Goal: Task Accomplishment & Management: Manage account settings

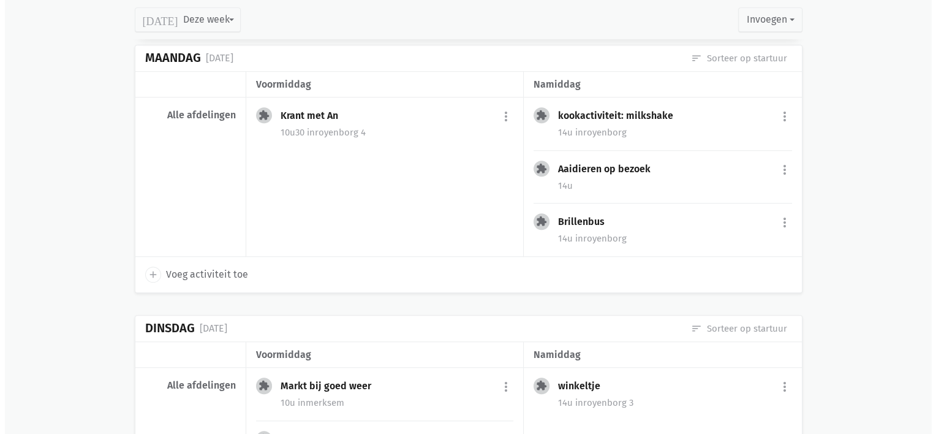
scroll to position [814, 0]
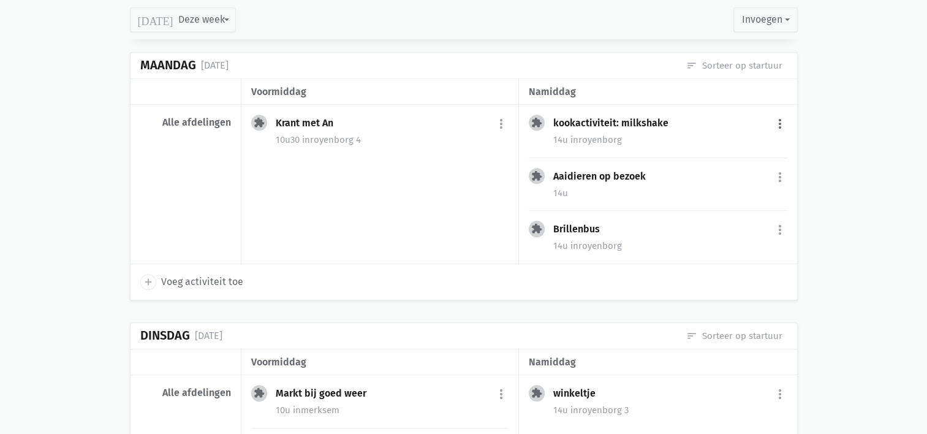
click at [781, 120] on button "more_vert" at bounding box center [779, 123] width 15 height 23
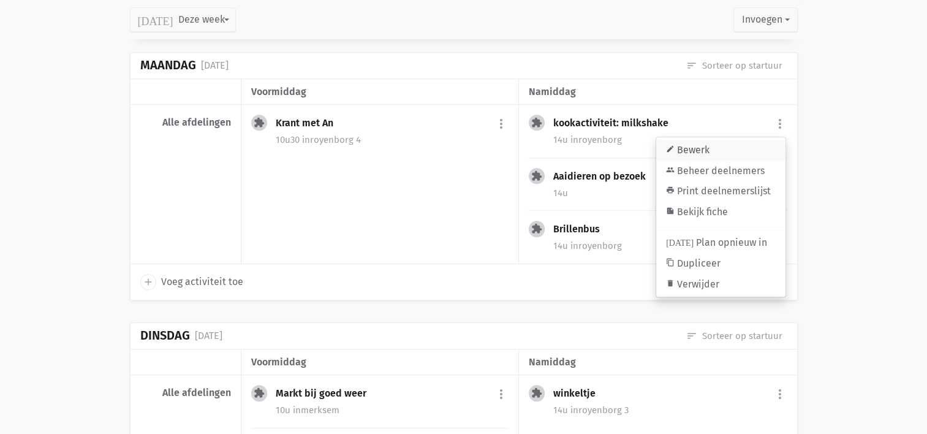
click at [753, 154] on link "edit Bewerk" at bounding box center [720, 150] width 129 height 21
select select "14:00"
select select "15:00"
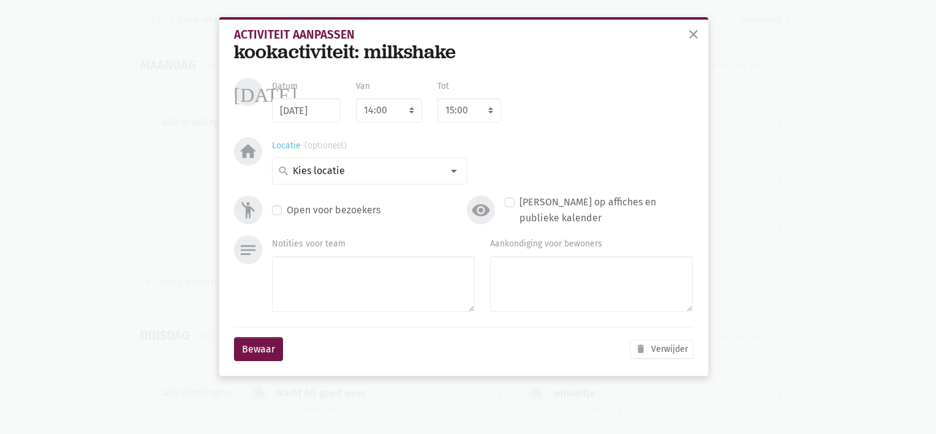
click at [458, 169] on div at bounding box center [454, 171] width 24 height 24
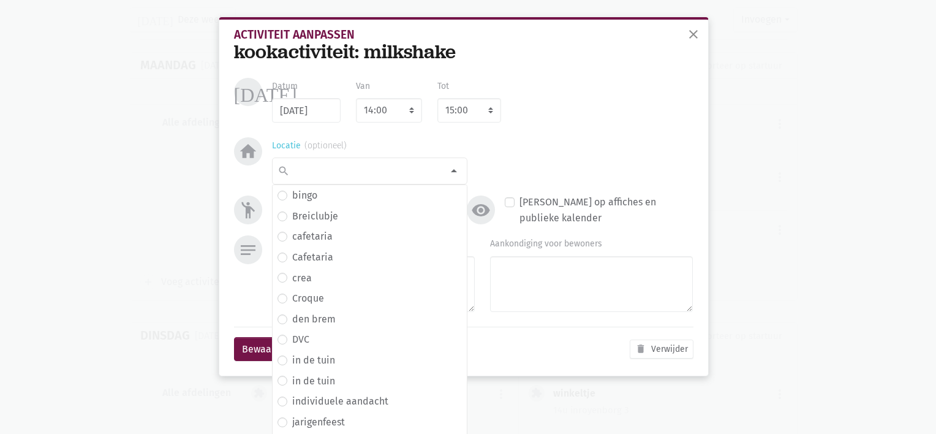
scroll to position [178, 0]
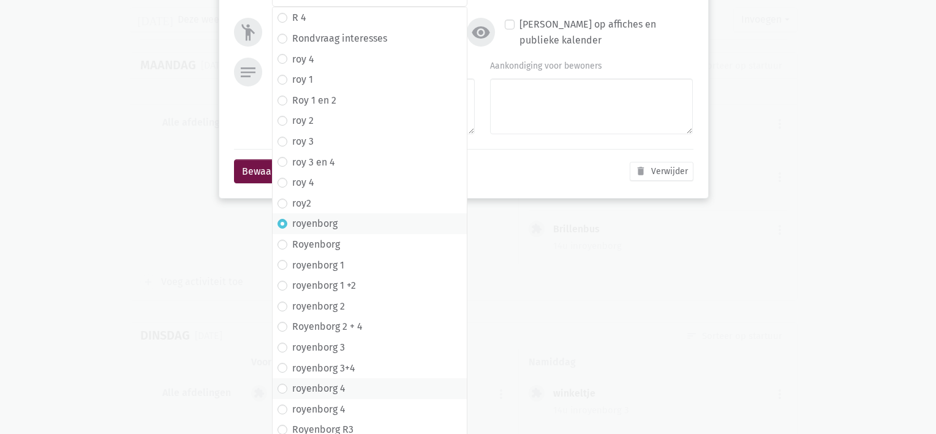
click at [319, 392] on label "royenborg 4" at bounding box center [318, 388] width 53 height 16
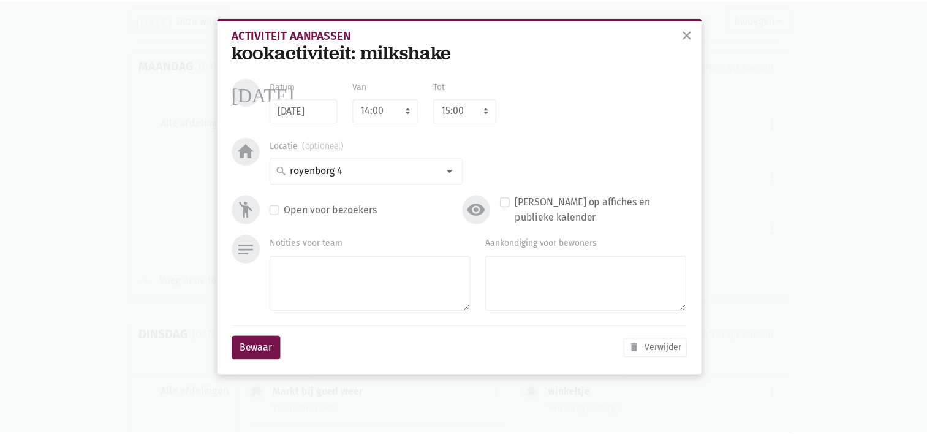
scroll to position [0, 0]
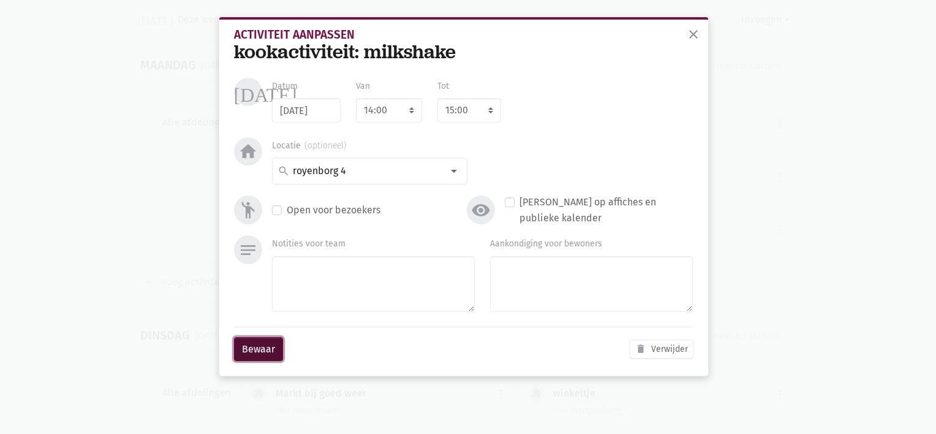
click at [249, 351] on button "Bewaar" at bounding box center [258, 349] width 49 height 24
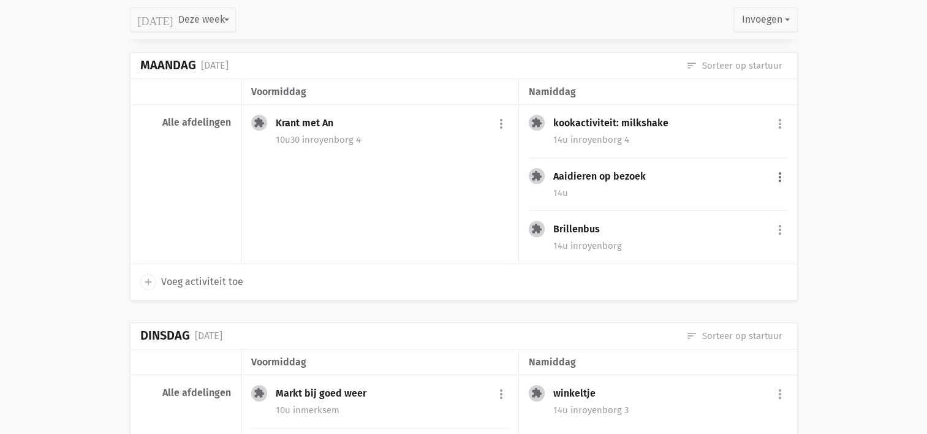
click at [781, 170] on button "more_vert" at bounding box center [779, 176] width 15 height 23
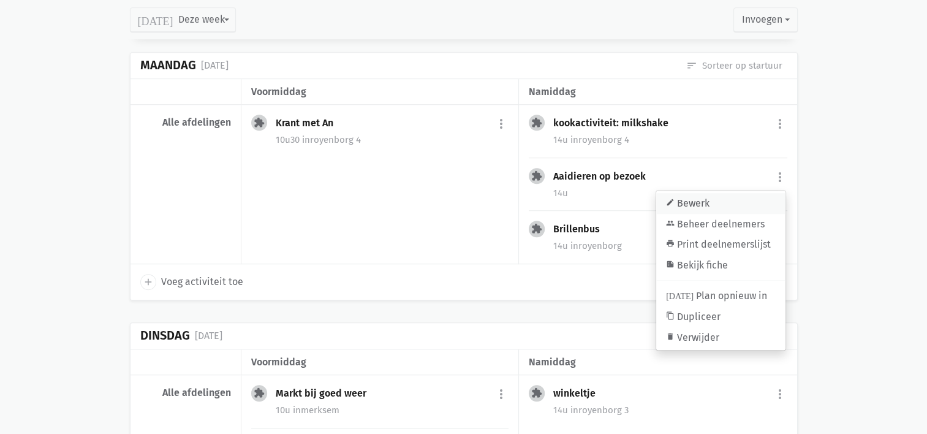
click at [739, 203] on link "edit Bewerk" at bounding box center [720, 203] width 129 height 21
select select "14:00"
select select "15:00"
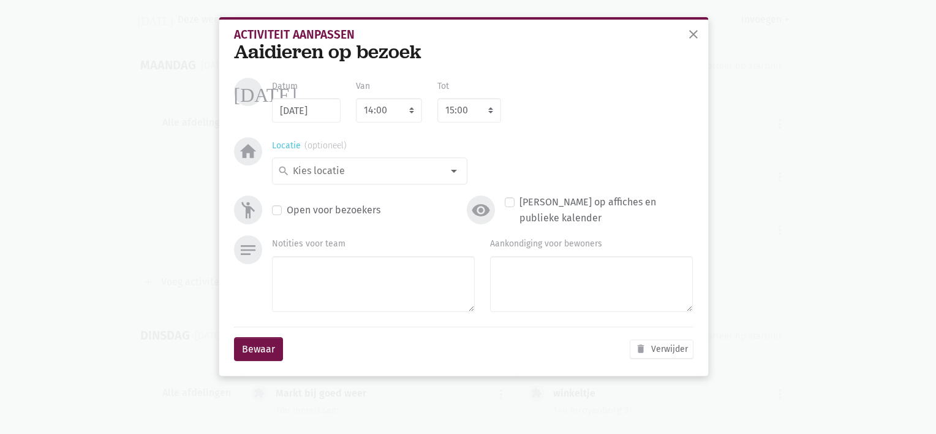
click at [321, 169] on input at bounding box center [366, 171] width 151 height 16
type input "Vink"
click at [309, 194] on label "Vink" at bounding box center [301, 195] width 19 height 16
click at [250, 363] on div "Bewaar delete Verwijder" at bounding box center [463, 348] width 459 height 45
click at [252, 354] on button "Bewaar" at bounding box center [258, 349] width 49 height 24
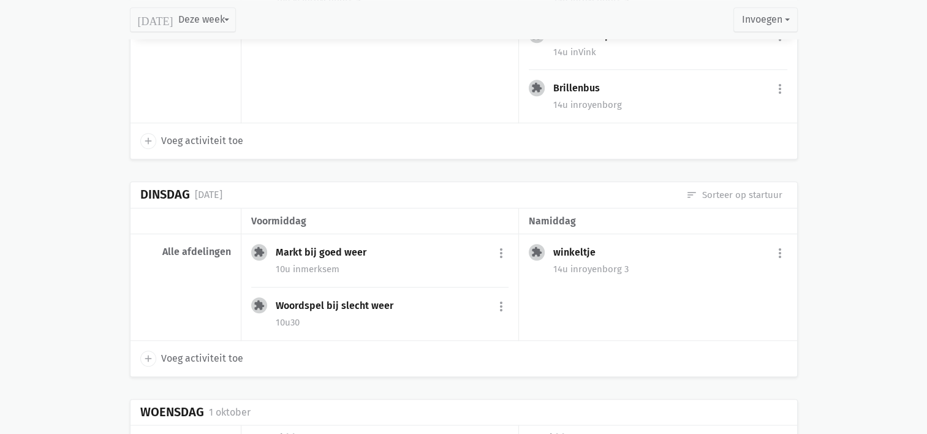
scroll to position [957, 0]
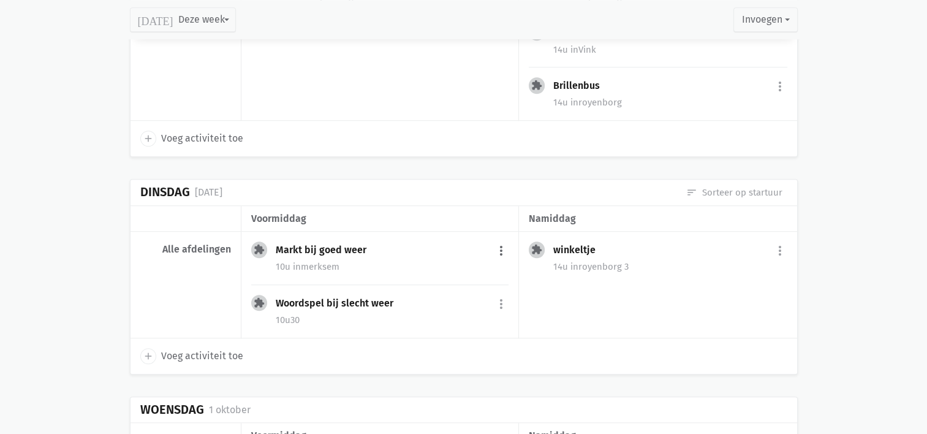
click at [500, 249] on button "more_vert" at bounding box center [501, 250] width 15 height 23
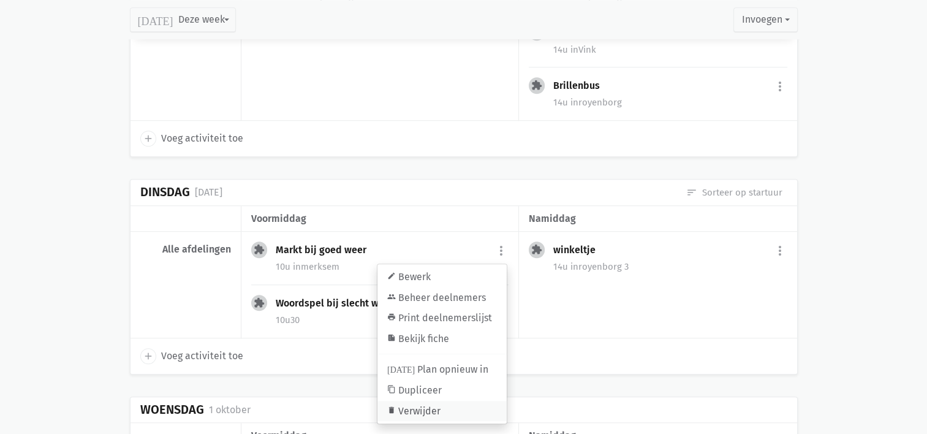
click at [427, 405] on link "delete Verwijder" at bounding box center [441, 411] width 129 height 21
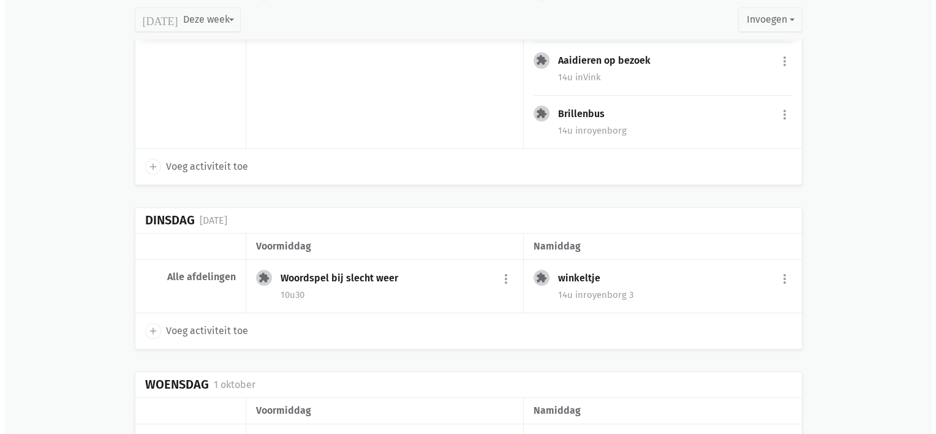
scroll to position [985, 0]
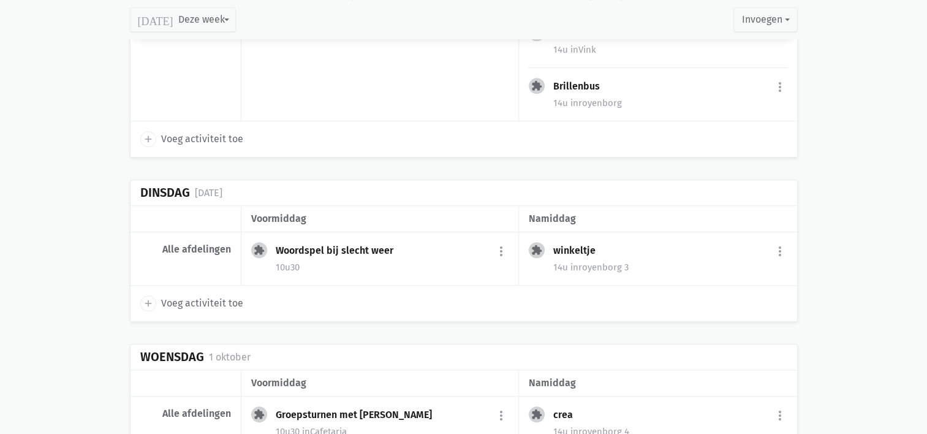
click at [317, 259] on div "10u30" at bounding box center [392, 267] width 233 height 16
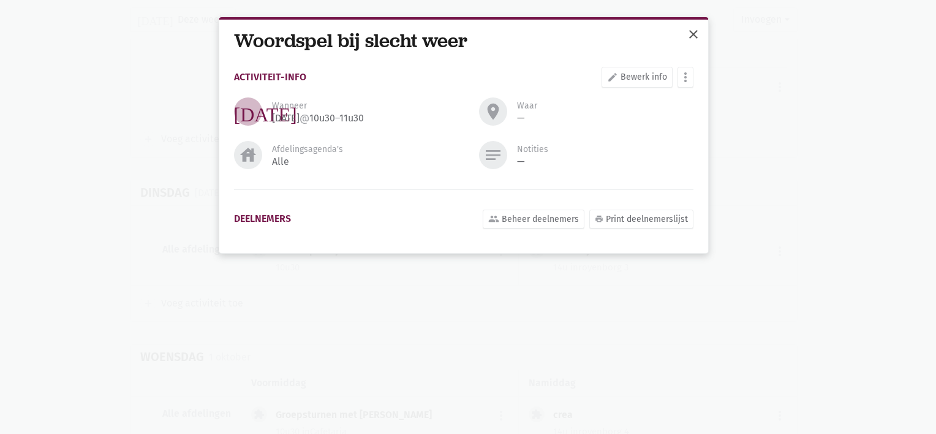
click at [696, 29] on span "close" at bounding box center [693, 34] width 15 height 15
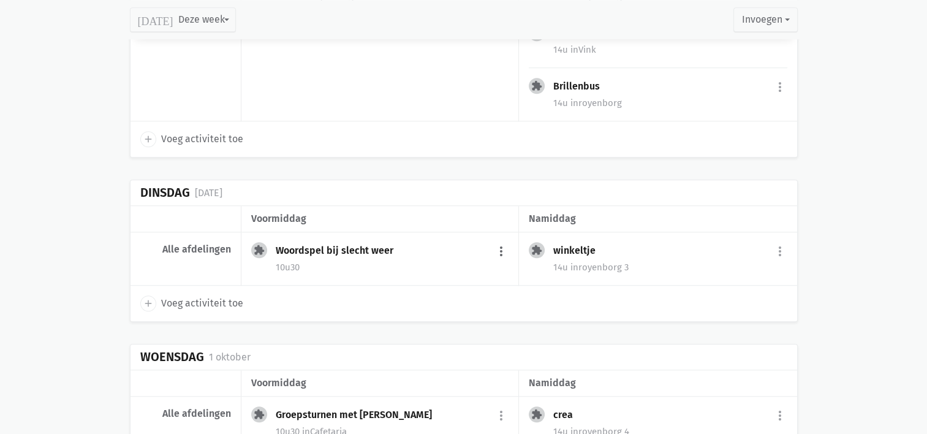
click at [501, 244] on button "more_vert" at bounding box center [501, 250] width 15 height 23
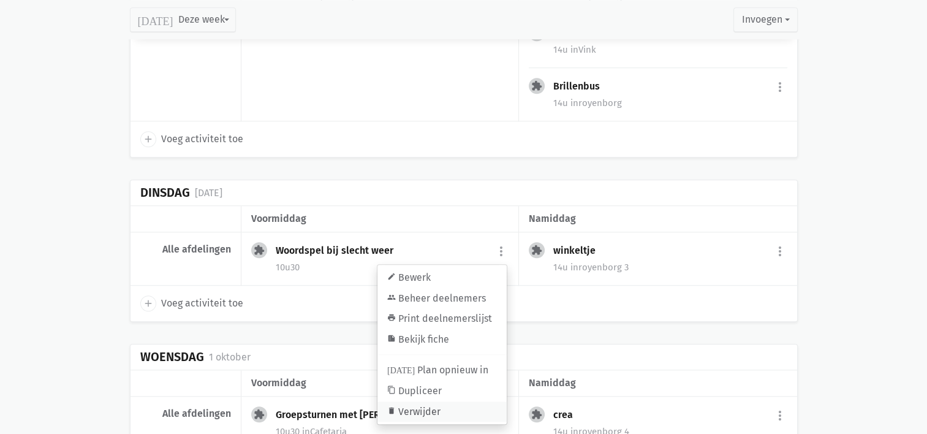
click at [432, 407] on link "delete Verwijder" at bounding box center [441, 411] width 129 height 21
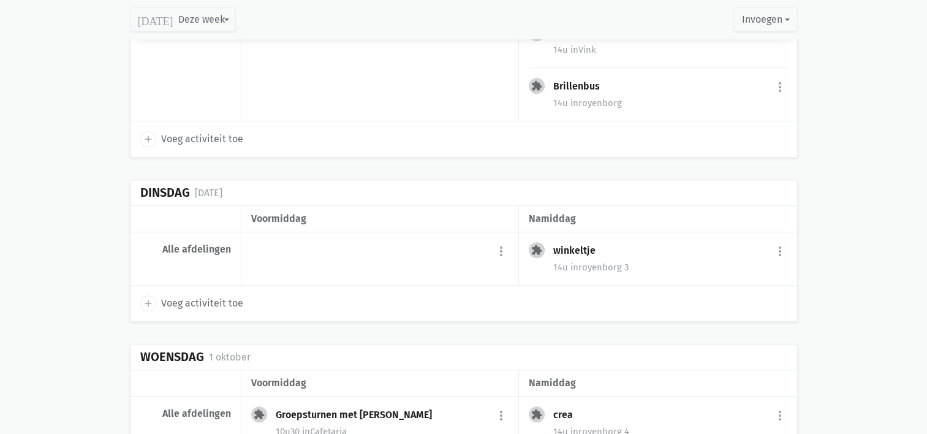
click at [154, 299] on span "add" at bounding box center [148, 303] width 16 height 16
select select "14:00"
select select "15:00"
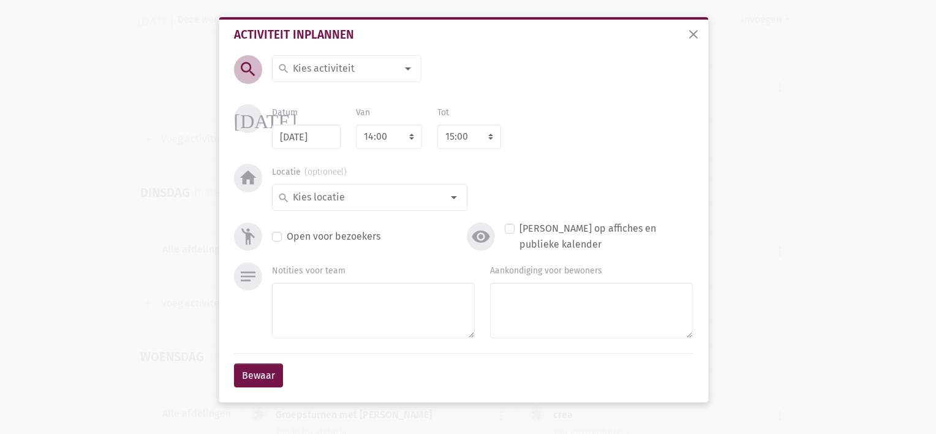
click at [316, 67] on input at bounding box center [344, 69] width 106 height 16
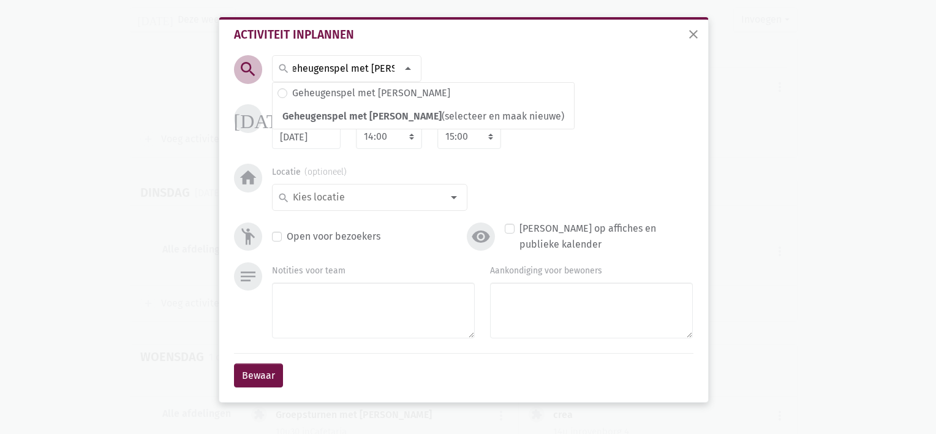
scroll to position [0, 12]
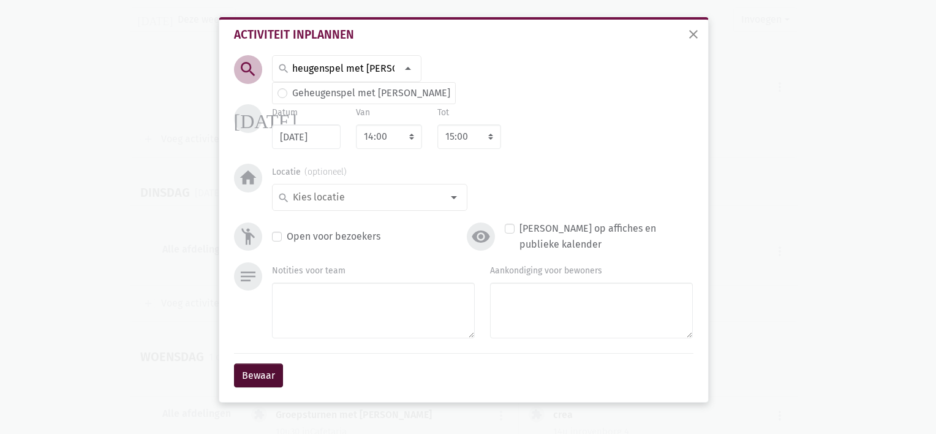
type input "Geheugenspel met [PERSON_NAME]"
click at [269, 364] on button "Bewaar" at bounding box center [258, 375] width 49 height 24
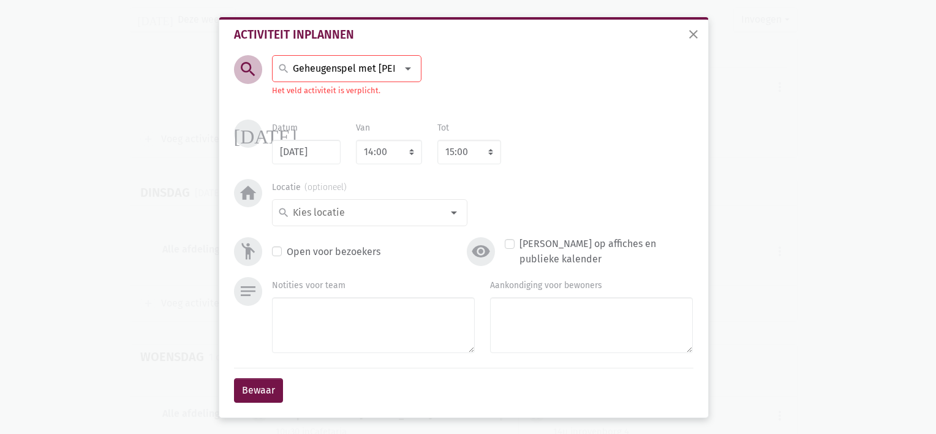
click at [309, 69] on input "Geheugenspel met [PERSON_NAME]" at bounding box center [344, 69] width 106 height 16
click at [318, 95] on label "Geheugenspel met [PERSON_NAME]" at bounding box center [371, 93] width 158 height 16
click at [378, 145] on select "7:00 7:15 7:30 7:45 8:00 8:15 8:30 8:45 9:00 9:15 9:30 9:45 10:00 10:15 10:30 1…" at bounding box center [389, 152] width 66 height 24
select select "10:30"
click at [356, 140] on select "7:00 7:15 7:30 7:45 8:00 8:15 8:30 8:45 9:00 9:15 9:30 9:45 10:00 10:15 10:30 1…" at bounding box center [389, 152] width 66 height 24
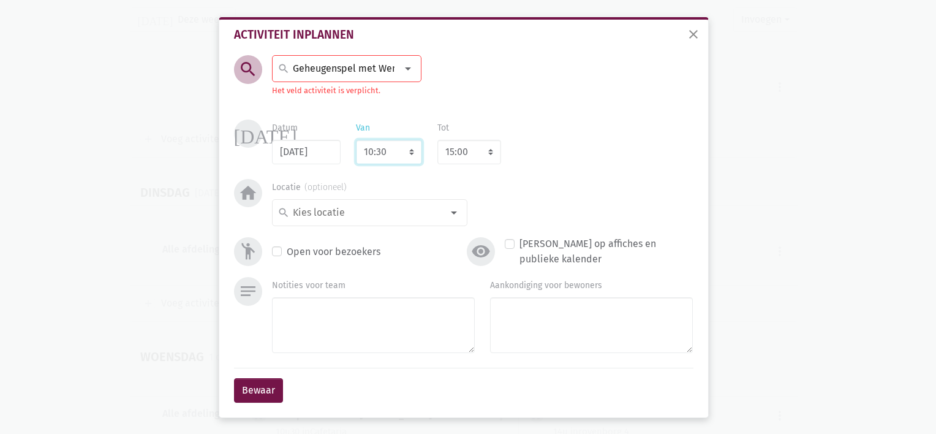
select select "11:30"
click at [480, 149] on select "8:00 8:15 8:30 8:45 9:00 9:15 9:30 9:45 10:00 10:15 10:30 10:45 11:00 11:15 11:…" at bounding box center [469, 152] width 64 height 24
click at [378, 208] on input at bounding box center [366, 213] width 151 height 16
type input "Royenborg 2"
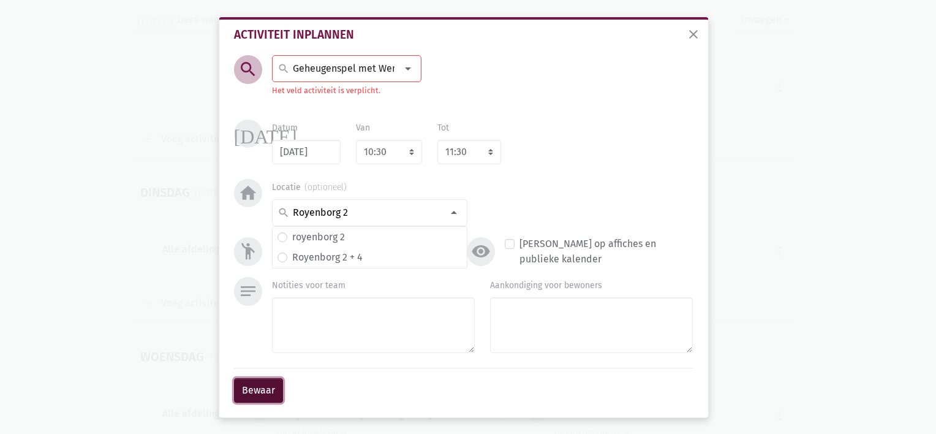
click at [258, 385] on button "Bewaar" at bounding box center [258, 390] width 49 height 24
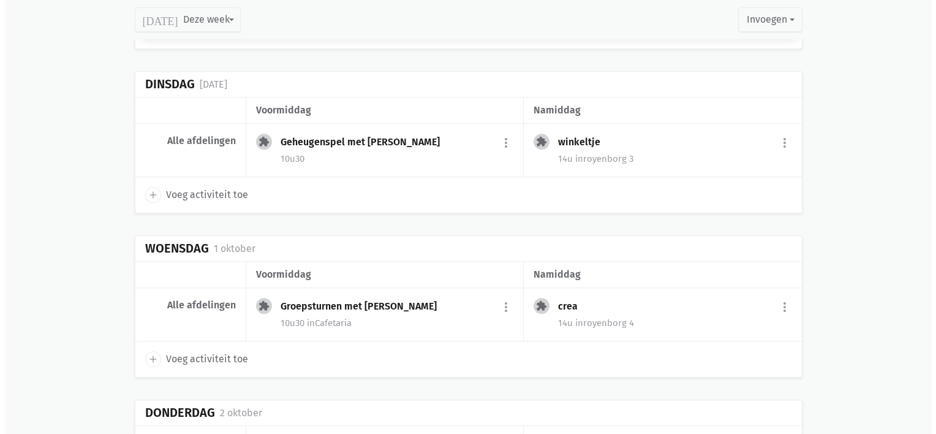
scroll to position [1111, 0]
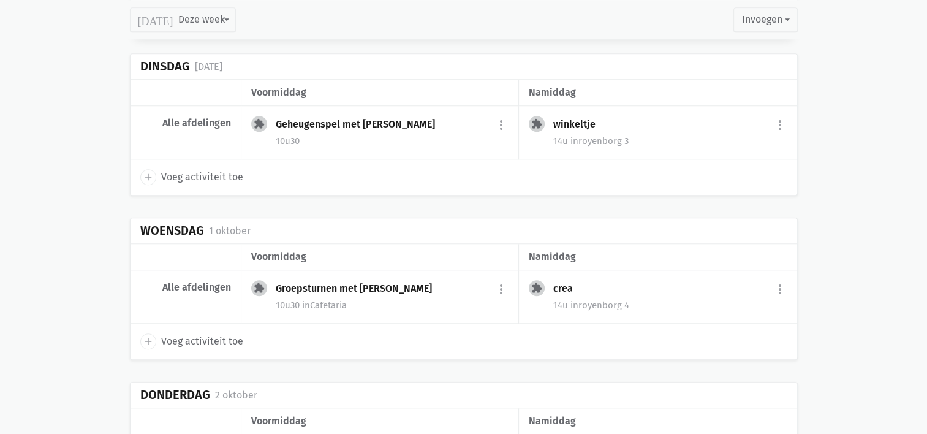
click at [148, 174] on icon "add" at bounding box center [148, 176] width 11 height 11
select select "14:00"
select select "15:00"
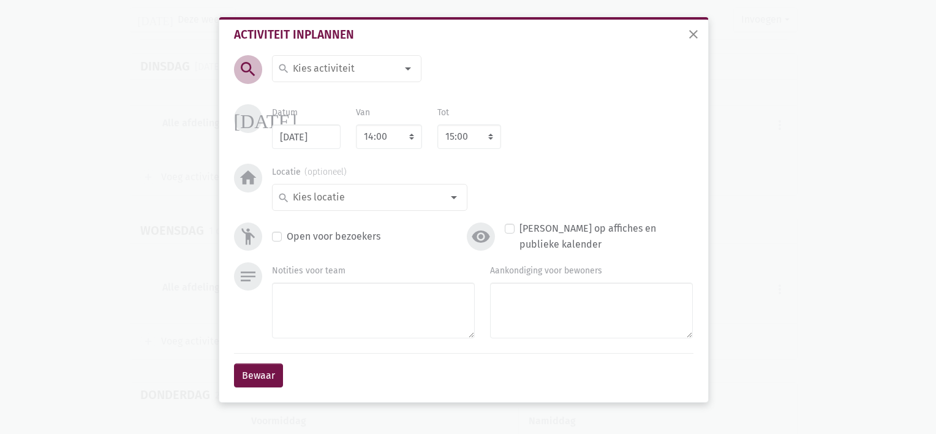
click at [352, 69] on input at bounding box center [344, 69] width 106 height 16
type input "Belevenistafel"
click at [323, 96] on span "Belevenistafel" at bounding box center [315, 95] width 66 height 12
click at [412, 191] on input at bounding box center [366, 197] width 151 height 16
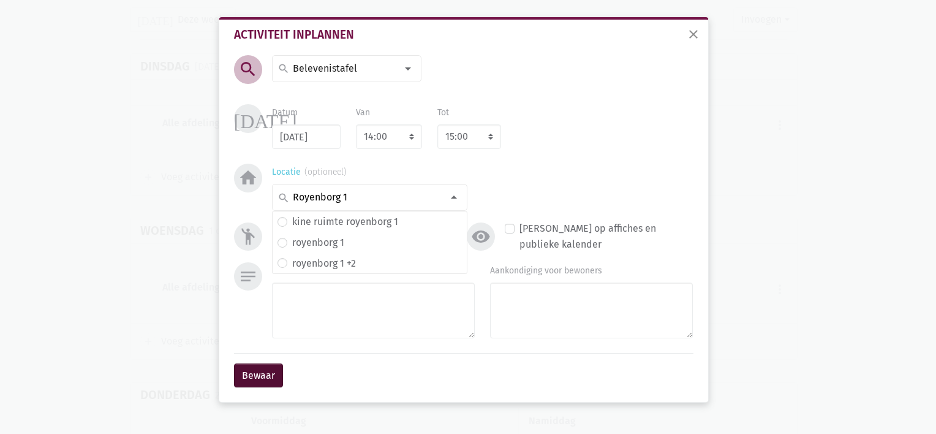
type input "Royenborg 1"
click at [263, 370] on button "Bewaar" at bounding box center [258, 375] width 49 height 24
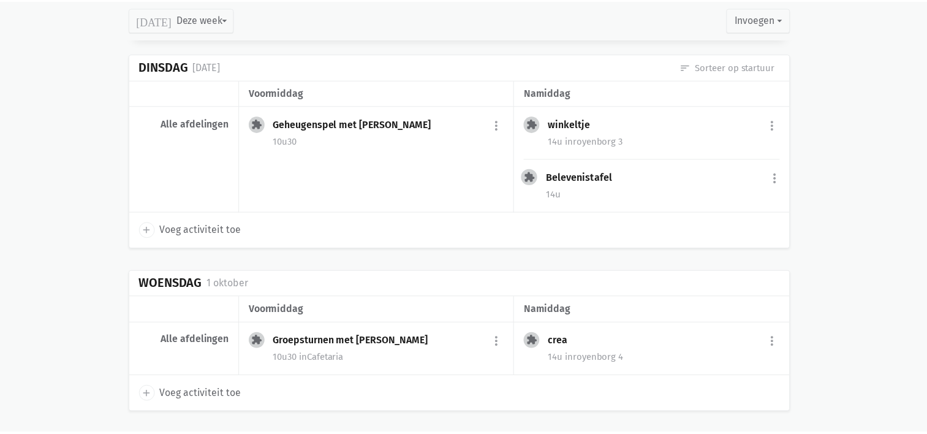
scroll to position [983, 0]
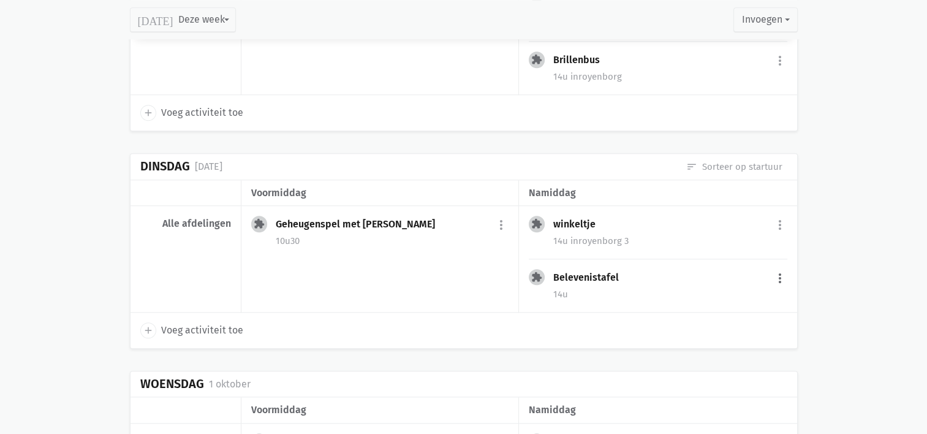
click at [775, 274] on button "more_vert" at bounding box center [779, 277] width 15 height 23
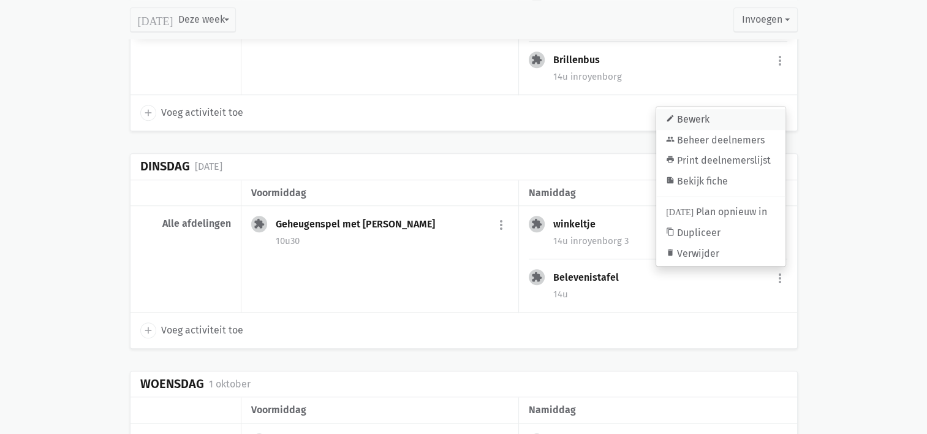
click at [717, 117] on link "edit Bewerk" at bounding box center [720, 119] width 129 height 21
select select "14:00"
select select "15:00"
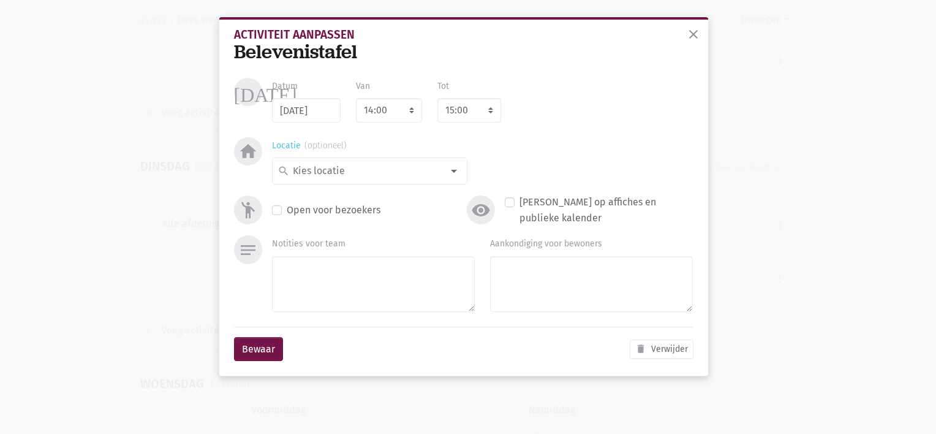
click at [334, 167] on input at bounding box center [366, 171] width 151 height 16
type input "Royenborg 1"
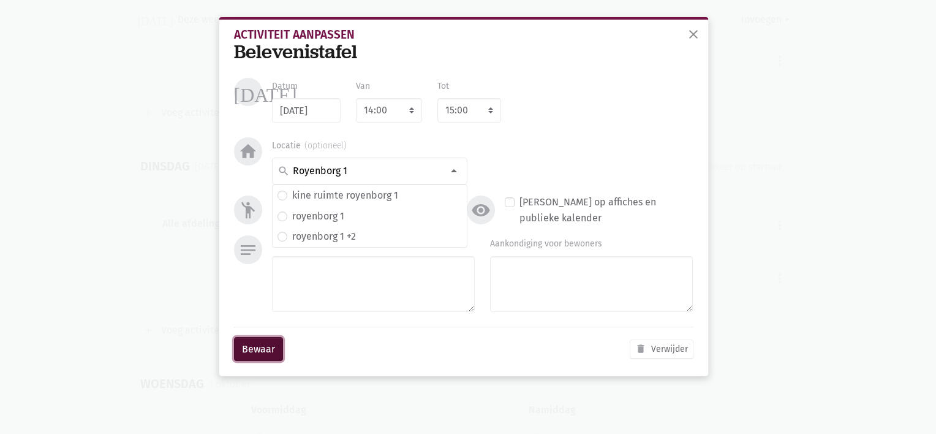
click at [262, 350] on button "Bewaar" at bounding box center [258, 349] width 49 height 24
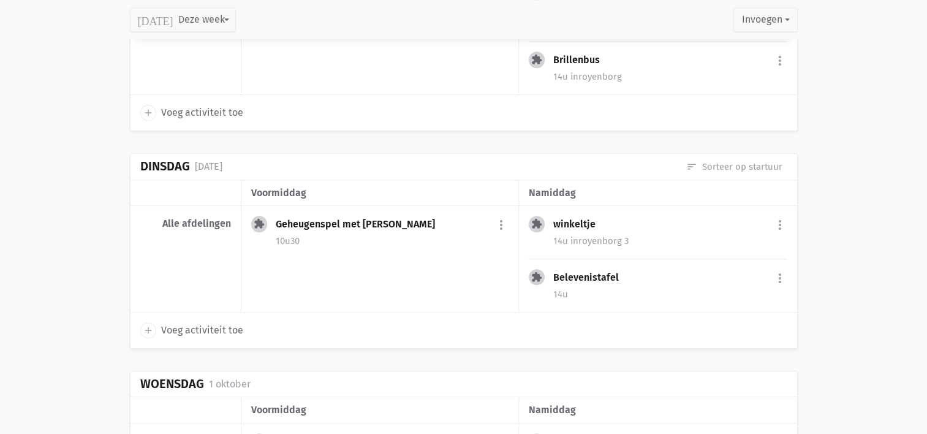
click at [598, 276] on div "Belevenistafel" at bounding box center [590, 277] width 75 height 12
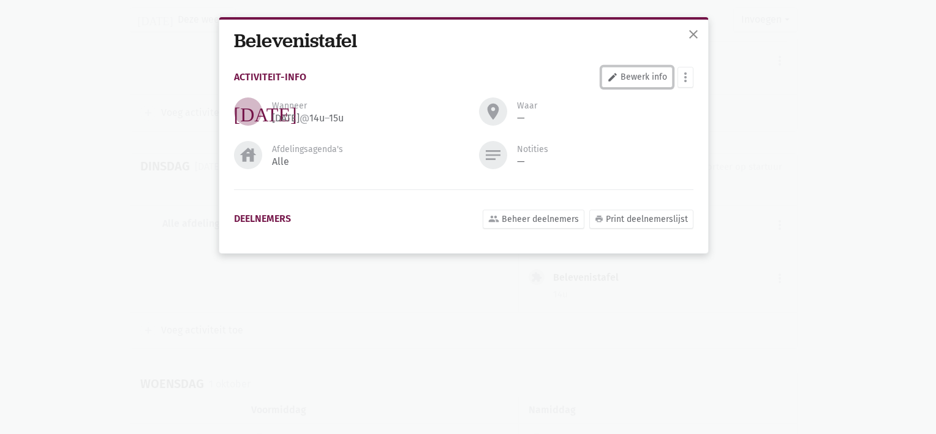
click at [637, 70] on link "edit Bewerk info" at bounding box center [636, 77] width 71 height 21
select select "14:00"
select select "15:00"
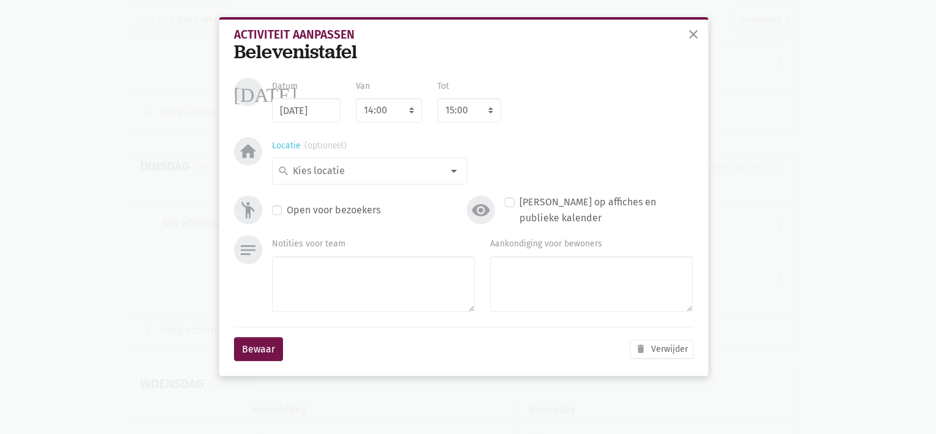
click at [315, 170] on input at bounding box center [366, 171] width 151 height 16
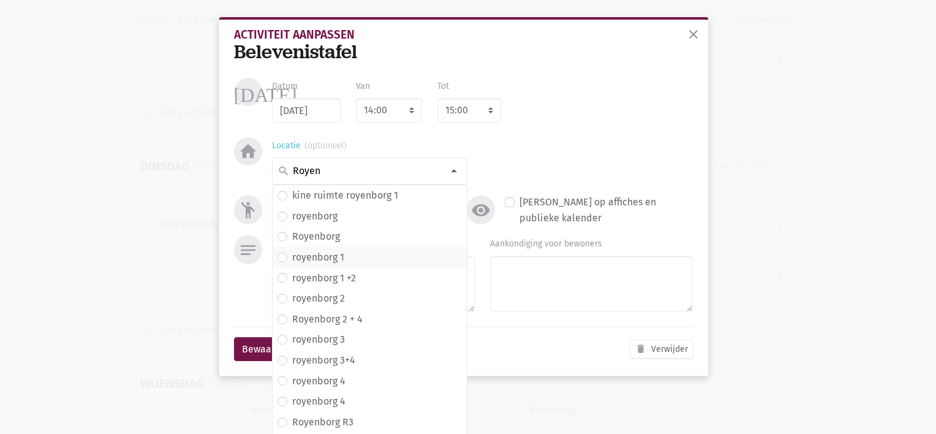
type input "Royen"
click at [326, 255] on label "royenborg 1" at bounding box center [318, 257] width 52 height 16
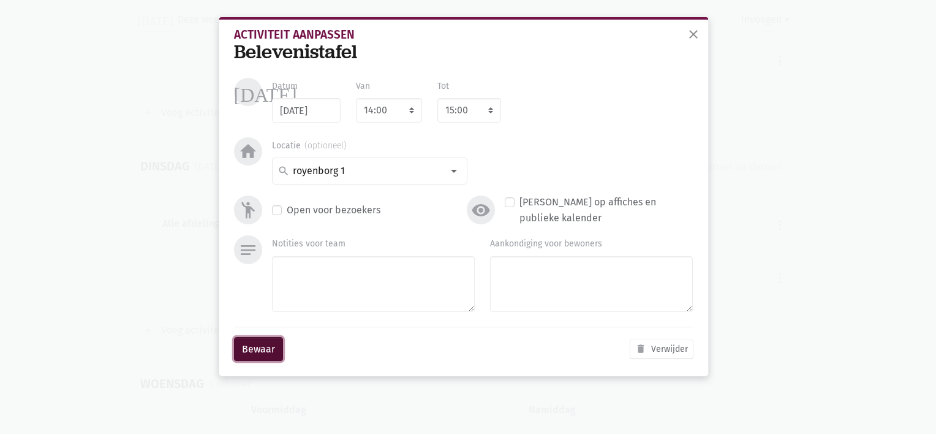
click at [259, 348] on button "Bewaar" at bounding box center [258, 349] width 49 height 24
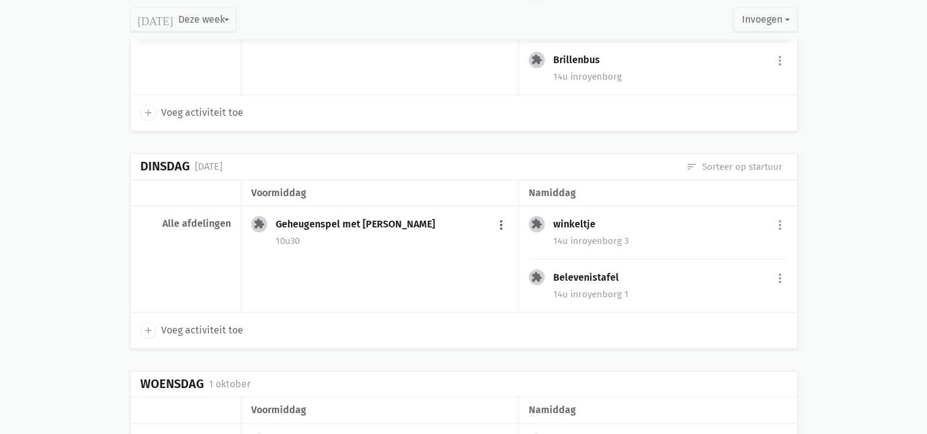
click at [502, 216] on button "more_vert" at bounding box center [501, 224] width 15 height 23
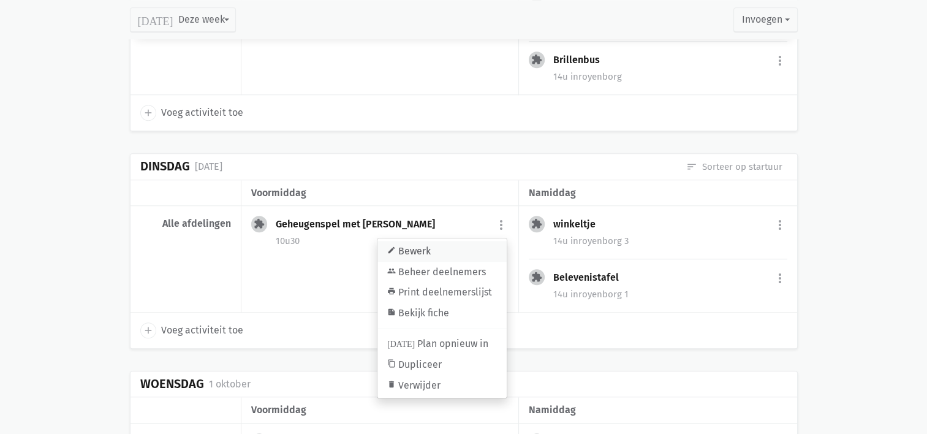
click at [484, 242] on link "edit Bewerk" at bounding box center [441, 251] width 129 height 21
select select "10:30"
select select "11:30"
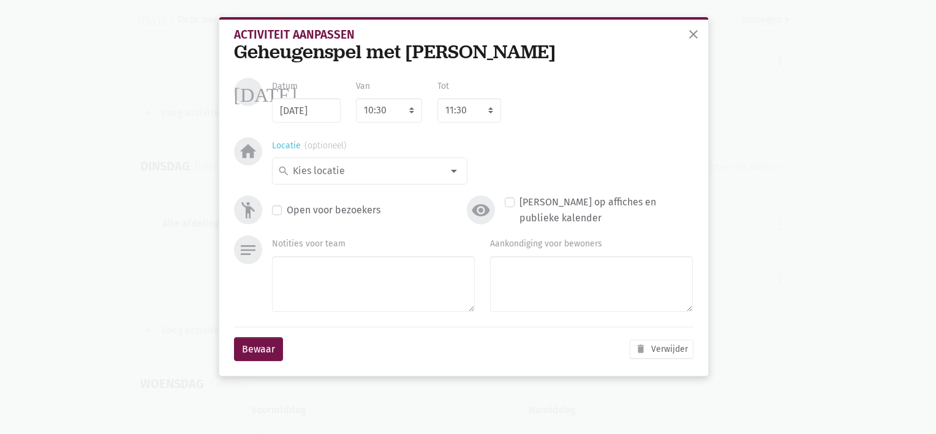
click at [315, 181] on div "search" at bounding box center [369, 170] width 195 height 27
type input "Royenborg 2"
click at [320, 192] on label "royenborg 2" at bounding box center [318, 195] width 53 height 16
click at [265, 352] on button "Bewaar" at bounding box center [258, 349] width 49 height 24
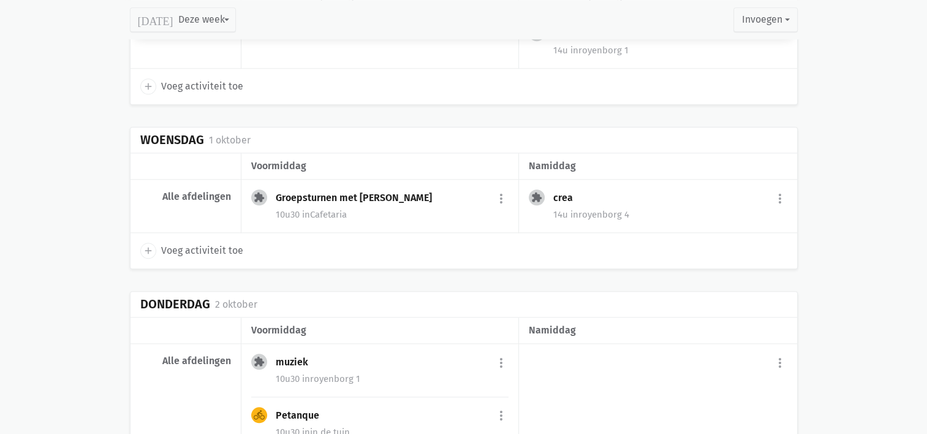
scroll to position [1229, 0]
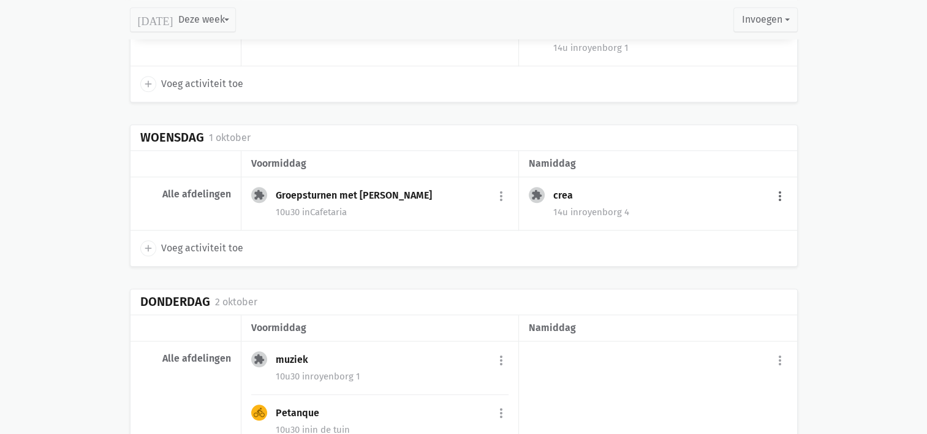
click at [783, 191] on button "more_vert" at bounding box center [779, 195] width 15 height 23
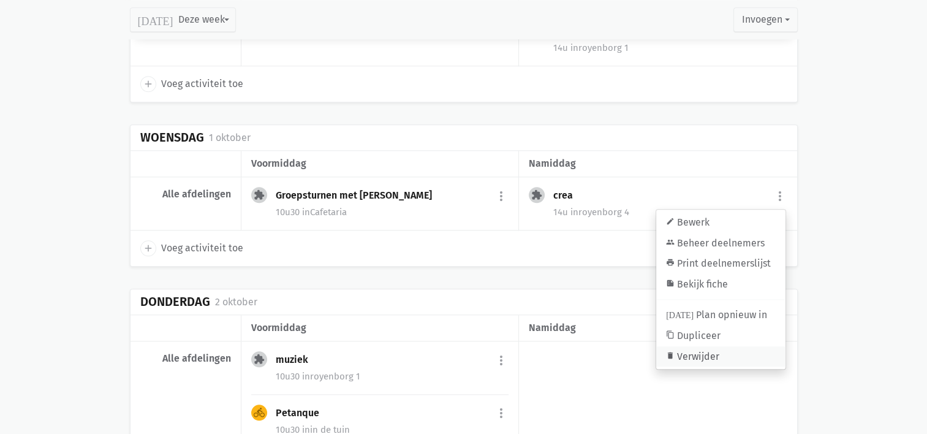
drag, startPoint x: 703, startPoint y: 348, endPoint x: 502, endPoint y: 32, distance: 374.4
click at [703, 348] on link "delete Verwijder" at bounding box center [720, 356] width 129 height 21
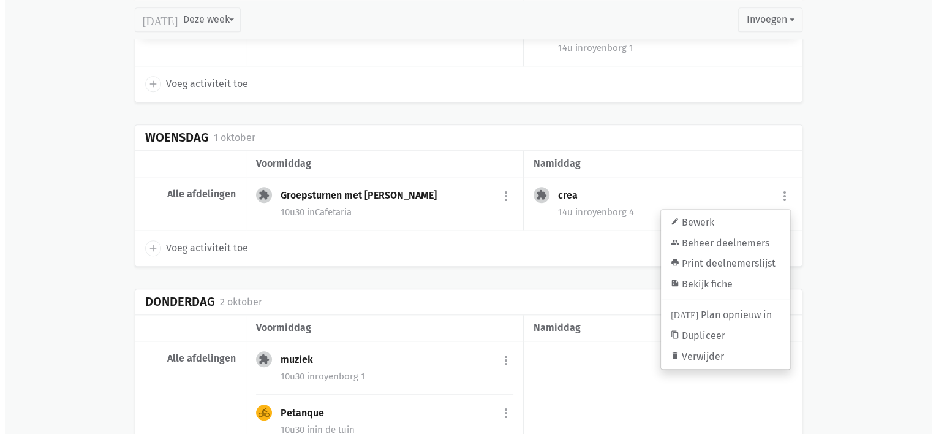
scroll to position [1257, 0]
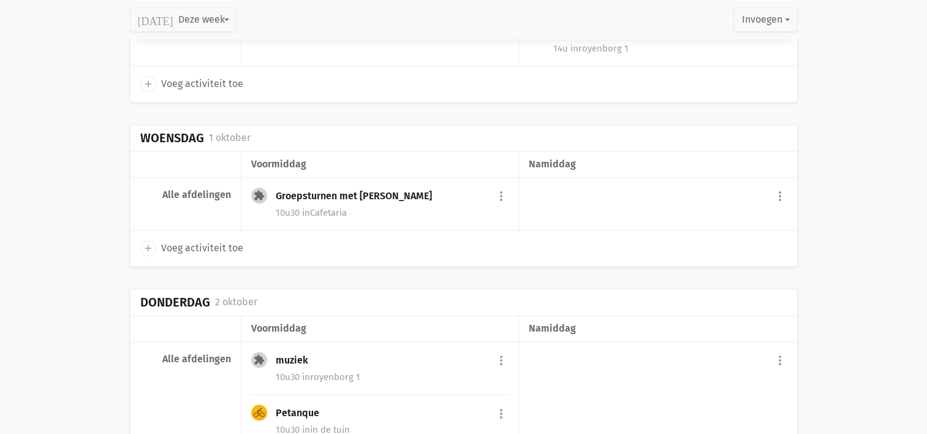
click at [146, 243] on icon "add" at bounding box center [148, 248] width 11 height 11
select select "14:00"
select select "15:00"
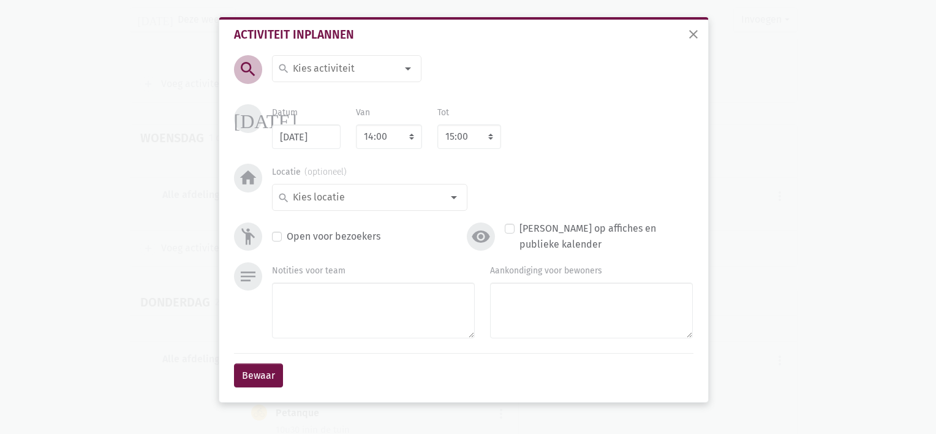
click at [321, 64] on input at bounding box center [344, 69] width 106 height 16
type input "Crea met An"
click at [352, 200] on input at bounding box center [366, 197] width 151 height 16
type input "Royenborg 4"
click at [336, 221] on label "royenborg 4" at bounding box center [318, 222] width 53 height 16
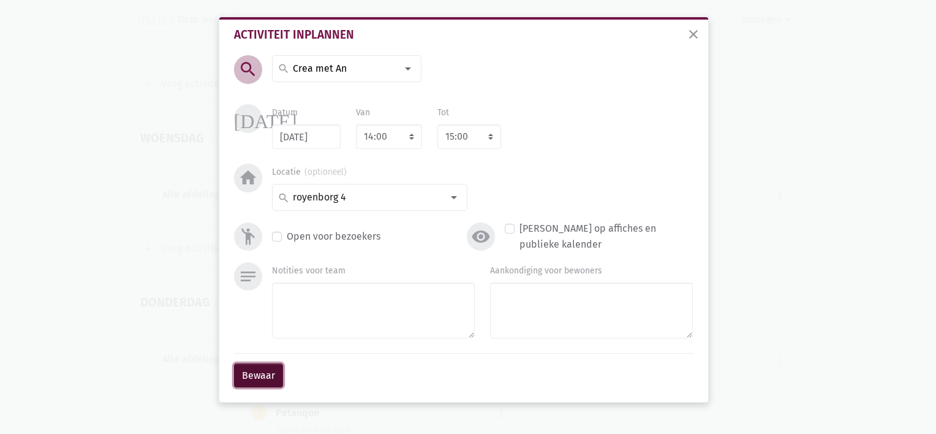
click at [264, 370] on button "Bewaar" at bounding box center [258, 375] width 49 height 24
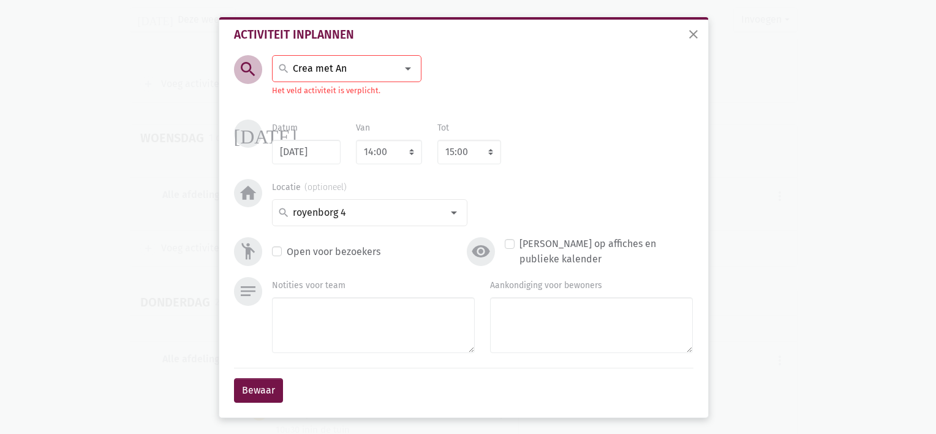
click at [356, 72] on input "Crea met An" at bounding box center [344, 69] width 106 height 16
click at [337, 97] on span "Crea met An (selecteer en maak nieuwe)" at bounding box center [371, 96] width 196 height 16
click at [263, 391] on button "Bewaar" at bounding box center [258, 390] width 49 height 24
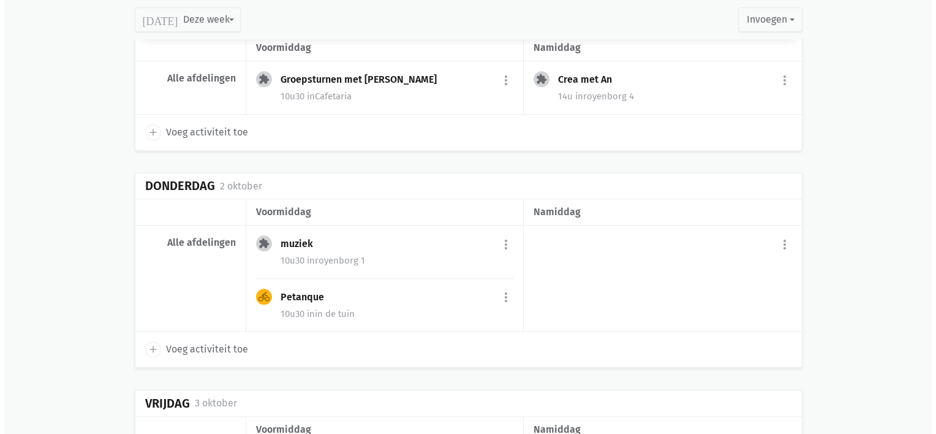
scroll to position [1388, 0]
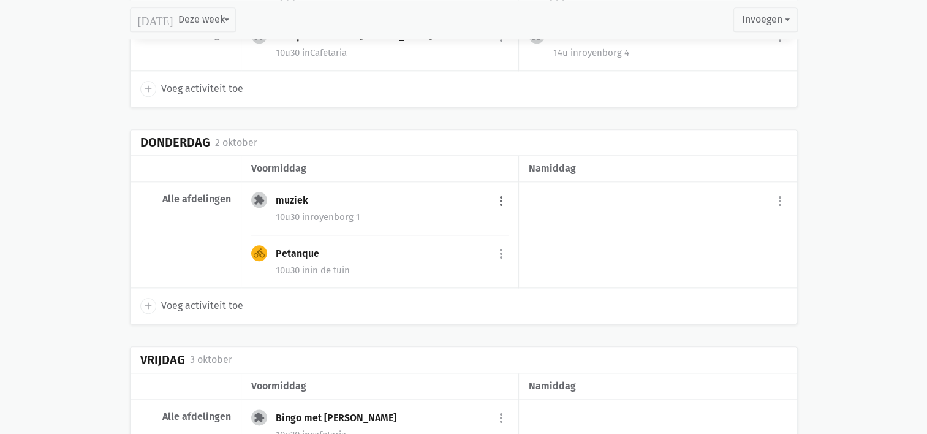
click at [502, 191] on button "more_vert" at bounding box center [501, 200] width 15 height 23
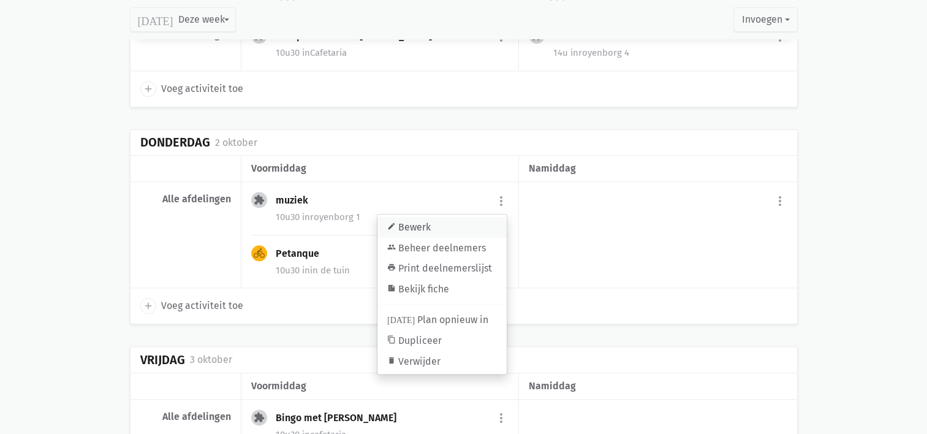
click at [468, 217] on link "edit Bewerk" at bounding box center [441, 227] width 129 height 21
select select "10:30"
select select "11:30"
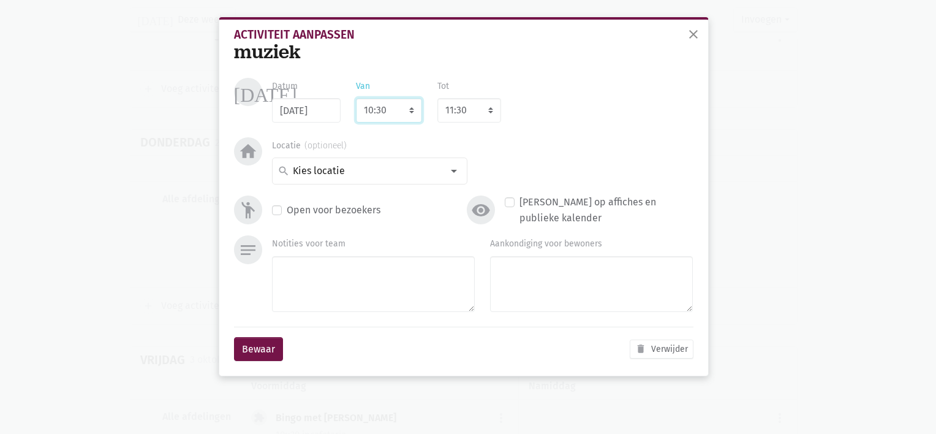
click at [406, 100] on select "7:00 7:15 7:30 7:45 8:00 8:15 8:30 8:45 9:00 9:15 9:30 9:45 10:00 10:15 10:30 1…" at bounding box center [389, 110] width 66 height 24
select select "14:00"
click at [356, 98] on select "7:00 7:15 7:30 7:45 8:00 8:15 8:30 8:45 9:00 9:15 9:30 9:45 10:00 10:15 10:30 1…" at bounding box center [389, 110] width 66 height 24
select select "15:00"
click at [391, 164] on input at bounding box center [366, 171] width 151 height 16
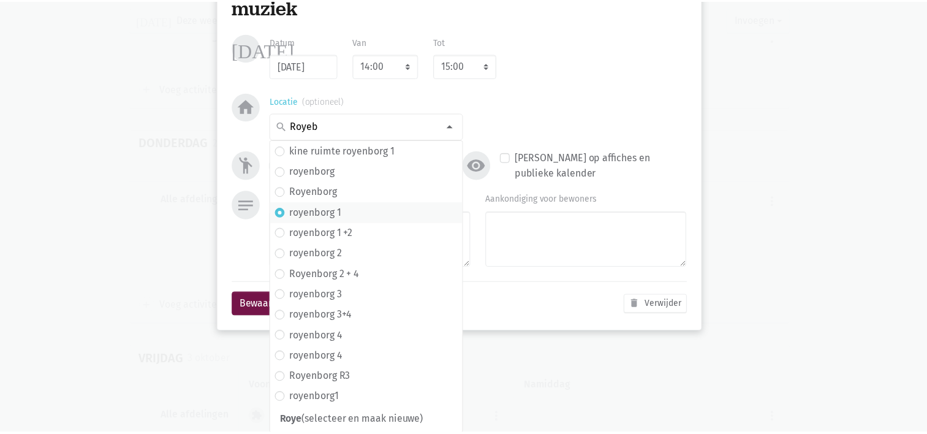
scroll to position [0, 0]
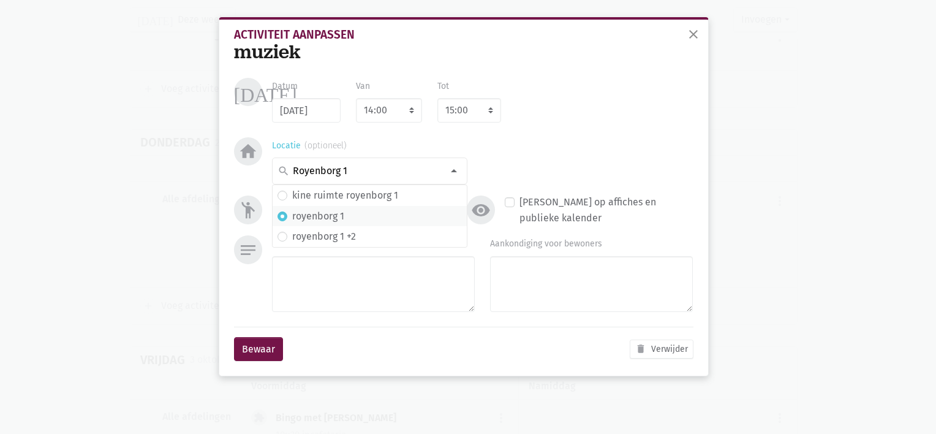
type input "Royenborg 1"
click at [326, 222] on label "royenborg 1" at bounding box center [318, 216] width 52 height 16
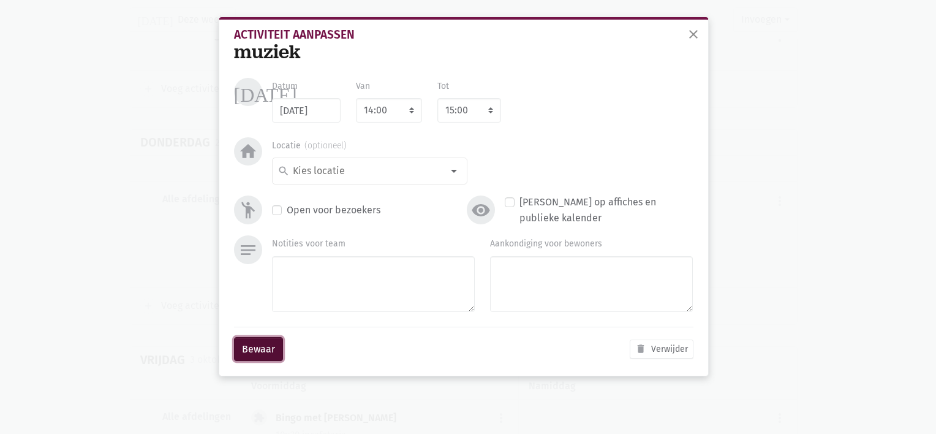
click at [260, 350] on button "Bewaar" at bounding box center [258, 349] width 49 height 24
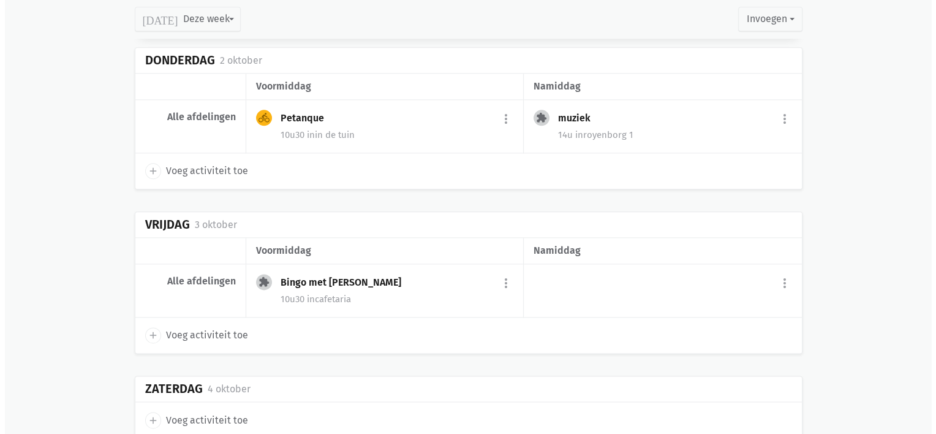
scroll to position [1492, 0]
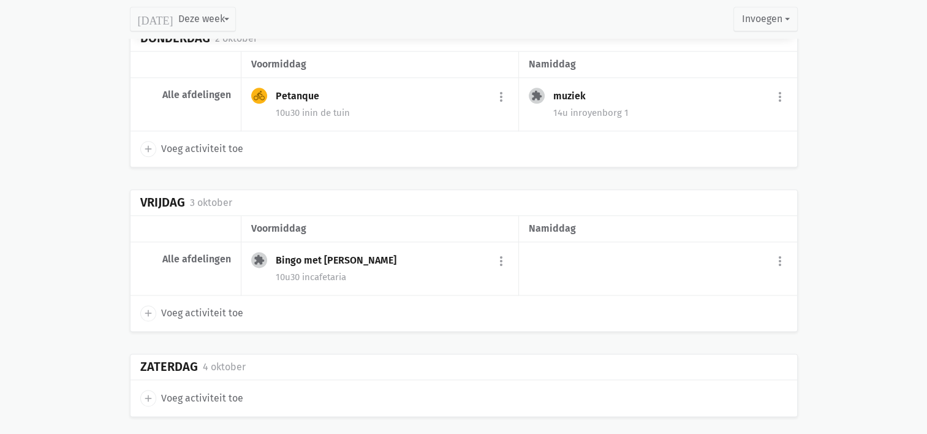
click at [140, 305] on span "add" at bounding box center [148, 313] width 16 height 16
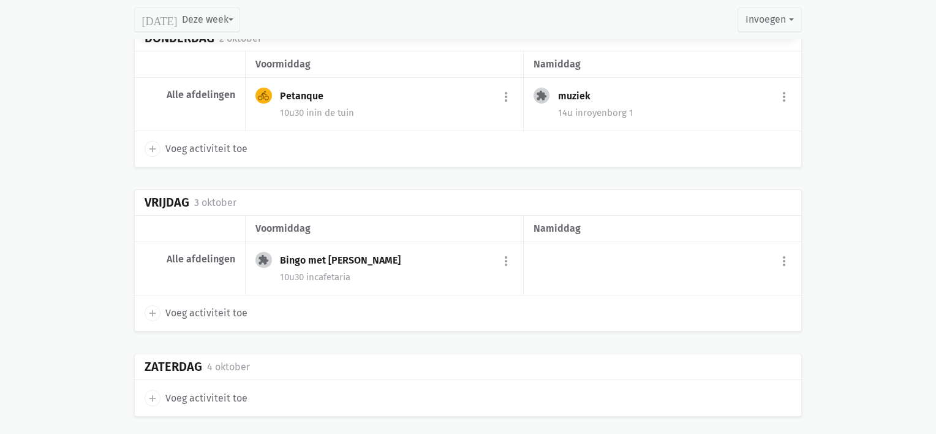
select select "14:00"
select select "15:00"
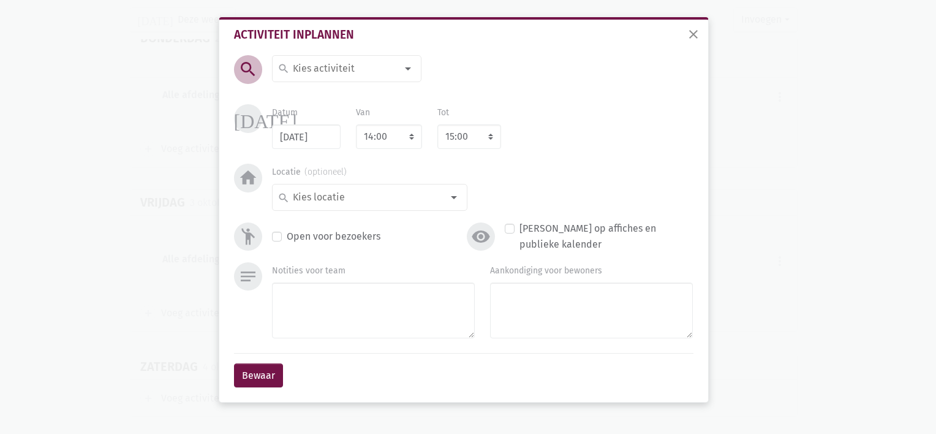
click at [333, 71] on input at bounding box center [344, 69] width 106 height 16
type input "Kamerbezoek"
click at [408, 206] on div "search" at bounding box center [369, 197] width 195 height 27
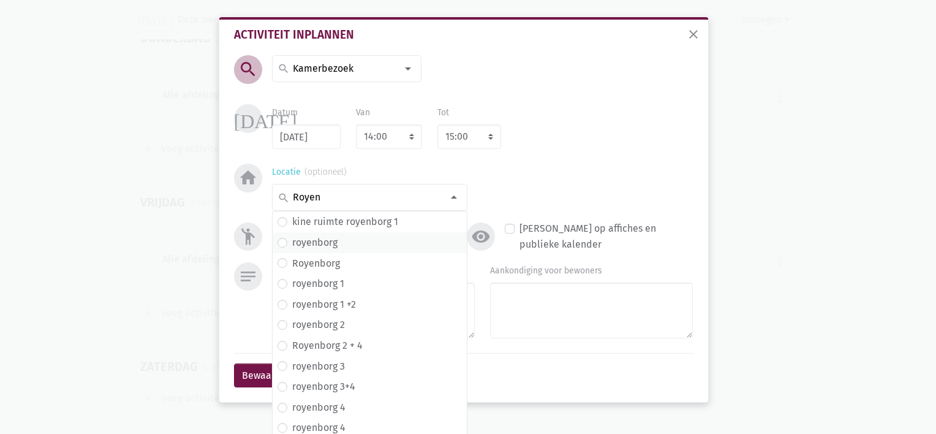
type input "Royen"
click at [367, 245] on span "royenborg" at bounding box center [369, 243] width 184 height 16
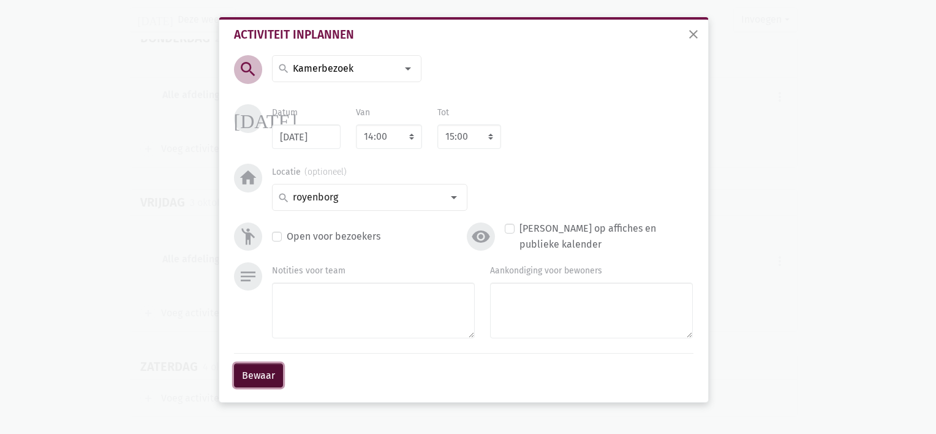
click at [265, 372] on button "Bewaar" at bounding box center [258, 375] width 49 height 24
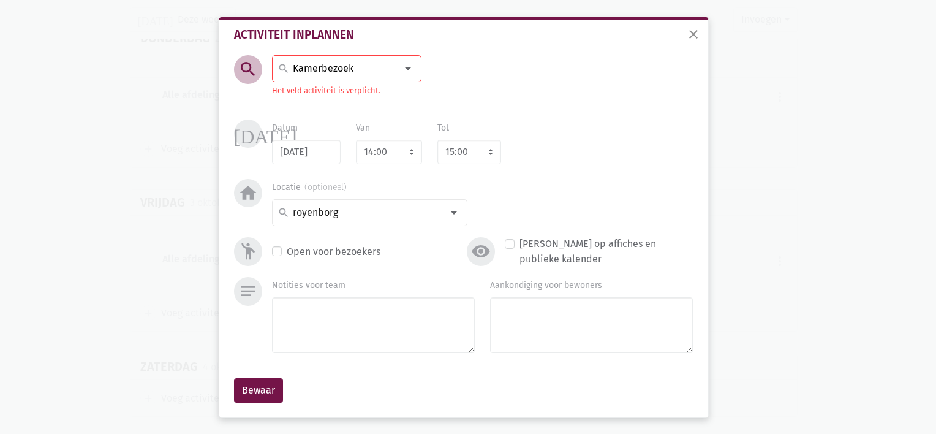
click at [348, 73] on input "Kamerbezoek" at bounding box center [344, 69] width 106 height 16
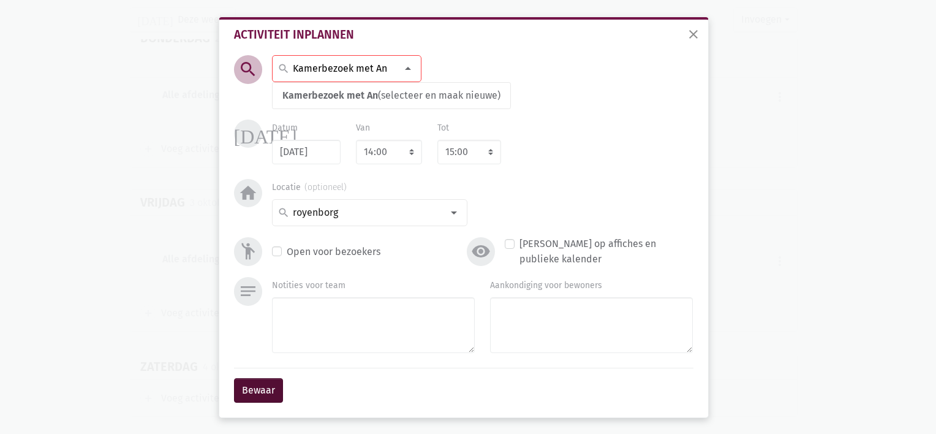
type input "Kamerbezoek met An"
click at [253, 390] on button "Bewaar" at bounding box center [258, 390] width 49 height 24
click at [382, 64] on input "Kamerbezoek met An" at bounding box center [344, 69] width 106 height 16
click at [352, 100] on span "Kamerbezoek met An" at bounding box center [330, 95] width 96 height 12
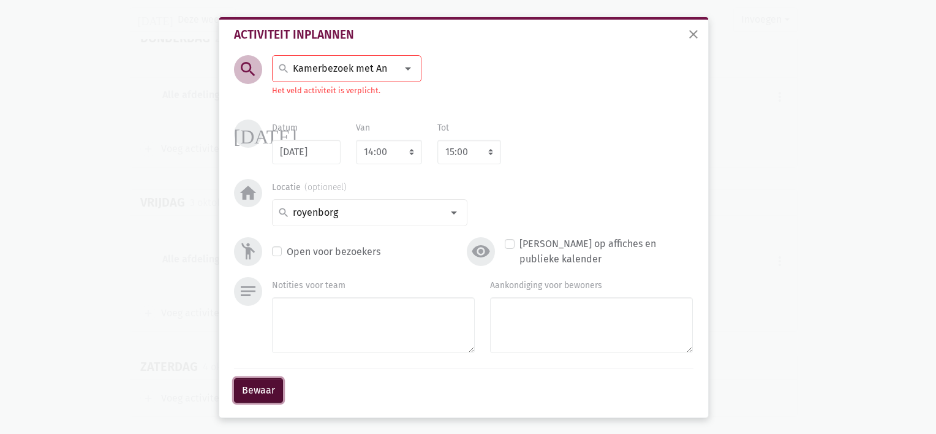
click at [252, 382] on button "Bewaar" at bounding box center [258, 390] width 49 height 24
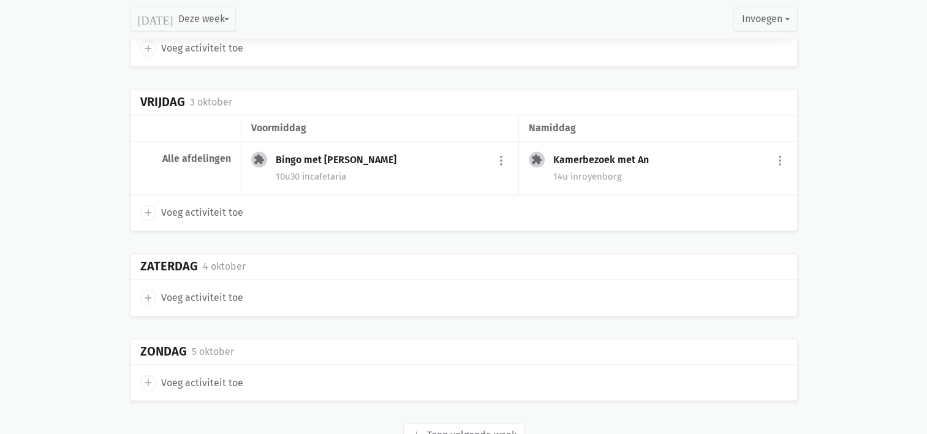
scroll to position [1628, 0]
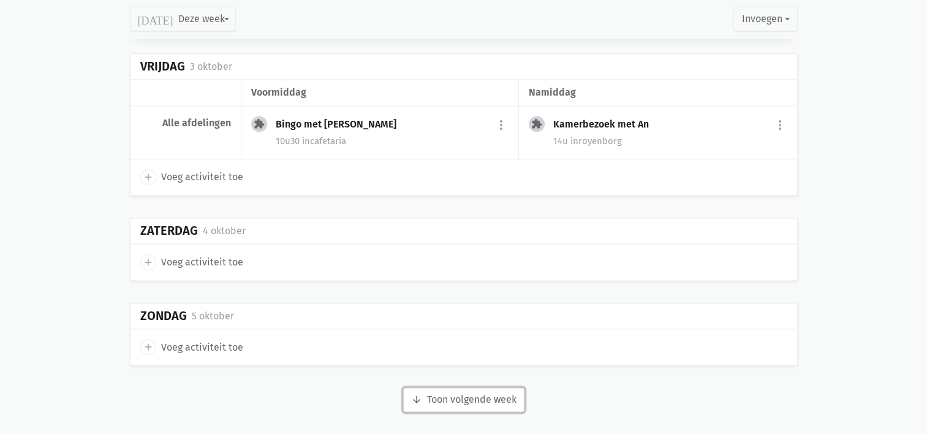
click at [489, 396] on button "arrow_downward Week wordt geladen Toon volgende week" at bounding box center [463, 399] width 121 height 24
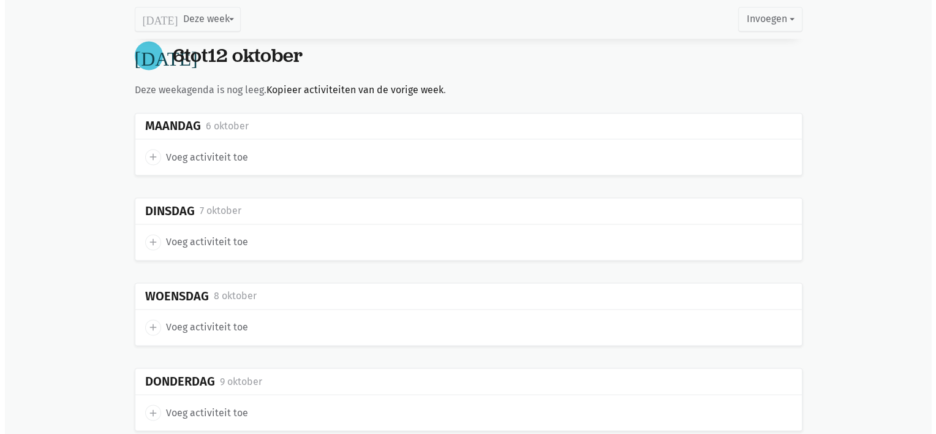
scroll to position [2017, 0]
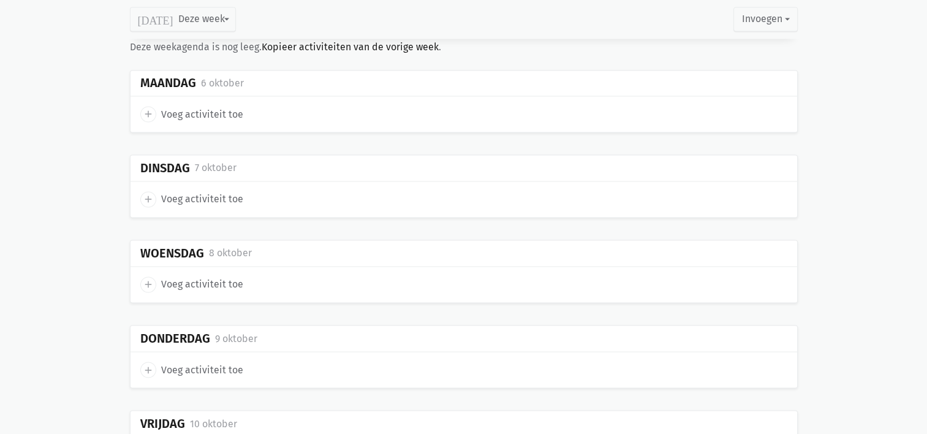
click at [144, 113] on span "add" at bounding box center [148, 114] width 16 height 16
select select "14:00"
select select "15:00"
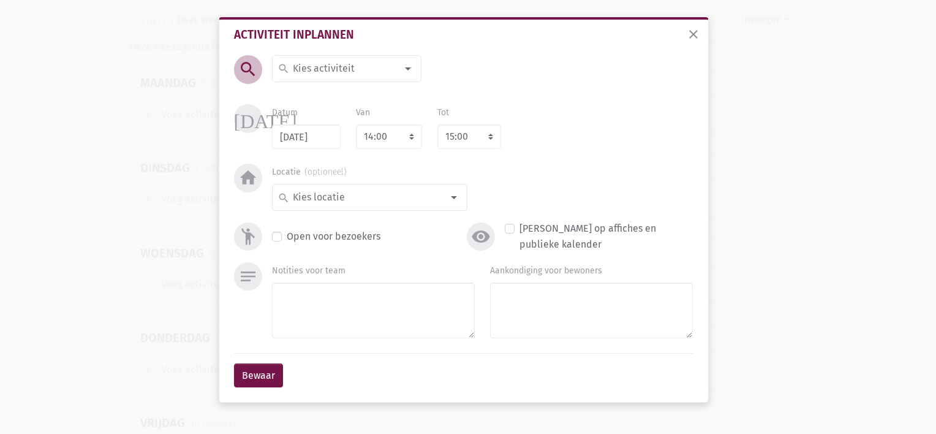
click at [321, 64] on input at bounding box center [344, 69] width 106 height 16
type input "Koffieklets met An"
click at [320, 92] on label "Koffieklets met An" at bounding box center [332, 93] width 80 height 16
click at [393, 140] on select "7:00 7:15 7:30 7:45 8:00 8:15 8:30 8:45 9:00 9:15 9:30 9:45 10:00 10:15 10:30 1…" at bounding box center [389, 136] width 66 height 24
select select "10:30"
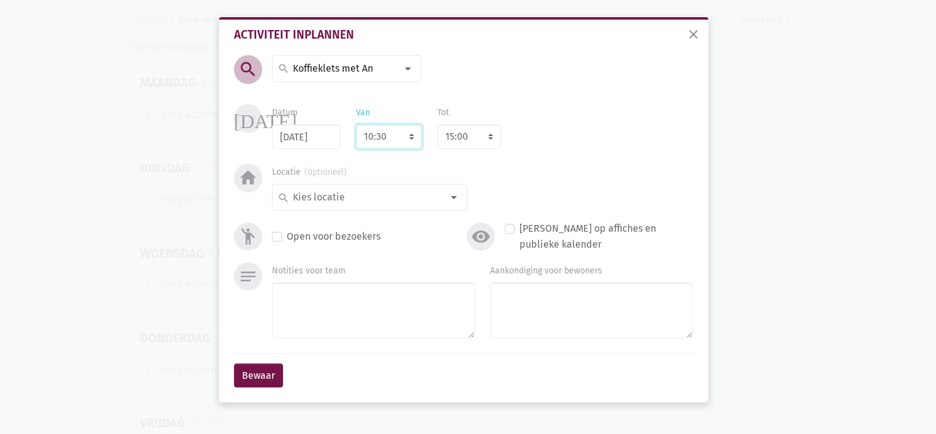
click at [356, 124] on select "7:00 7:15 7:30 7:45 8:00 8:15 8:30 8:45 9:00 9:15 9:30 9:45 10:00 10:15 10:30 1…" at bounding box center [389, 136] width 66 height 24
select select "11:30"
click at [421, 192] on input at bounding box center [366, 197] width 151 height 16
type input "Royenborg 3"
click at [344, 218] on label "royenborg 3" at bounding box center [318, 222] width 53 height 16
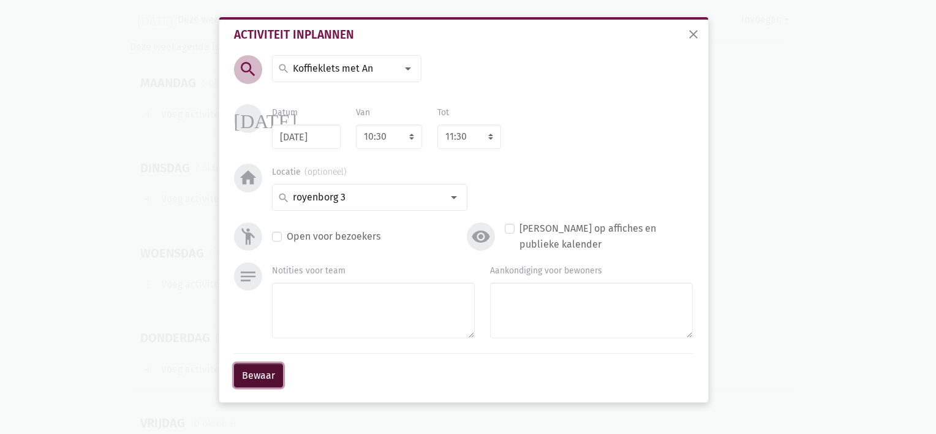
click at [268, 372] on button "Bewaar" at bounding box center [258, 375] width 49 height 24
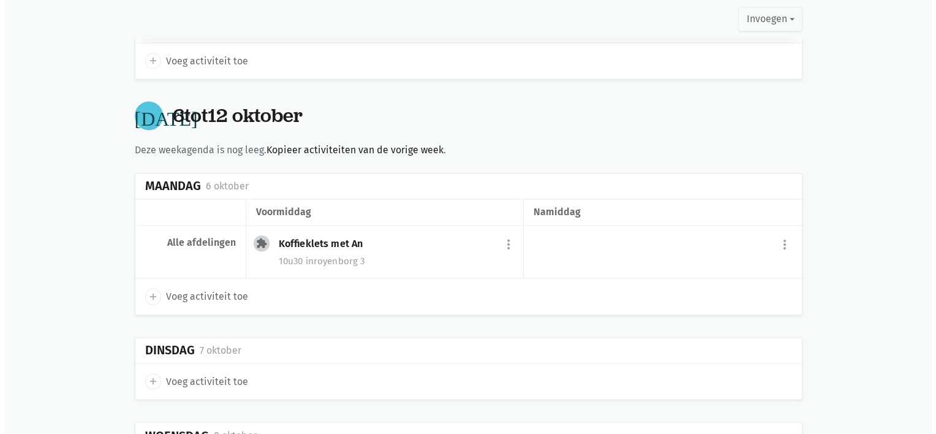
scroll to position [1904, 0]
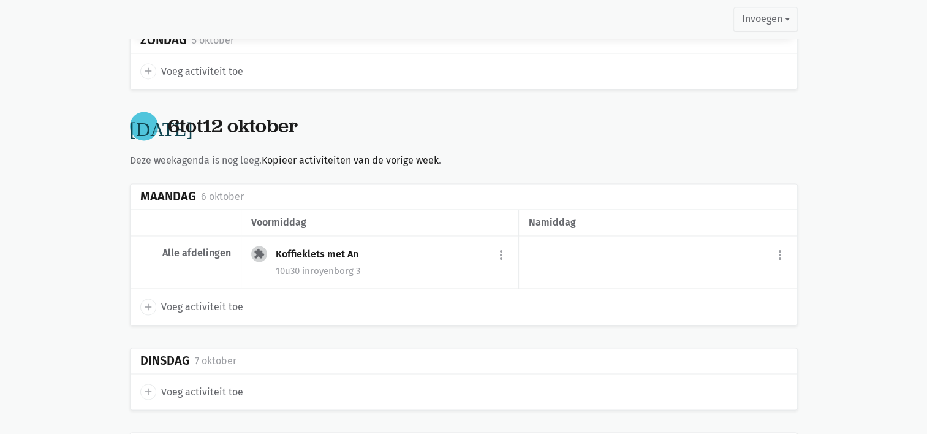
click at [152, 301] on icon "add" at bounding box center [148, 306] width 11 height 11
select select "14:00"
select select "15:00"
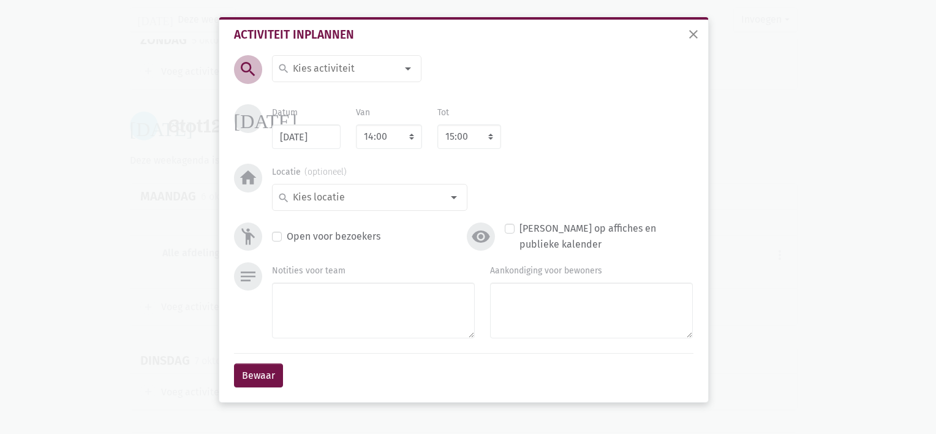
click at [340, 62] on input at bounding box center [344, 69] width 106 height 16
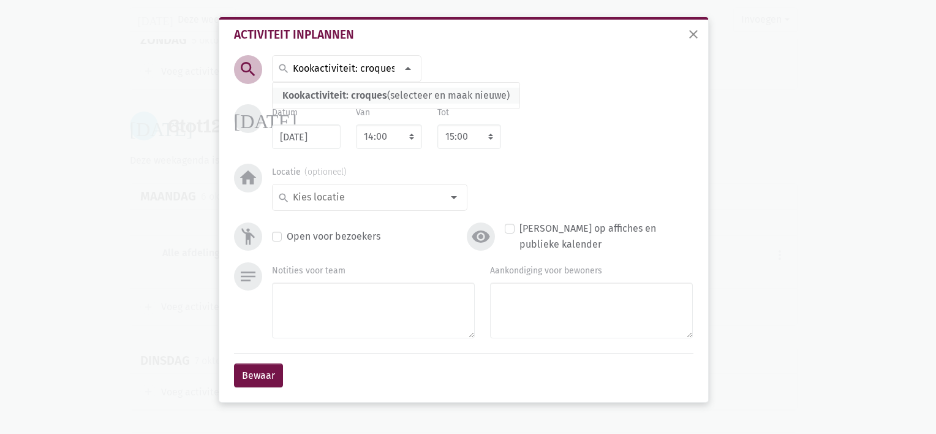
type input "Kookactiviteit: croques"
click at [342, 100] on span "Kookactiviteit: croques" at bounding box center [334, 95] width 105 height 12
click at [413, 140] on select "7:00 7:15 7:30 7:45 8:00 8:15 8:30 8:45 9:00 9:15 9:30 9:45 10:00 10:15 10:30 1…" at bounding box center [389, 136] width 66 height 24
select select "17:00"
click at [356, 124] on select "7:00 7:15 7:30 7:45 8:00 8:15 8:30 8:45 9:00 9:15 9:30 9:45 10:00 10:15 10:30 1…" at bounding box center [389, 136] width 66 height 24
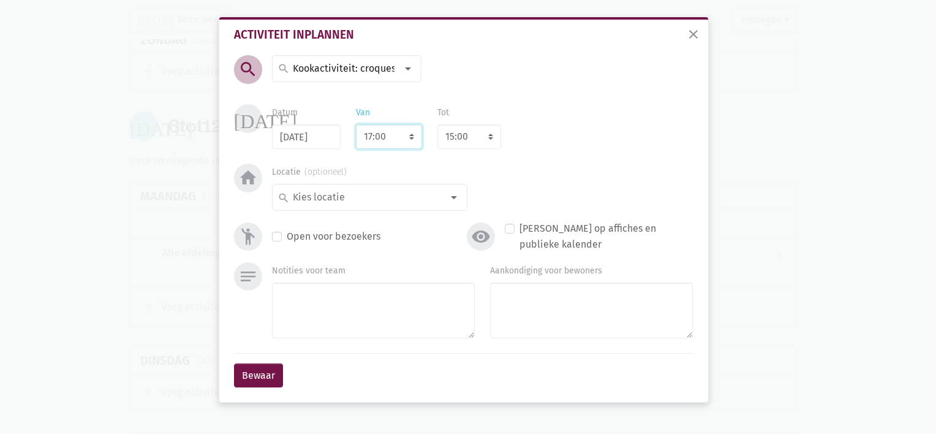
select select "18:00"
click at [410, 132] on select "7:00 7:15 7:30 7:45 8:00 8:15 8:30 8:45 9:00 9:15 9:30 9:45 10:00 10:15 10:30 1…" at bounding box center [389, 136] width 66 height 24
click at [391, 137] on select "7:00 7:15 7:30 7:45 8:00 8:15 8:30 8:45 9:00 9:15 9:30 9:45 10:00 10:15 10:30 1…" at bounding box center [389, 136] width 66 height 24
click at [394, 206] on div "search" at bounding box center [369, 197] width 195 height 27
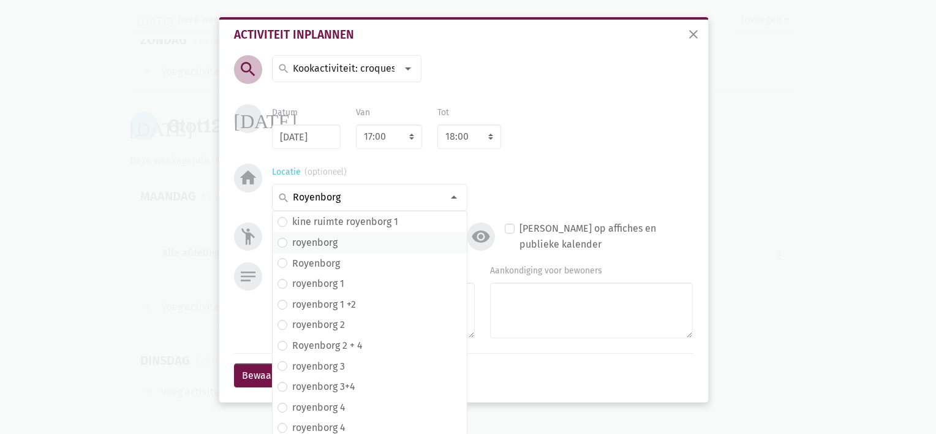
type input "Royenborg"
click at [350, 243] on span "royenborg" at bounding box center [369, 243] width 184 height 16
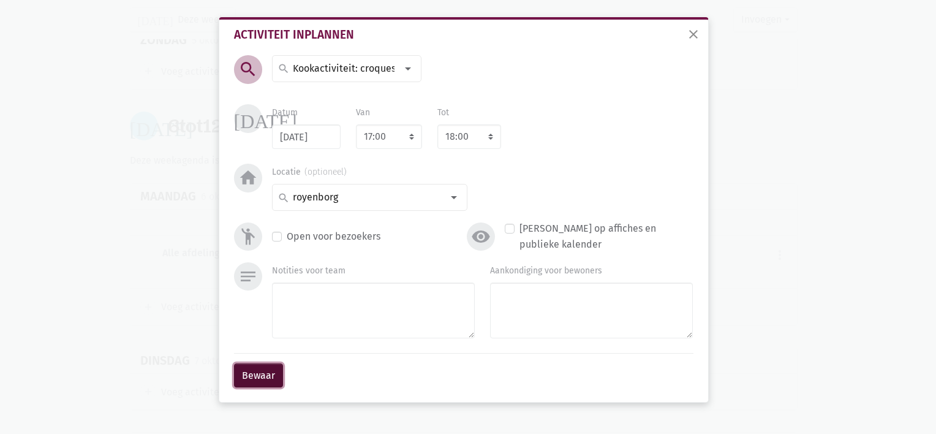
click at [255, 375] on button "Bewaar" at bounding box center [258, 375] width 49 height 24
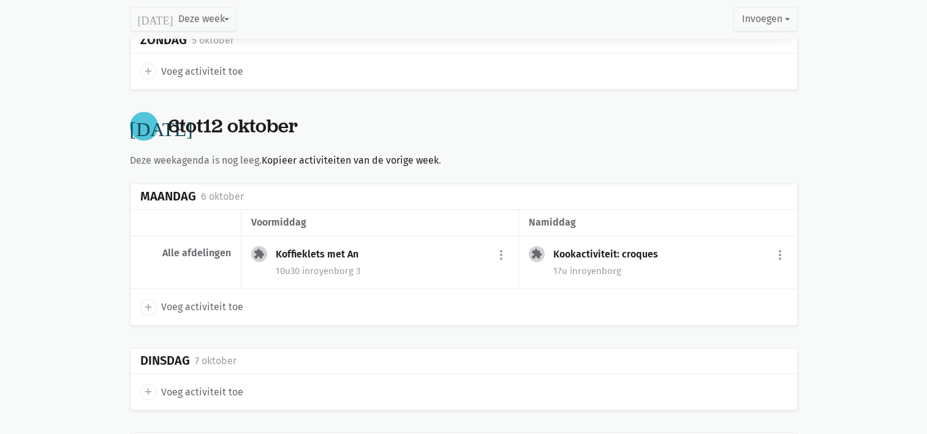
click at [145, 386] on icon "add" at bounding box center [148, 391] width 11 height 11
select select "14:00"
select select "15:00"
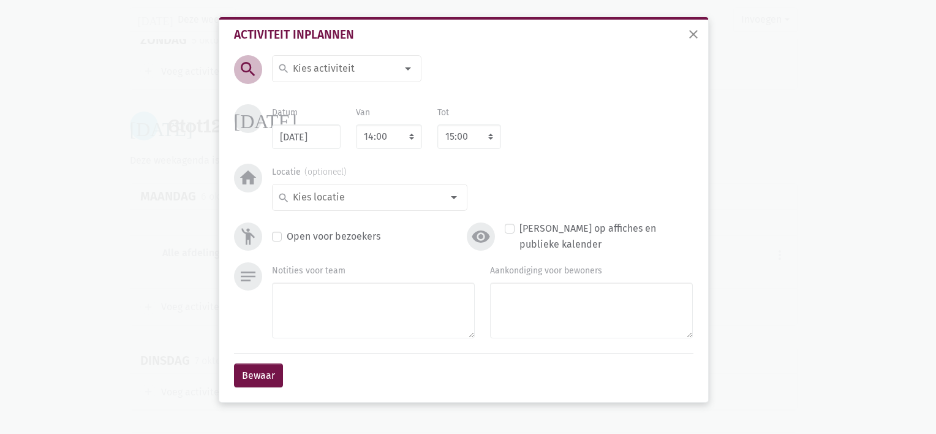
click at [293, 67] on input at bounding box center [344, 69] width 106 height 16
type input "Woordspel met [PERSON_NAME]"
click at [292, 89] on label "Woordspel met [PERSON_NAME]" at bounding box center [363, 93] width 143 height 16
click at [418, 138] on select "7:00 7:15 7:30 7:45 8:00 8:15 8:30 8:45 9:00 9:15 9:30 9:45 10:00 10:15 10:30 1…" at bounding box center [389, 136] width 66 height 24
select select "10:30"
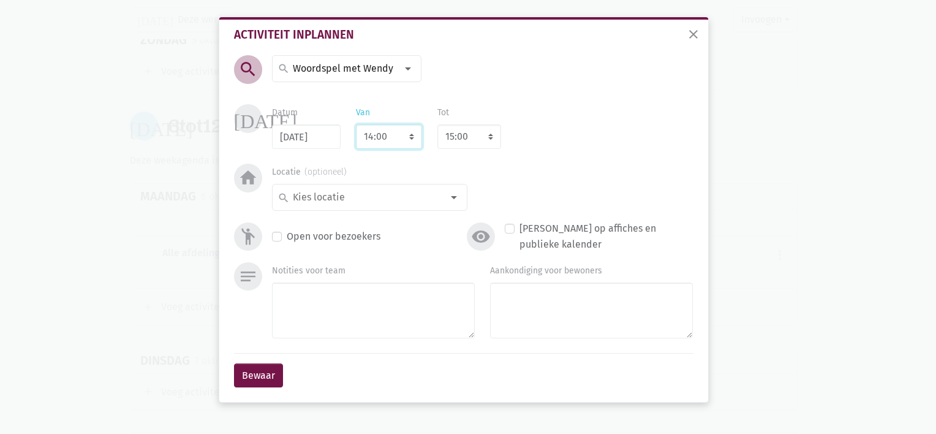
click at [356, 124] on select "7:00 7:15 7:30 7:45 8:00 8:15 8:30 8:45 9:00 9:15 9:30 9:45 10:00 10:15 10:30 1…" at bounding box center [389, 136] width 66 height 24
select select "11:30"
click at [486, 130] on select "8:00 8:15 8:30 8:45 9:00 9:15 9:30 9:45 10:00 10:15 10:30 10:45 11:00 11:15 11:…" at bounding box center [469, 136] width 64 height 24
click at [344, 205] on input at bounding box center [366, 197] width 151 height 16
type input "Royenborg 4"
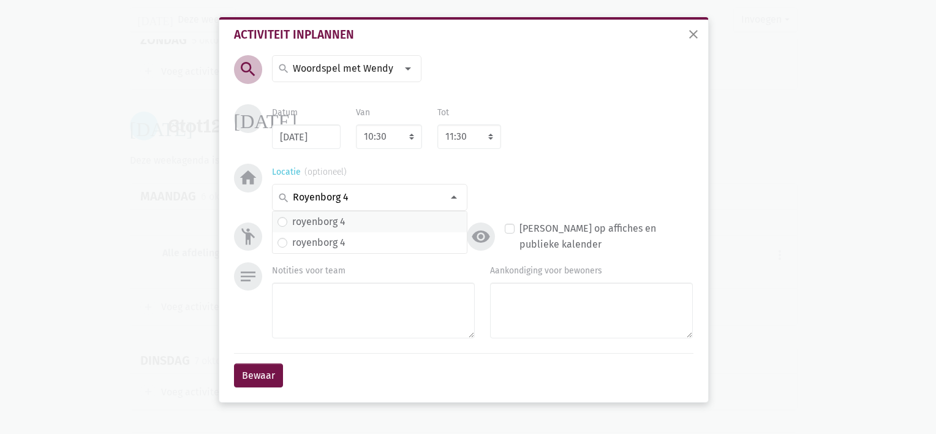
click at [335, 220] on label "royenborg 4" at bounding box center [318, 222] width 53 height 16
click at [261, 381] on button "Bewaar" at bounding box center [258, 375] width 49 height 24
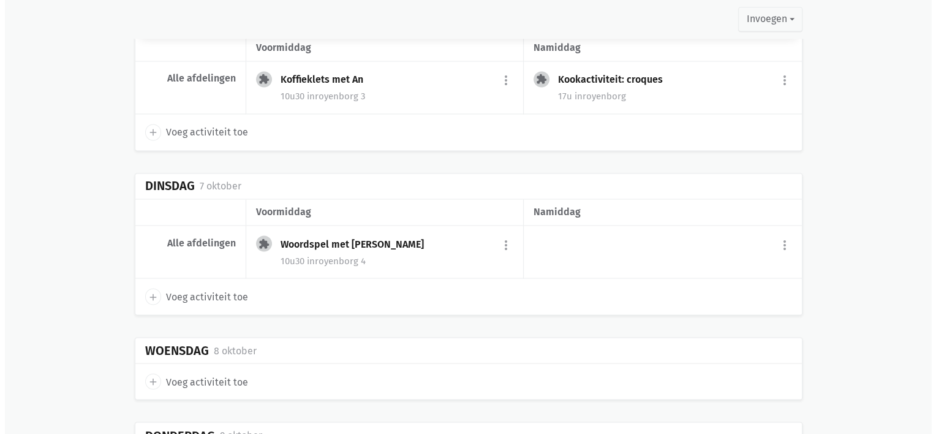
scroll to position [2099, 0]
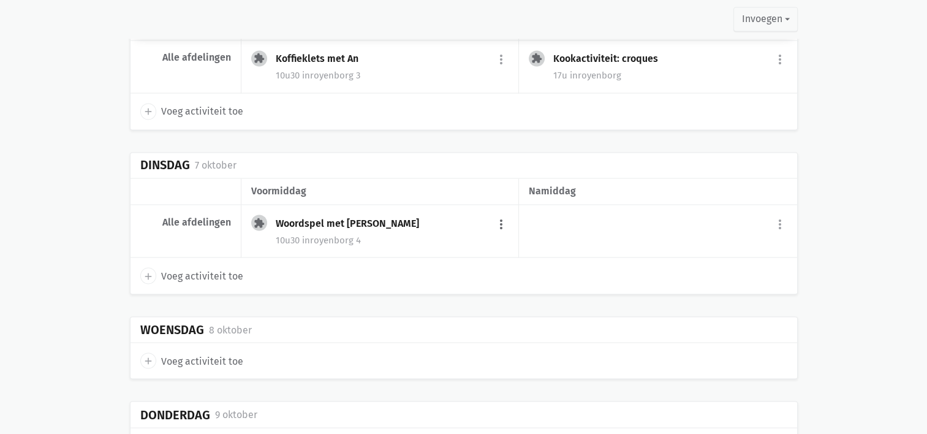
click at [503, 212] on button "more_vert" at bounding box center [501, 223] width 15 height 23
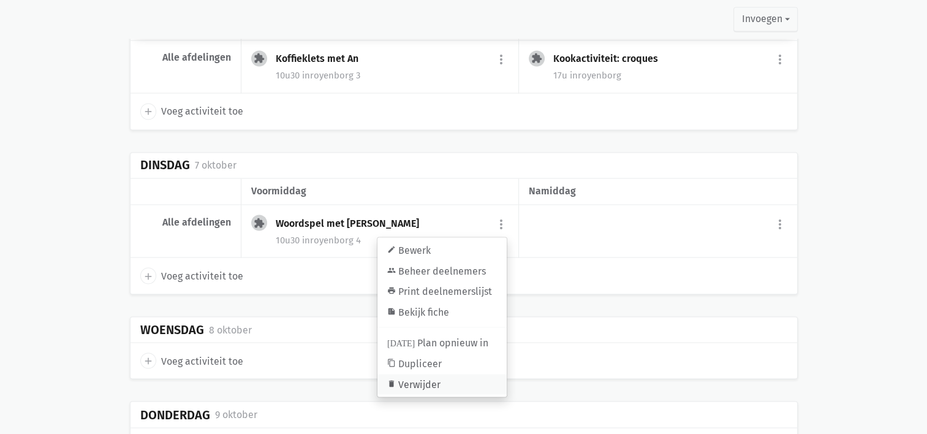
drag, startPoint x: 443, startPoint y: 374, endPoint x: 511, endPoint y: 36, distance: 344.9
click at [443, 374] on link "delete Verwijder" at bounding box center [441, 383] width 129 height 21
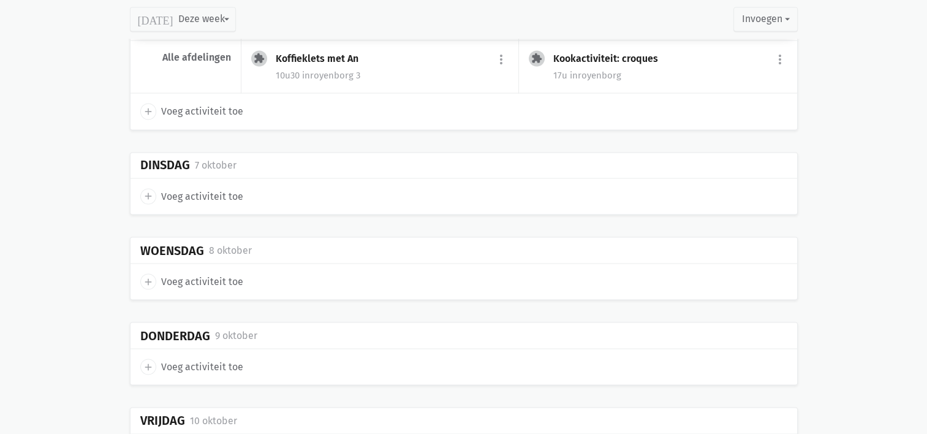
click at [152, 190] on icon "add" at bounding box center [148, 195] width 11 height 11
select select "14:00"
select select "15:00"
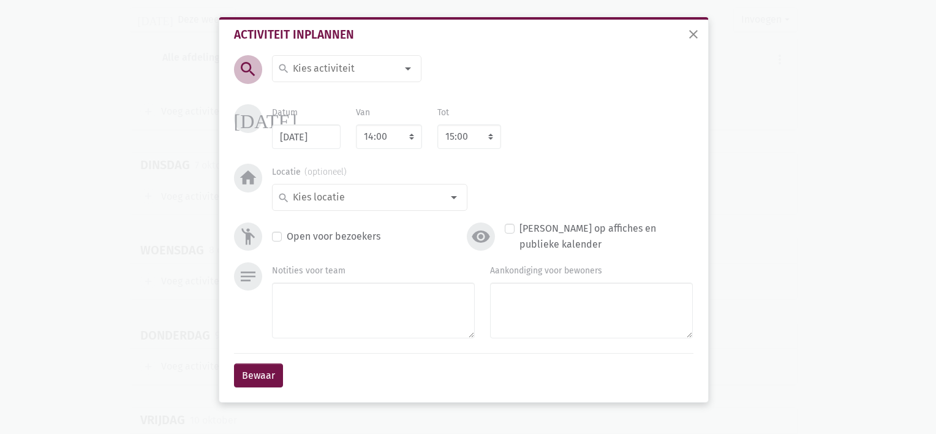
click at [317, 66] on input at bounding box center [344, 69] width 106 height 16
type input "Belevenistafel"
click at [317, 96] on label "Belevenistafel" at bounding box center [324, 93] width 64 height 16
click at [397, 144] on select "7:00 7:15 7:30 7:45 8:00 8:15 8:30 8:45 9:00 9:15 9:30 9:45 10:00 10:15 10:30 1…" at bounding box center [389, 136] width 66 height 24
select select "11:30"
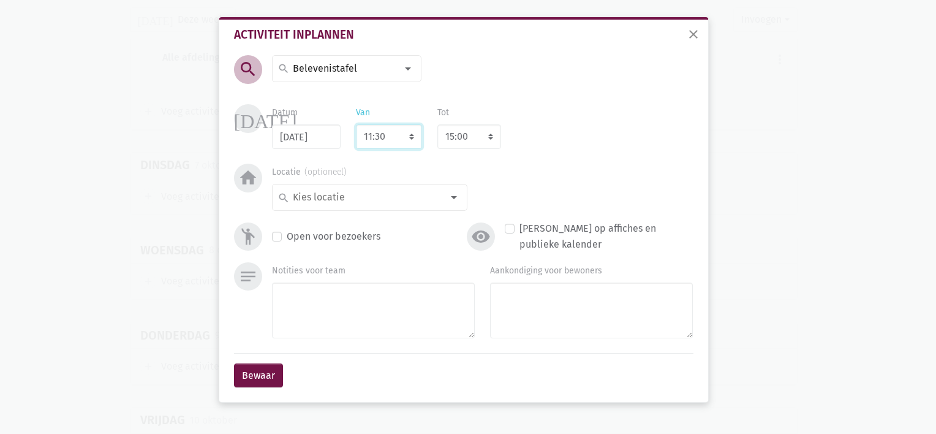
click at [356, 124] on select "7:00 7:15 7:30 7:45 8:00 8:15 8:30 8:45 9:00 9:15 9:30 9:45 10:00 10:15 10:30 1…" at bounding box center [389, 136] width 66 height 24
select select "12:30"
click at [407, 135] on select "7:00 7:15 7:30 7:45 8:00 8:15 8:30 8:45 9:00 9:15 9:30 9:45 10:00 10:15 10:30 1…" at bounding box center [389, 136] width 66 height 24
select select "10:30"
click at [356, 124] on select "7:00 7:15 7:30 7:45 8:00 8:15 8:30 8:45 9:00 9:15 9:30 9:45 10:00 10:15 10:30 1…" at bounding box center [389, 136] width 66 height 24
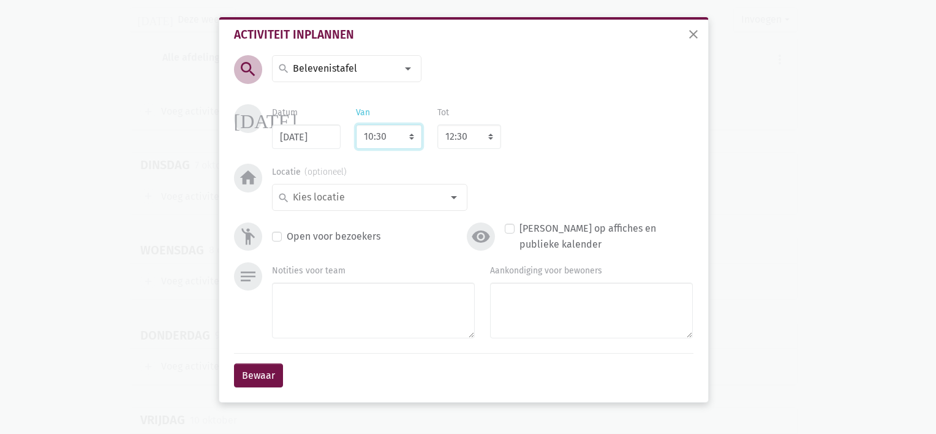
select select "11:30"
click at [364, 198] on input at bounding box center [366, 197] width 151 height 16
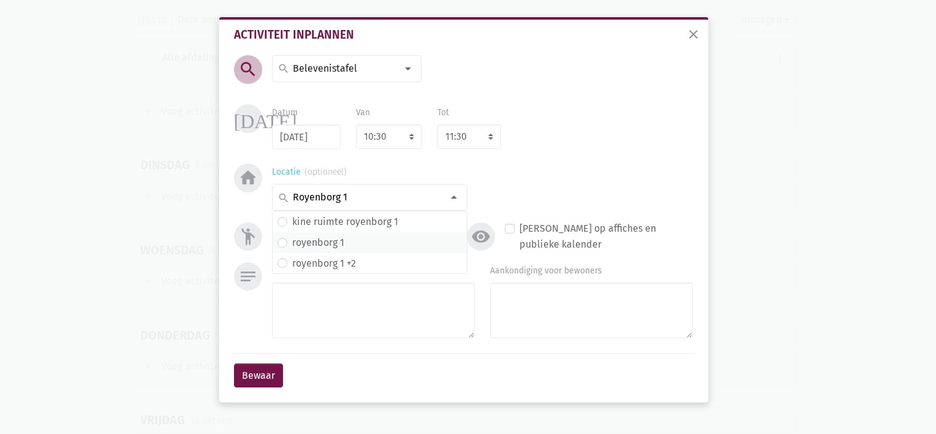
type input "Royenborg 1"
click at [325, 243] on label "royenborg 1" at bounding box center [318, 243] width 52 height 16
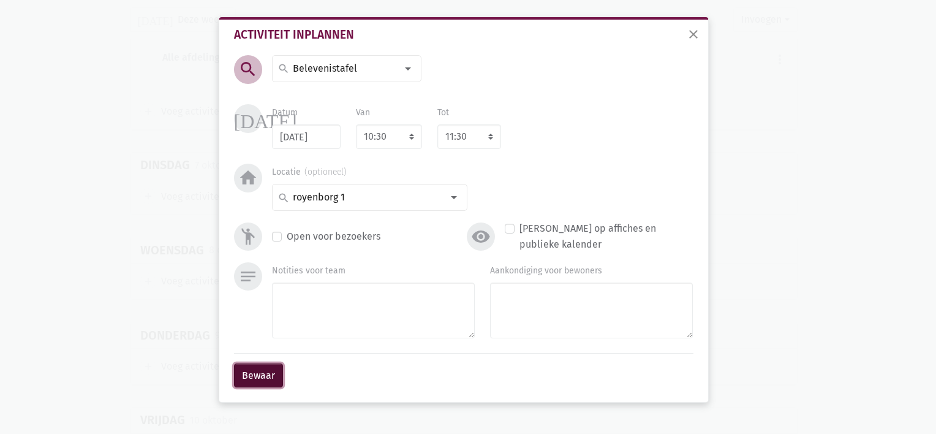
click at [262, 380] on button "Bewaar" at bounding box center [258, 375] width 49 height 24
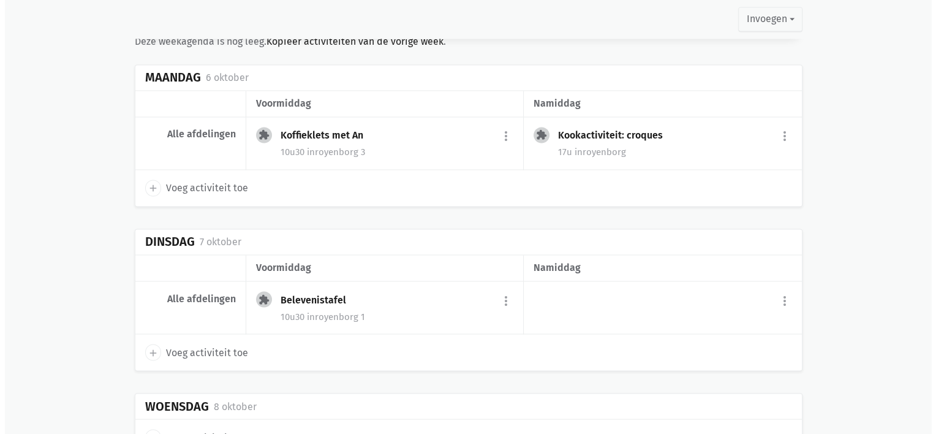
scroll to position [2026, 0]
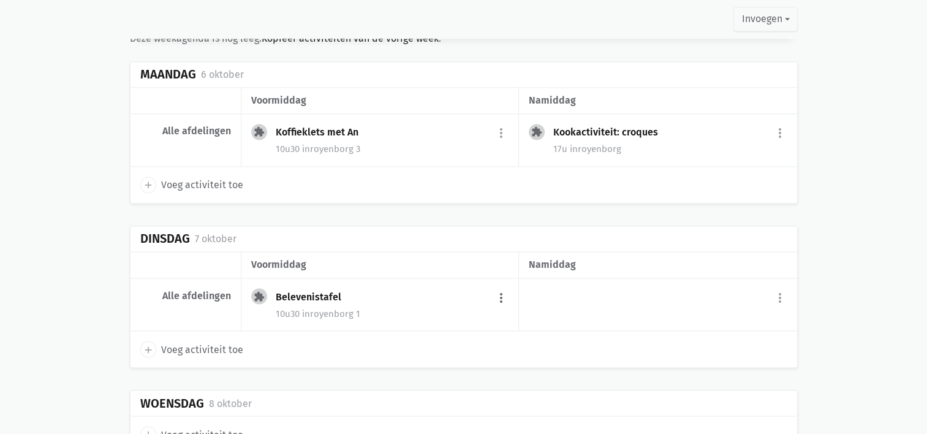
click at [499, 288] on button "more_vert" at bounding box center [501, 296] width 15 height 23
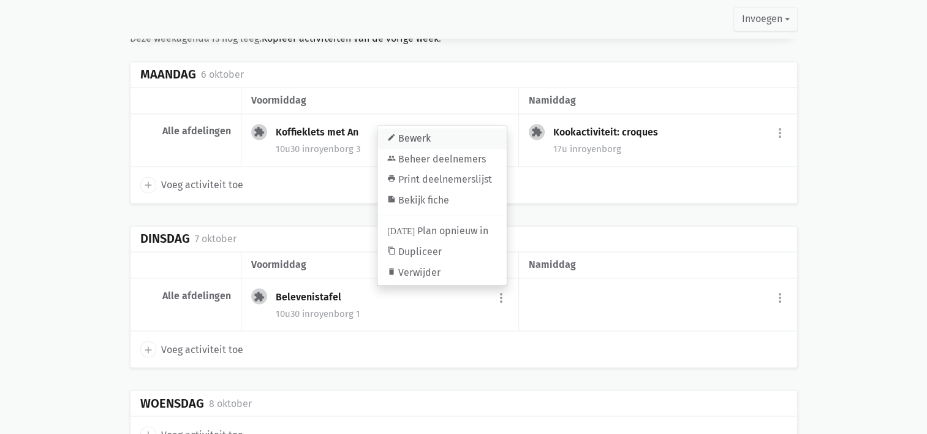
click at [439, 128] on link "edit Bewerk" at bounding box center [441, 138] width 129 height 21
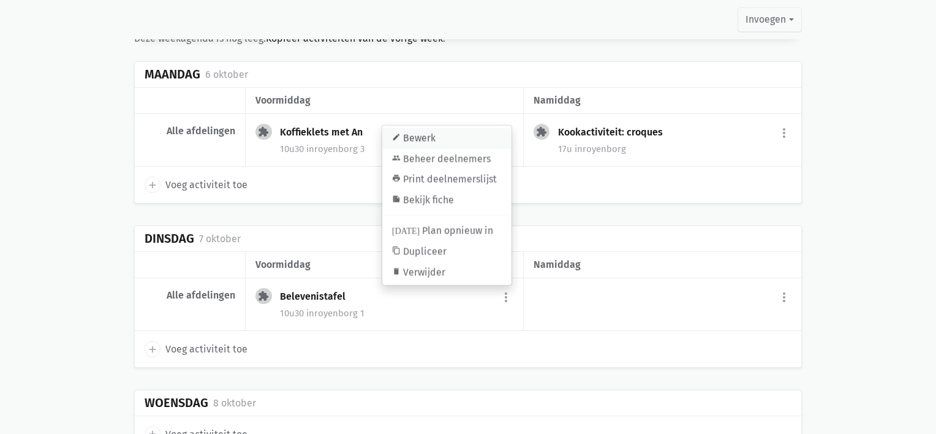
select select "10:30"
select select "11:30"
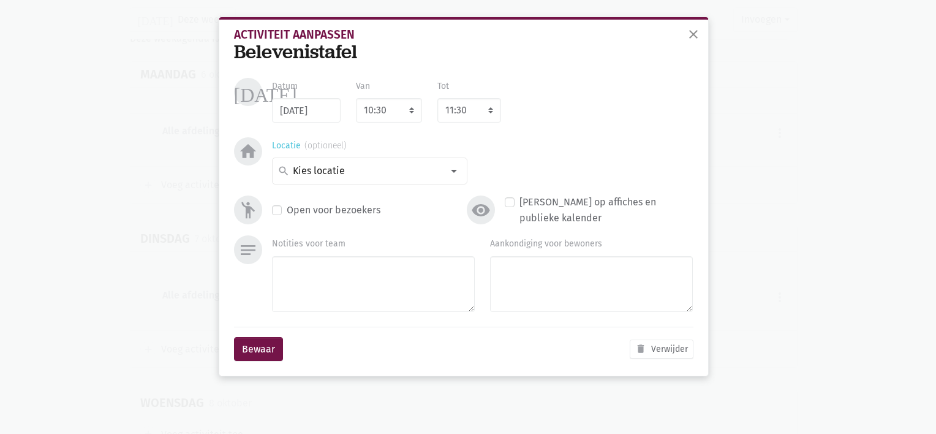
click at [356, 173] on input at bounding box center [366, 171] width 151 height 16
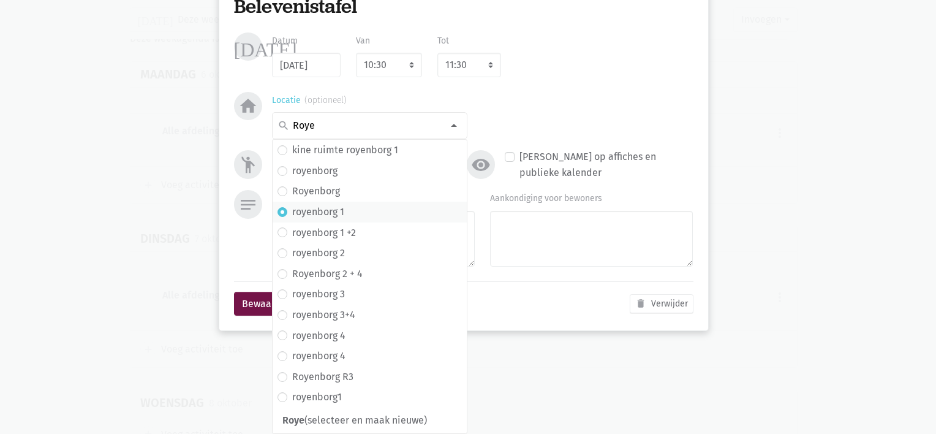
scroll to position [45, 0]
type input "Royen"
click at [338, 299] on label "royenborg 3" at bounding box center [318, 295] width 53 height 16
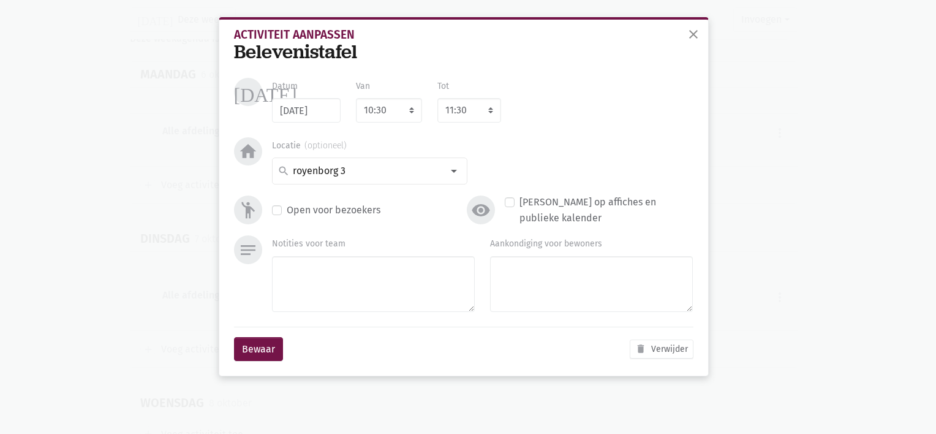
scroll to position [0, 0]
click at [260, 347] on button "Bewaar" at bounding box center [258, 349] width 49 height 24
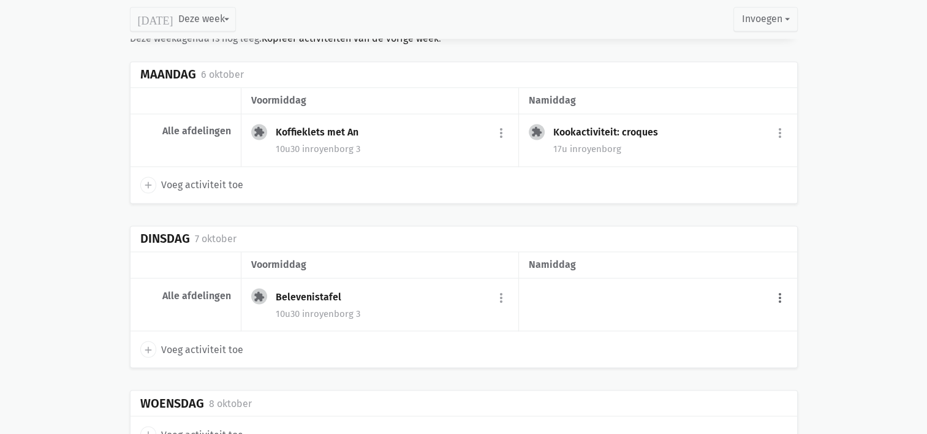
click at [782, 290] on button "more_vert" at bounding box center [779, 296] width 15 height 23
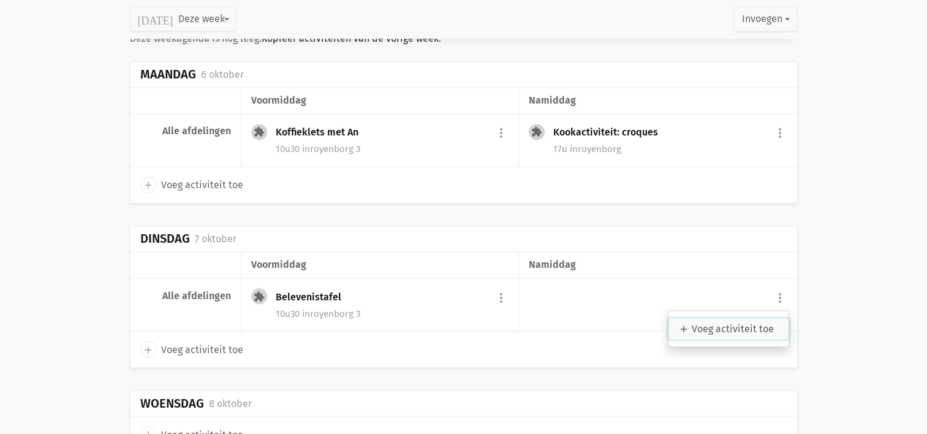
click at [696, 323] on link "add Voeg activiteit toe" at bounding box center [728, 328] width 120 height 21
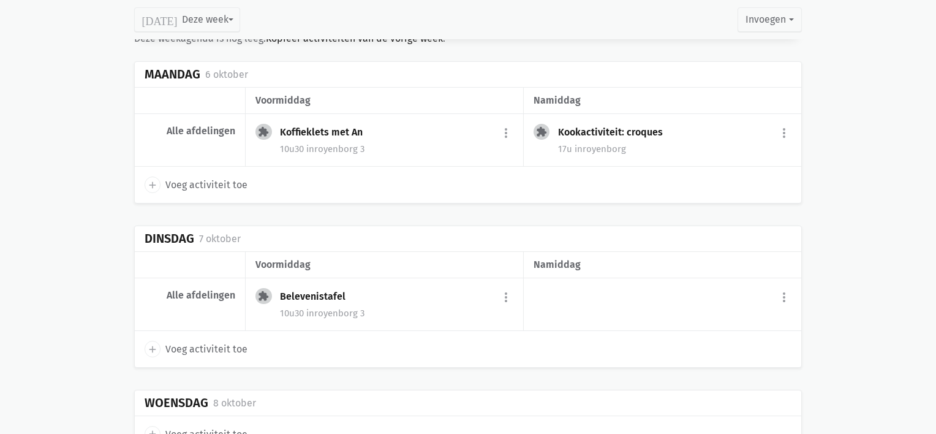
select select "14:00"
select select "15:00"
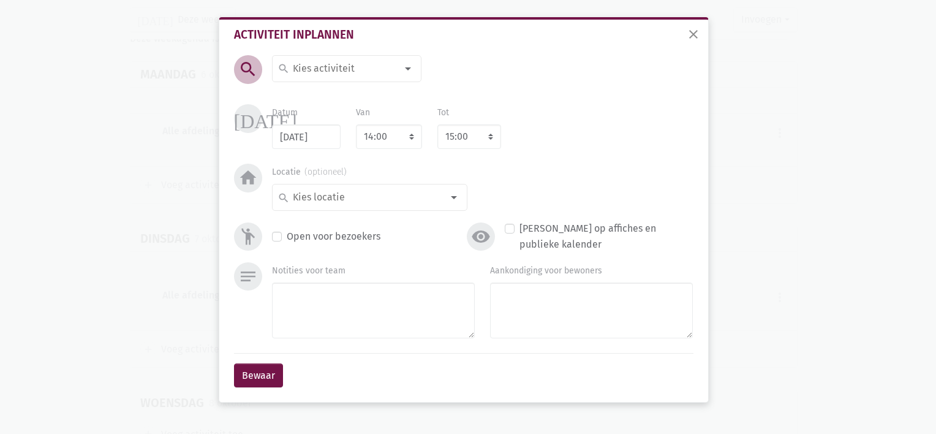
click at [342, 58] on div "search" at bounding box center [346, 68] width 149 height 27
type input "Naar de winkel"
click at [317, 110] on label "Naar de winkel" at bounding box center [325, 114] width 67 height 16
click at [332, 191] on input at bounding box center [366, 197] width 151 height 16
type input "Merksem"
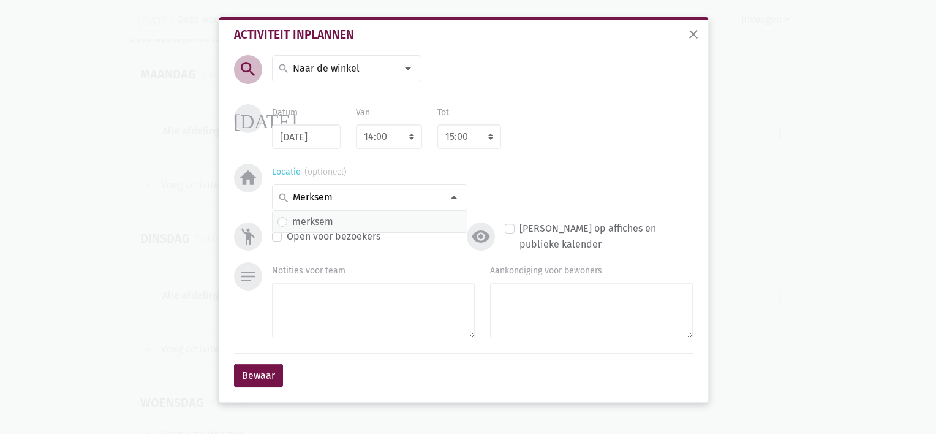
click at [319, 223] on label "merksem" at bounding box center [312, 222] width 41 height 16
click at [258, 374] on button "Bewaar" at bounding box center [258, 375] width 49 height 24
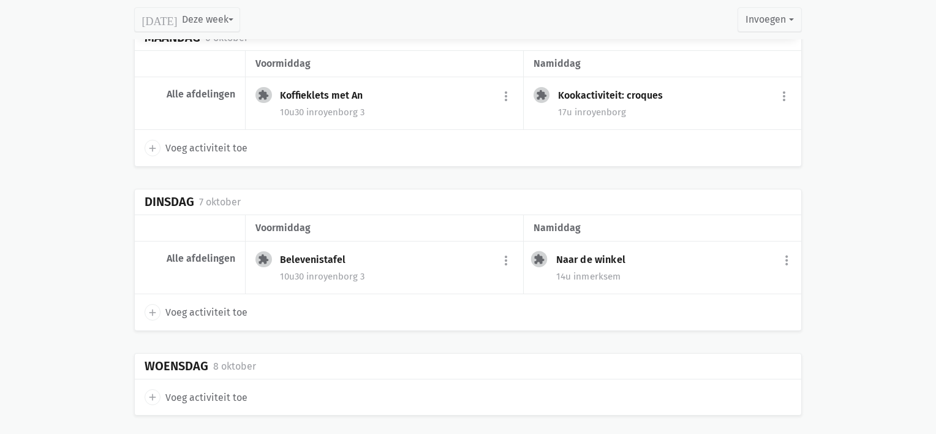
scroll to position [2068, 0]
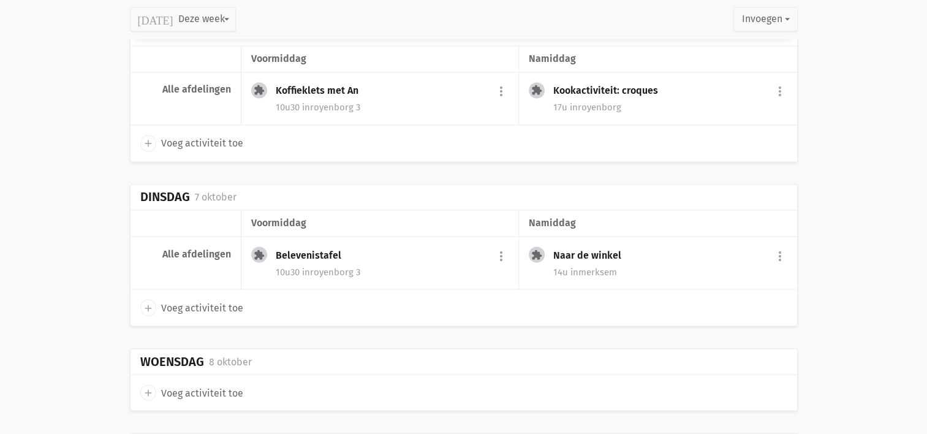
click at [149, 386] on icon "add" at bounding box center [148, 391] width 11 height 11
select select "14:00"
select select "15:00"
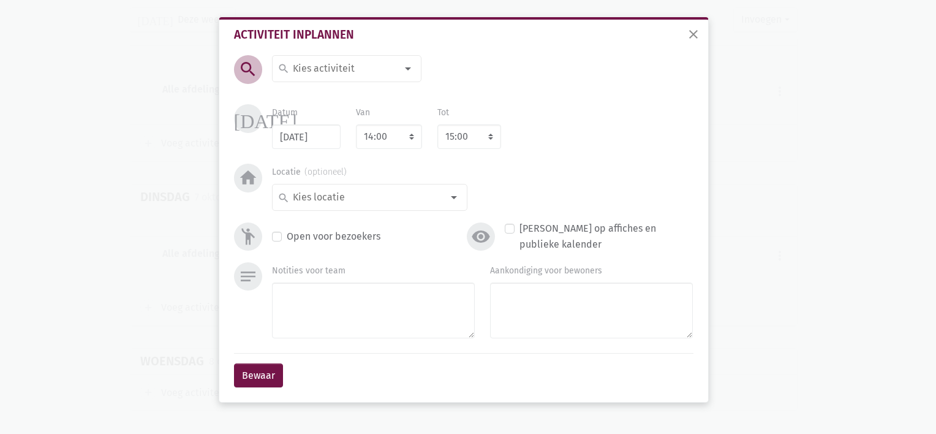
click at [306, 65] on input at bounding box center [344, 69] width 106 height 16
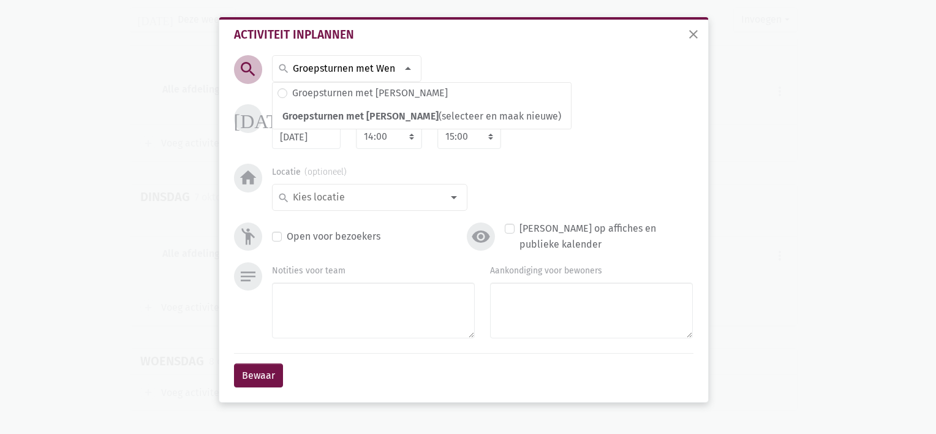
scroll to position [0, 10]
type input "Groepsturnen met [PERSON_NAME]"
click at [412, 140] on select "7:00 7:15 7:30 7:45 8:00 8:15 8:30 8:45 9:00 9:15 9:30 9:45 10:00 10:15 10:30 1…" at bounding box center [389, 136] width 66 height 24
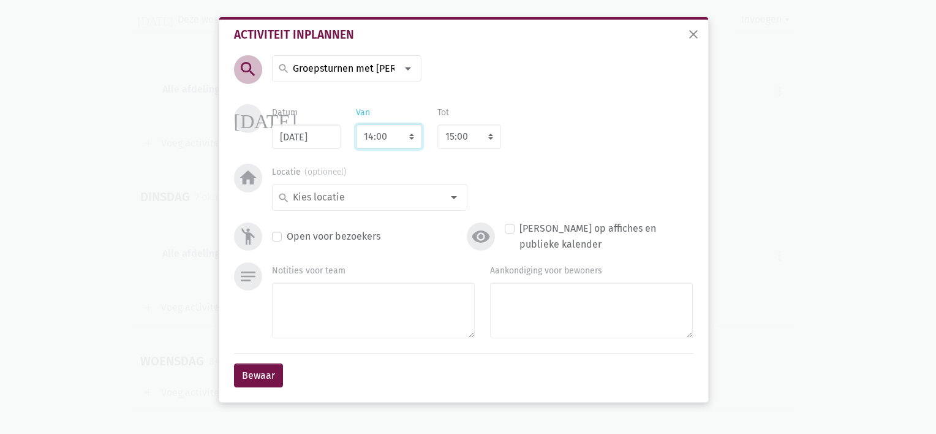
select select "11:30"
click at [356, 124] on select "7:00 7:15 7:30 7:45 8:00 8:15 8:30 8:45 9:00 9:15 9:30 9:45 10:00 10:15 10:30 1…" at bounding box center [389, 136] width 66 height 24
select select "12:30"
click at [400, 145] on select "7:00 7:15 7:30 7:45 8:00 8:15 8:30 8:45 9:00 9:15 9:30 9:45 10:00 10:15 10:30 1…" at bounding box center [389, 136] width 66 height 24
select select "10:30"
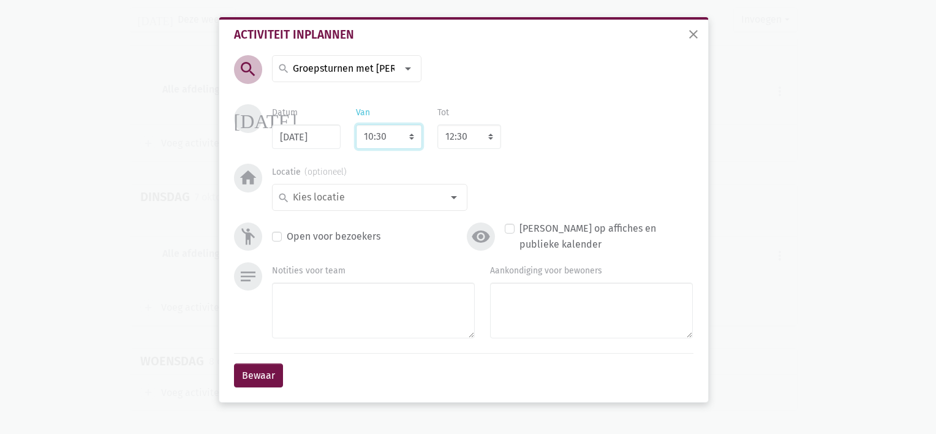
click at [356, 124] on select "7:00 7:15 7:30 7:45 8:00 8:15 8:30 8:45 9:00 9:15 9:30 9:45 10:00 10:15 10:30 1…" at bounding box center [389, 136] width 66 height 24
select select "11:30"
click at [389, 188] on div "search" at bounding box center [369, 197] width 195 height 27
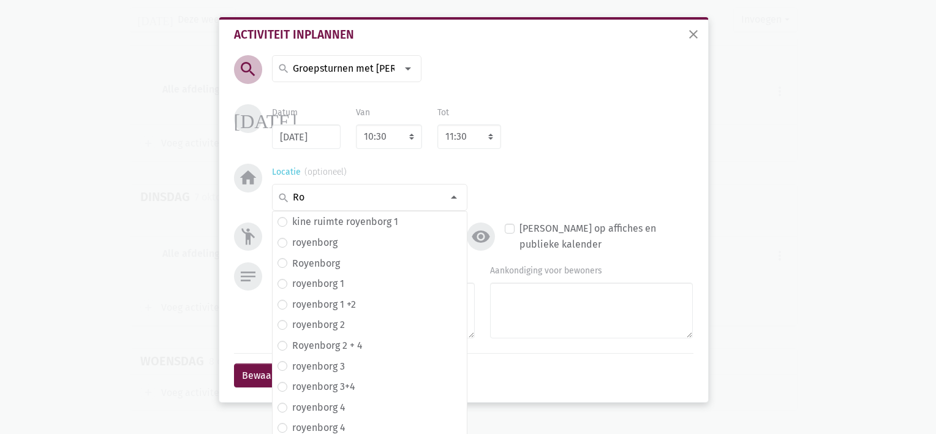
type input "R"
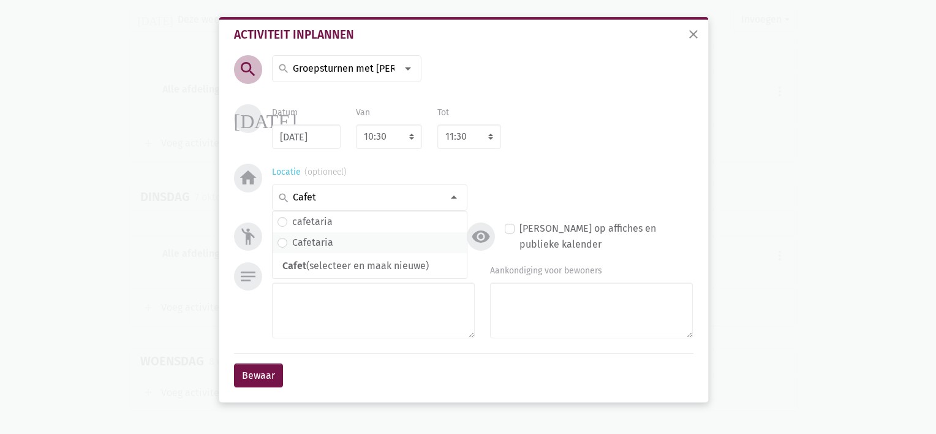
type input "Cafet"
click at [338, 239] on span "Cafetaria" at bounding box center [369, 243] width 184 height 16
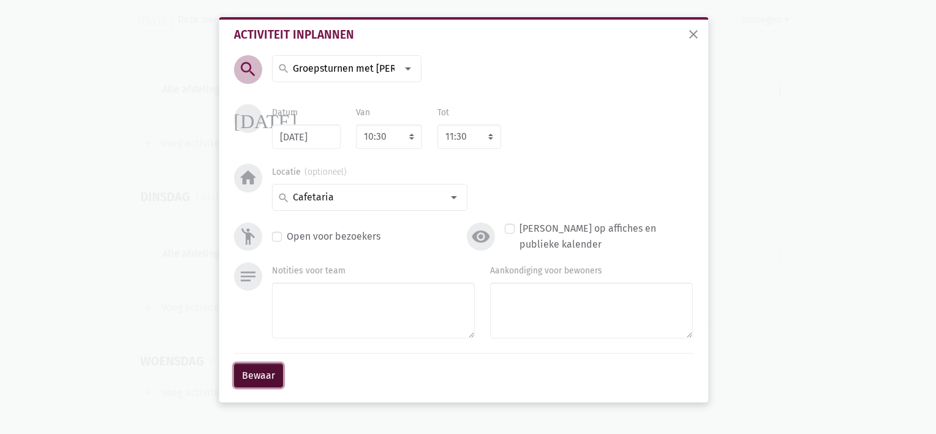
click at [265, 374] on button "Bewaar" at bounding box center [258, 375] width 49 height 24
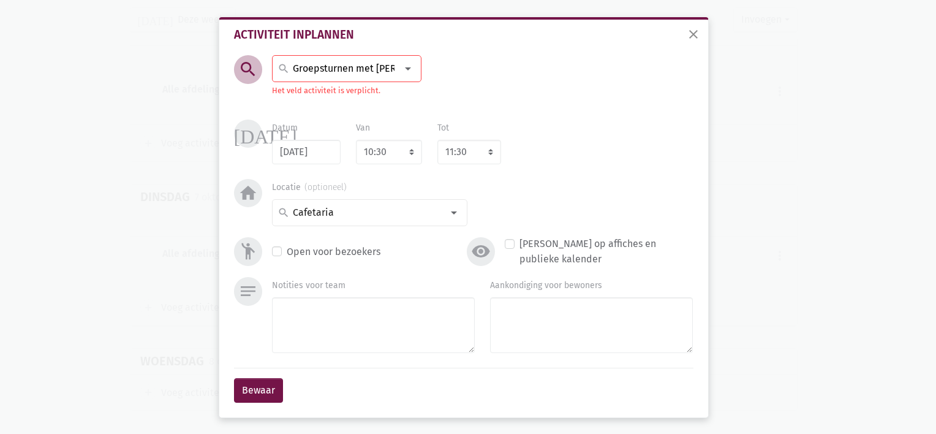
click at [348, 69] on input "Groepsturnen met [PERSON_NAME]" at bounding box center [344, 69] width 106 height 16
click at [336, 98] on label "Groepsturnen met [PERSON_NAME]" at bounding box center [370, 93] width 156 height 16
click at [260, 385] on button "Bewaar" at bounding box center [258, 390] width 49 height 24
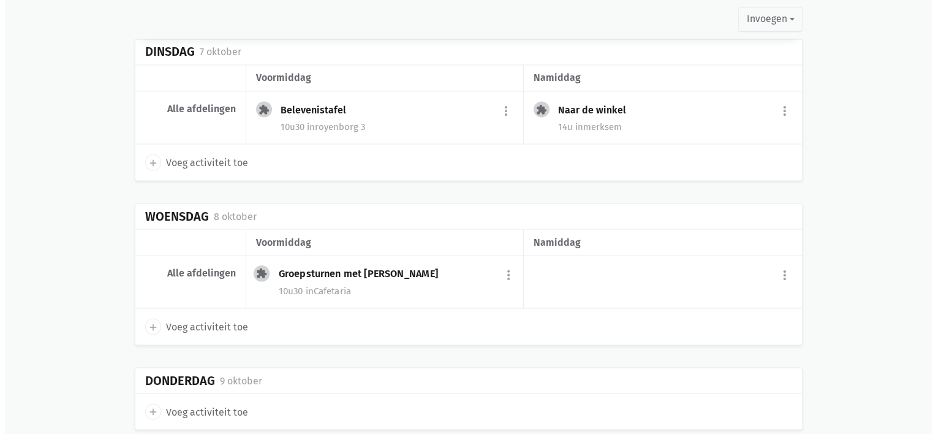
scroll to position [2232, 0]
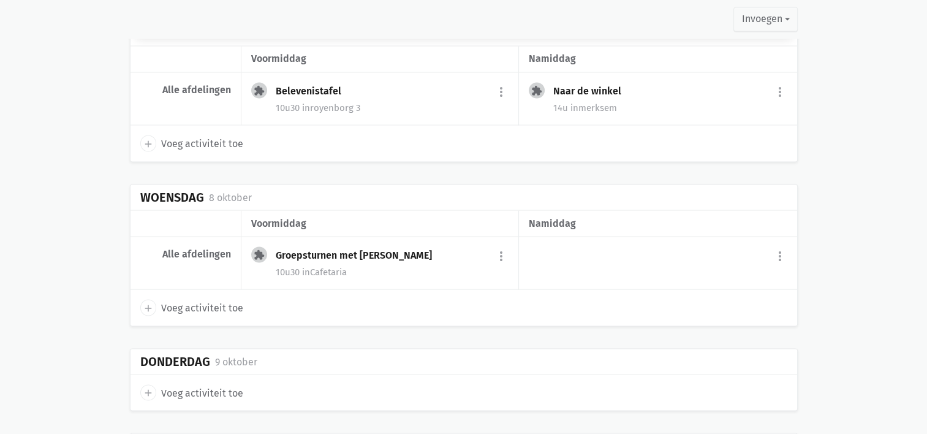
click at [146, 302] on icon "add" at bounding box center [148, 307] width 11 height 11
select select "14:00"
select select "15:00"
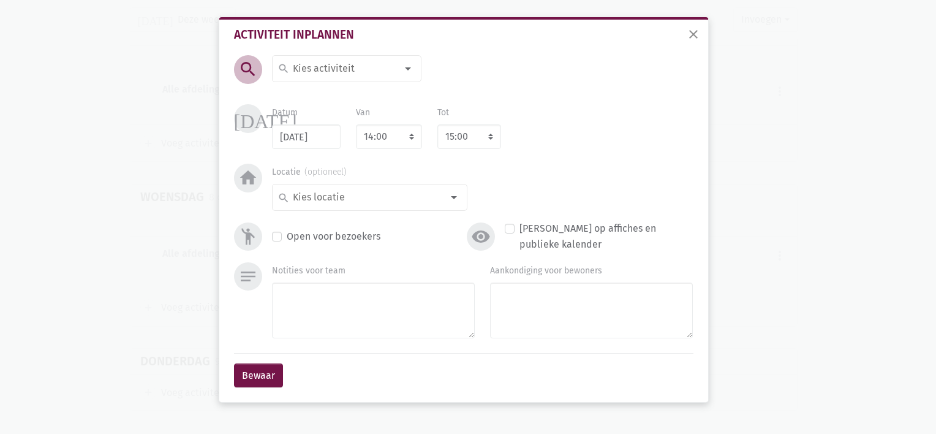
click at [317, 73] on input at bounding box center [344, 69] width 106 height 16
type input "Crea met [PERSON_NAME]"
click at [312, 96] on label "Crea met [PERSON_NAME]" at bounding box center [349, 93] width 115 height 16
click at [350, 196] on input at bounding box center [366, 197] width 151 height 16
type input "Royenborg 4"
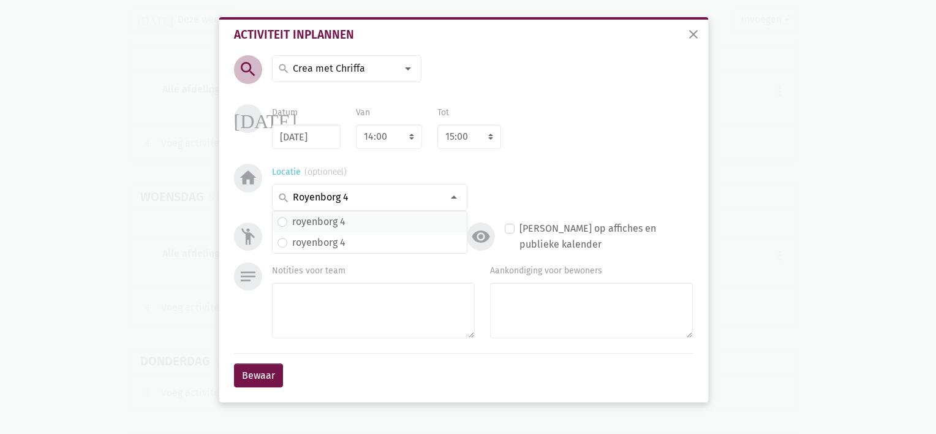
click at [333, 221] on label "royenborg 4" at bounding box center [318, 222] width 53 height 16
click at [261, 381] on button "Bewaar" at bounding box center [258, 375] width 49 height 24
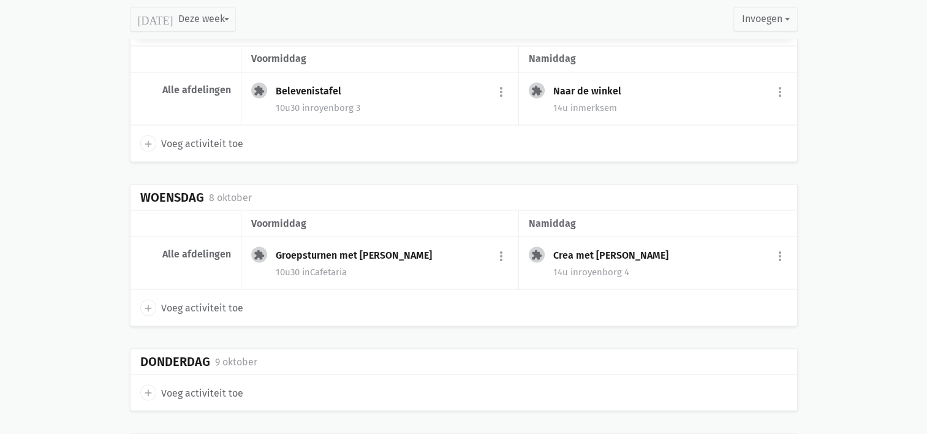
click at [150, 386] on icon "add" at bounding box center [148, 391] width 11 height 11
select select "14:00"
select select "15:00"
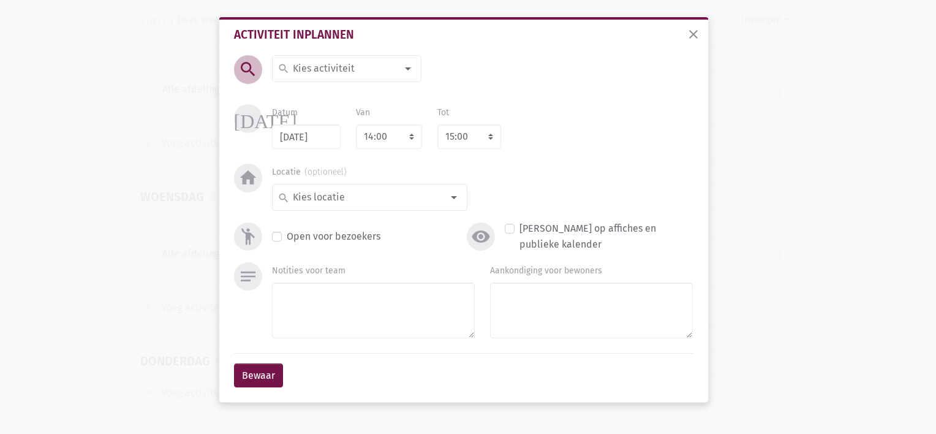
click at [314, 68] on input at bounding box center [344, 69] width 106 height 16
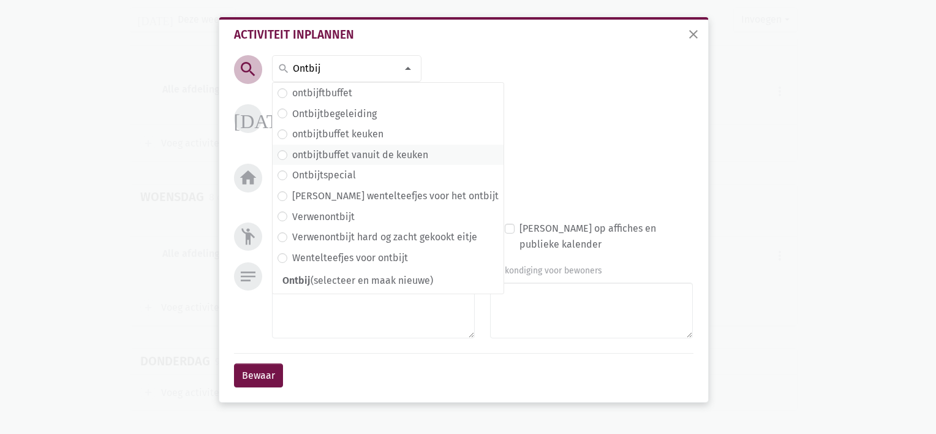
type input "Ontbij"
click at [326, 164] on span "ontbijtbuffet vanuit de keuken" at bounding box center [388, 155] width 231 height 21
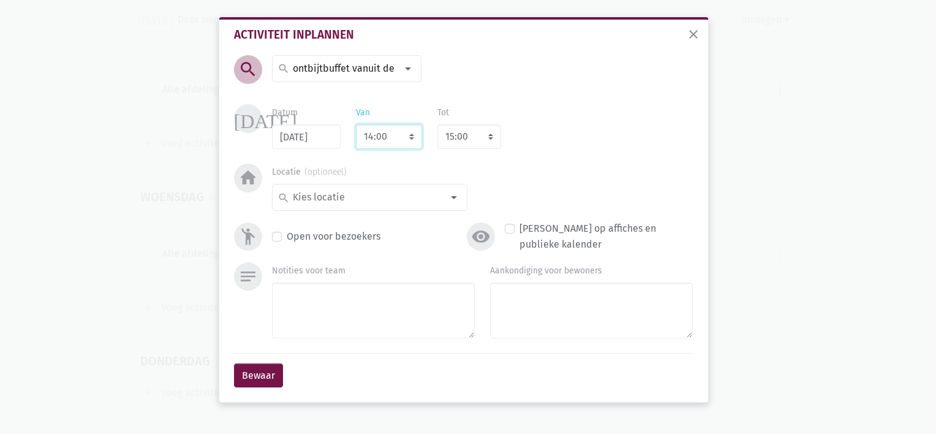
click at [413, 135] on select "7:00 7:15 7:30 7:45 8:00 8:15 8:30 8:45 9:00 9:15 9:30 9:45 10:00 10:15 10:30 1…" at bounding box center [389, 136] width 66 height 24
select select "8:00"
click at [356, 124] on select "7:00 7:15 7:30 7:45 8:00 8:15 8:30 8:45 9:00 9:15 9:30 9:45 10:00 10:15 10:30 1…" at bounding box center [389, 136] width 66 height 24
select select "9:00"
click at [416, 197] on input at bounding box center [366, 197] width 151 height 16
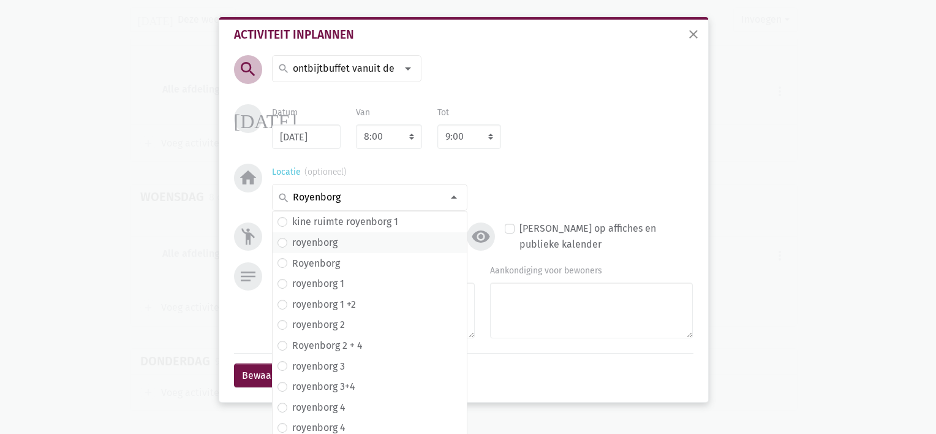
type input "Royenborg"
click at [353, 244] on span "royenborg" at bounding box center [369, 243] width 184 height 16
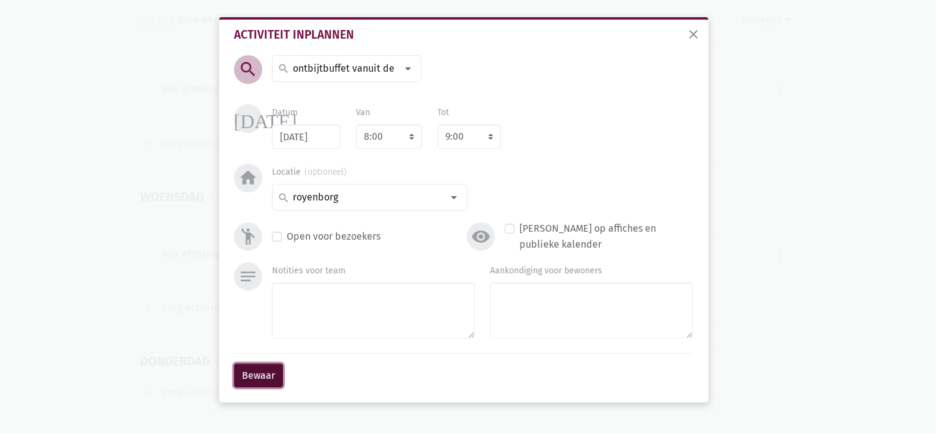
click at [266, 369] on button "Bewaar" at bounding box center [258, 375] width 49 height 24
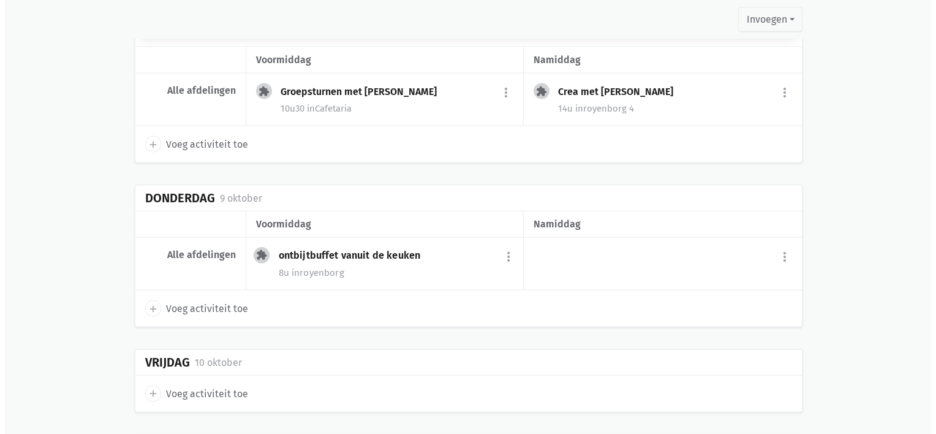
scroll to position [2395, 0]
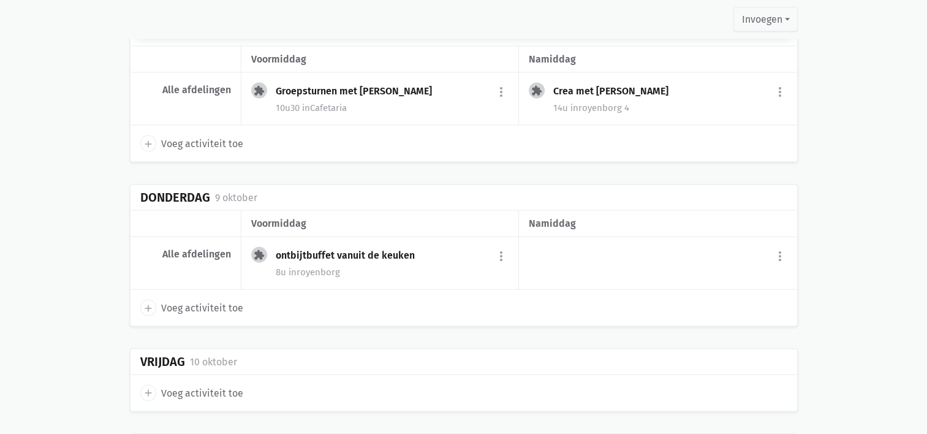
click at [146, 303] on icon "add" at bounding box center [148, 308] width 11 height 11
select select "14:00"
select select "15:00"
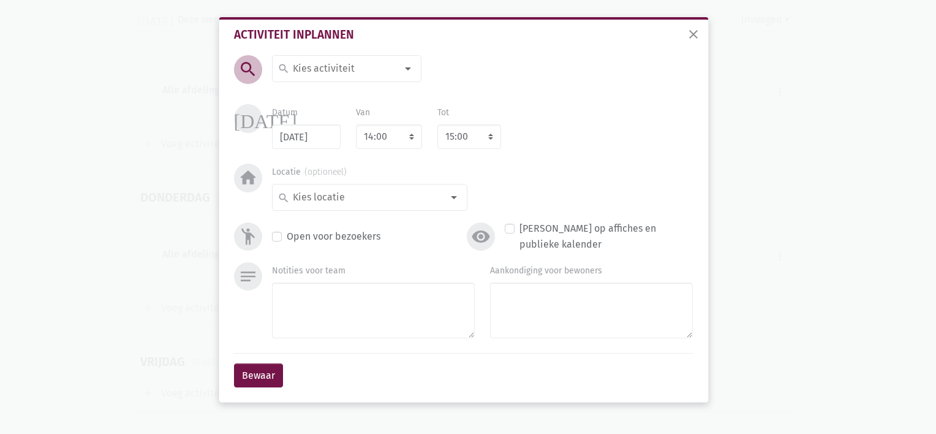
click at [299, 71] on input at bounding box center [344, 69] width 106 height 16
type input "Zangkoor"
click at [287, 90] on span "zangkoor" at bounding box center [346, 93] width 138 height 16
click at [414, 135] on select "7:00 7:15 7:30 7:45 8:00 8:15 8:30 8:45 9:00 9:15 9:30 9:45 10:00 10:15 10:30 1…" at bounding box center [389, 136] width 66 height 24
select select "10:30"
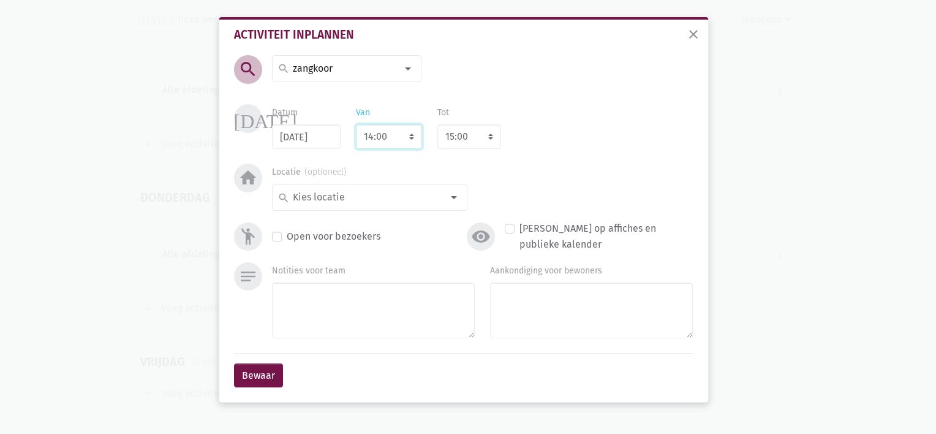
click at [356, 124] on select "7:00 7:15 7:30 7:45 8:00 8:15 8:30 8:45 9:00 9:15 9:30 9:45 10:00 10:15 10:30 1…" at bounding box center [389, 136] width 66 height 24
select select "11:30"
click at [424, 197] on input at bounding box center [366, 197] width 151 height 16
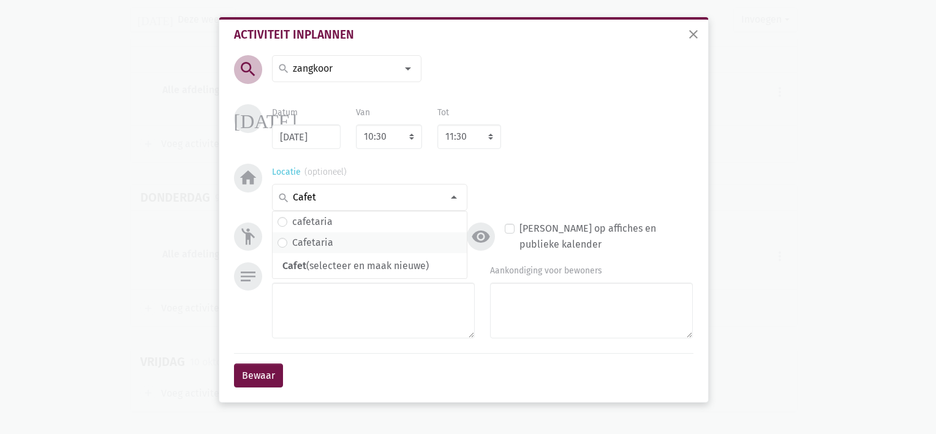
type input "Cafet"
click at [366, 238] on span "Cafetaria" at bounding box center [369, 243] width 184 height 16
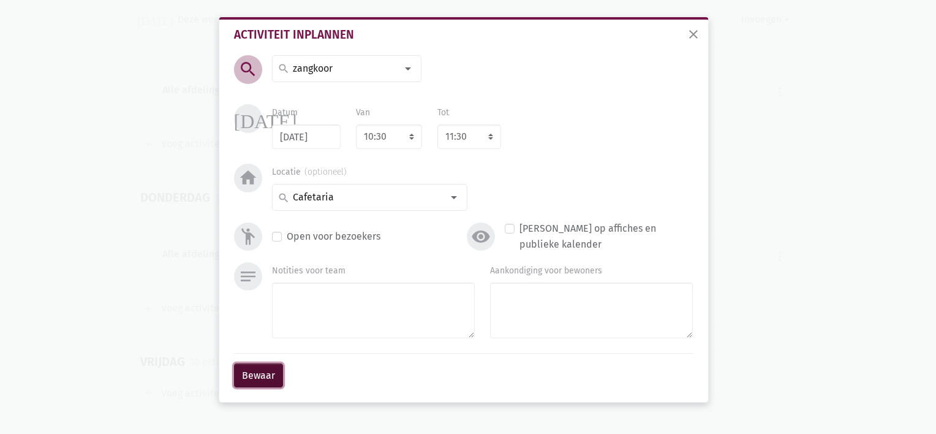
click at [260, 375] on button "Bewaar" at bounding box center [258, 375] width 49 height 24
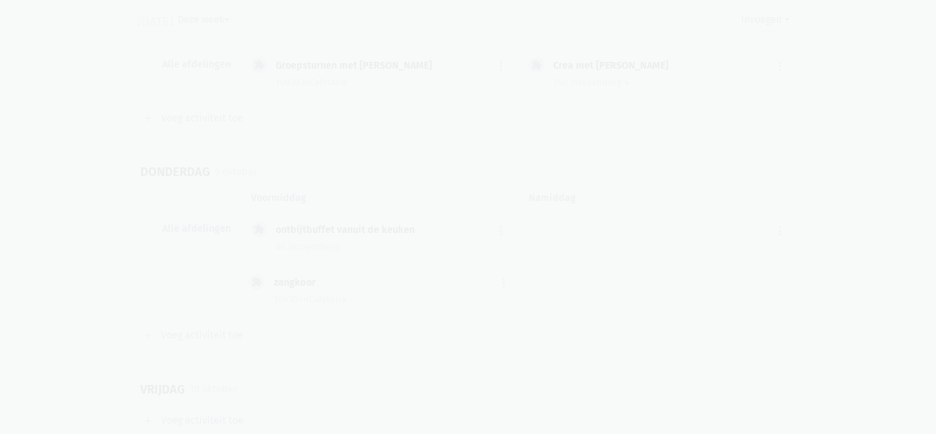
scroll to position [2421, 0]
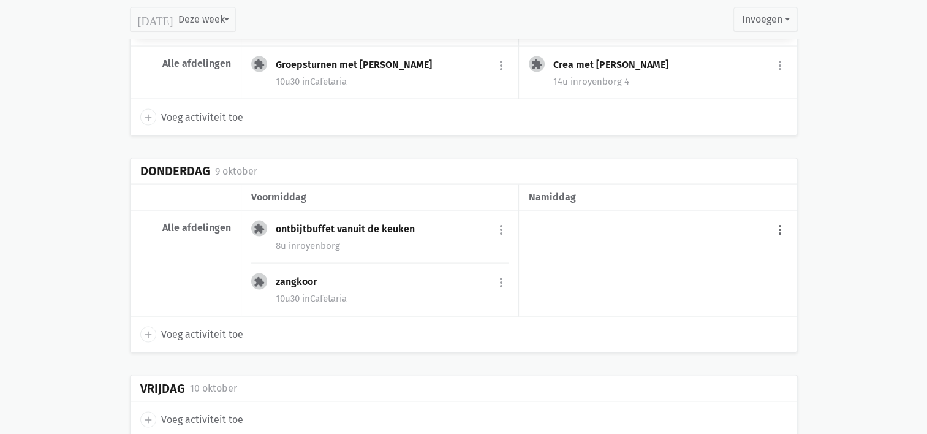
click at [780, 220] on button "more_vert" at bounding box center [779, 229] width 15 height 23
click at [703, 254] on link "add Voeg activiteit toe" at bounding box center [728, 260] width 120 height 21
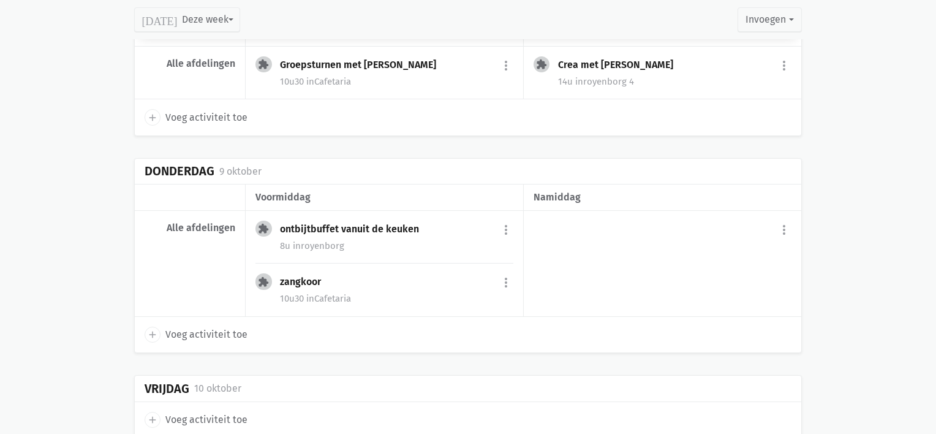
select select "14:00"
select select "15:00"
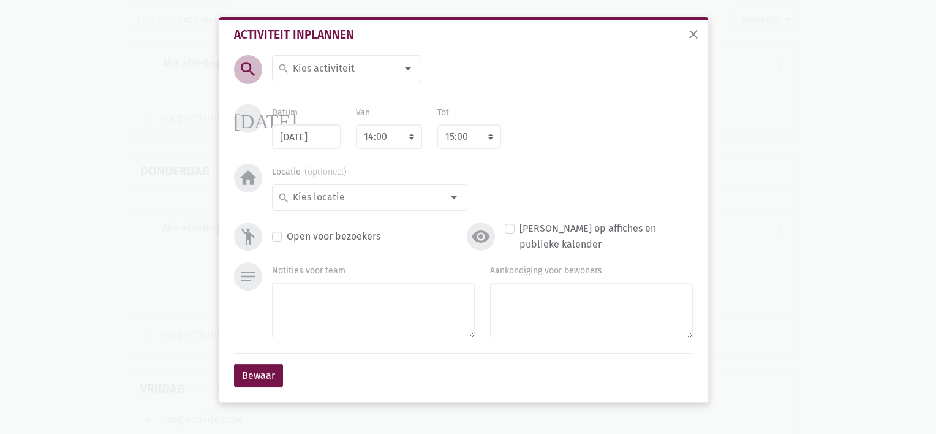
click at [320, 74] on input at bounding box center [344, 69] width 106 height 16
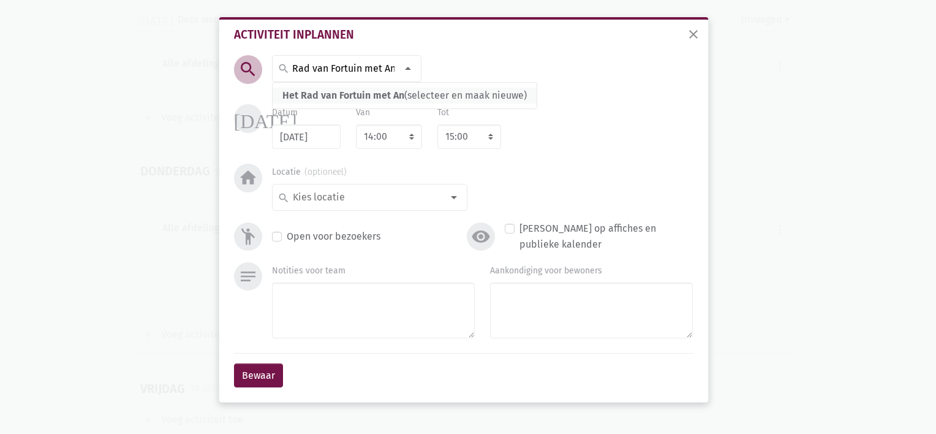
type input "Het Rad van Fortuin met An"
click at [366, 93] on span "Het Rad van Fortuin met An" at bounding box center [343, 95] width 122 height 12
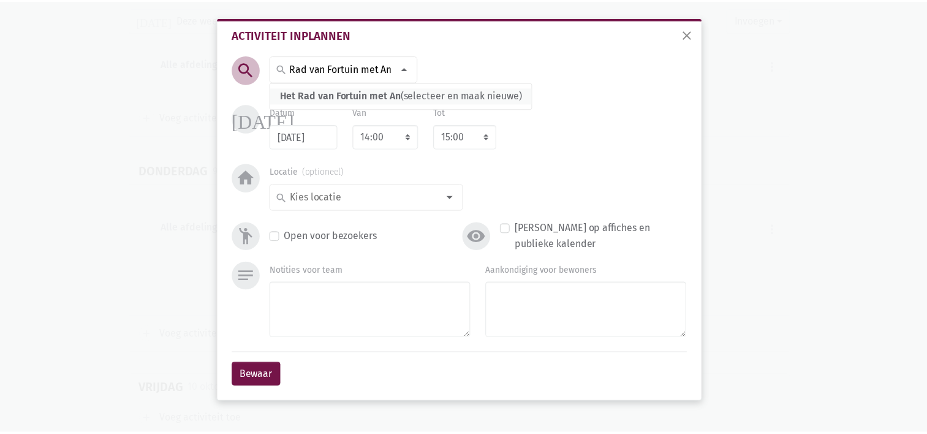
scroll to position [0, 0]
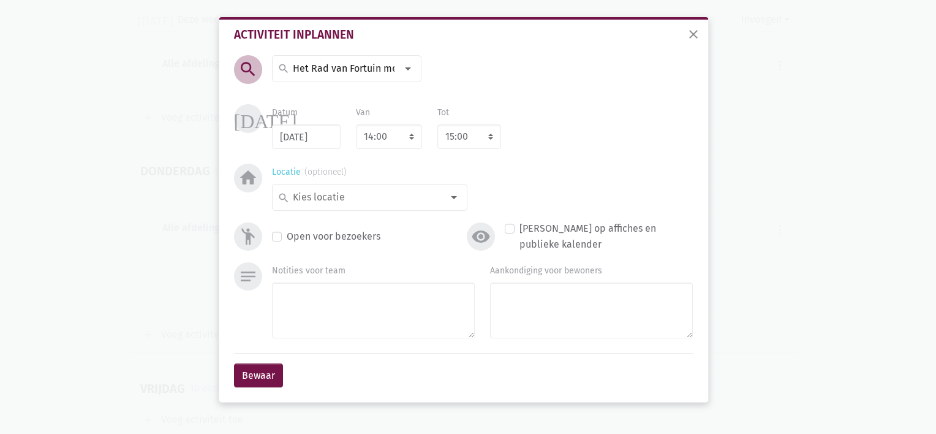
click at [432, 198] on input at bounding box center [366, 197] width 151 height 16
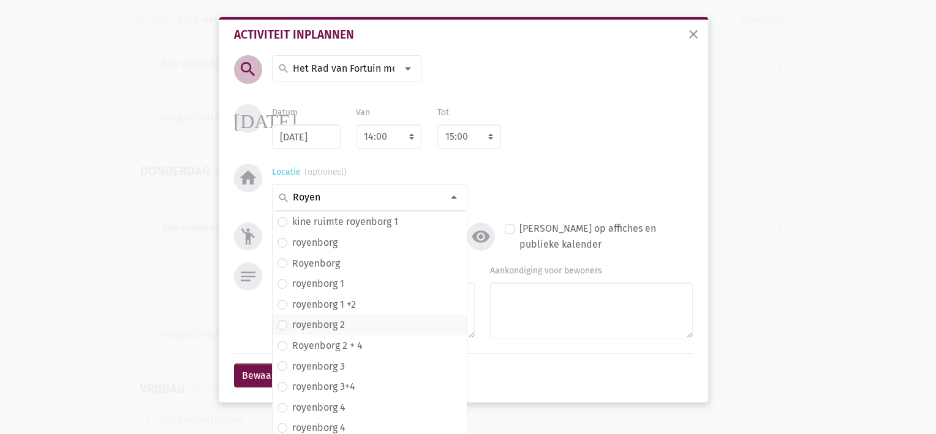
type input "Royen"
click at [341, 325] on span "royenborg 2" at bounding box center [369, 325] width 184 height 16
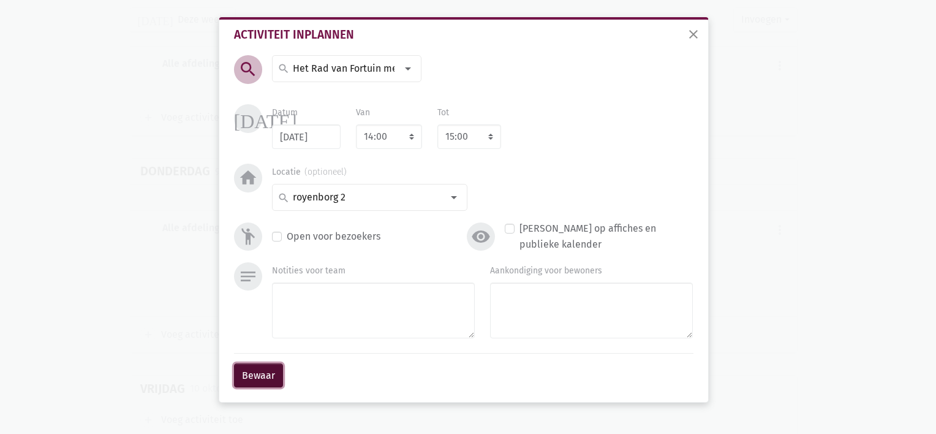
click at [278, 369] on button "Bewaar" at bounding box center [258, 375] width 49 height 24
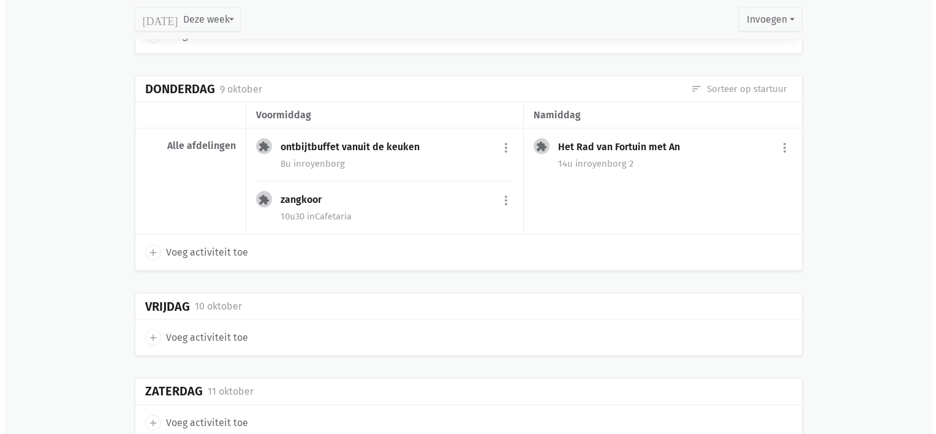
scroll to position [2519, 0]
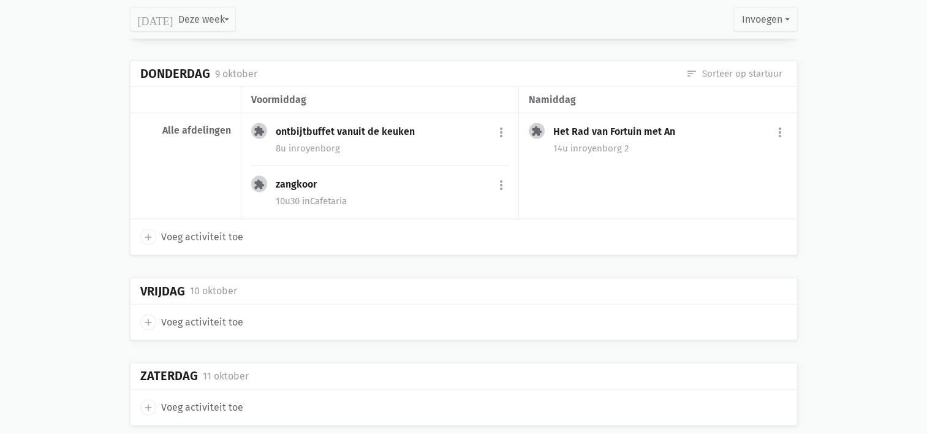
click at [149, 318] on span "add" at bounding box center [148, 322] width 16 height 16
select select "14:00"
select select "15:00"
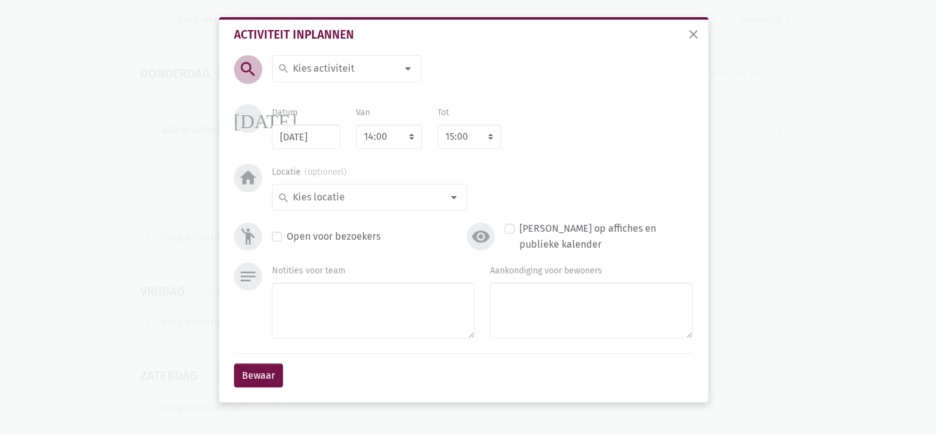
click at [374, 72] on input at bounding box center [344, 69] width 106 height 16
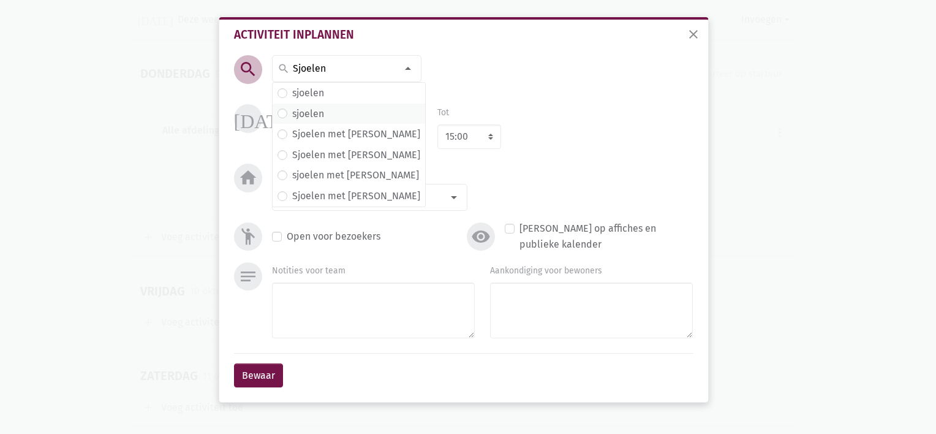
type input "Sjoelen"
click at [333, 103] on span "sjoelen" at bounding box center [349, 113] width 152 height 21
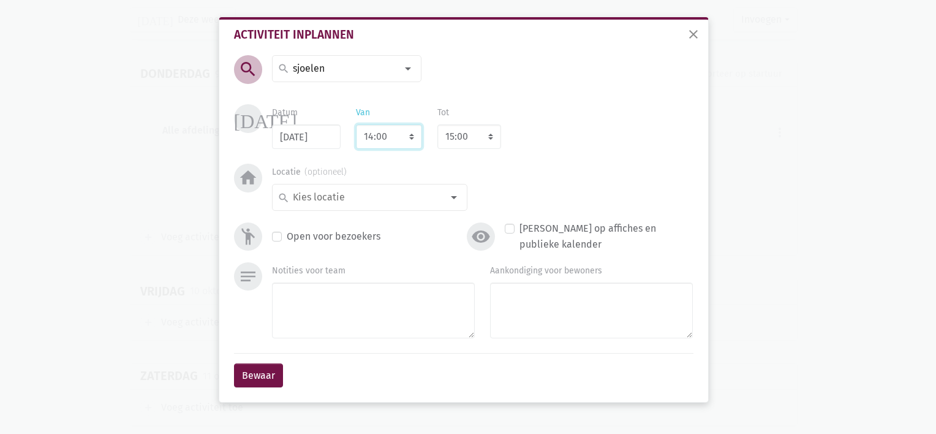
click at [404, 138] on select "7:00 7:15 7:30 7:45 8:00 8:15 8:30 8:45 9:00 9:15 9:30 9:45 10:00 10:15 10:30 1…" at bounding box center [389, 136] width 66 height 24
select select "10:30"
click at [356, 124] on select "7:00 7:15 7:30 7:45 8:00 8:15 8:30 8:45 9:00 9:15 9:30 9:45 10:00 10:15 10:30 1…" at bounding box center [389, 136] width 66 height 24
select select "11:30"
click at [445, 199] on div at bounding box center [454, 197] width 24 height 24
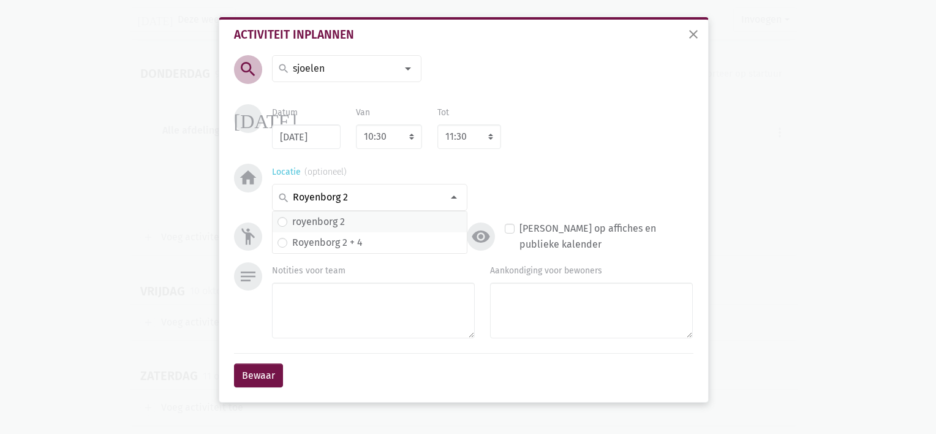
type input "Royenborg 2"
click at [315, 225] on label "royenborg 2" at bounding box center [318, 222] width 53 height 16
click at [260, 375] on button "Bewaar" at bounding box center [258, 375] width 49 height 24
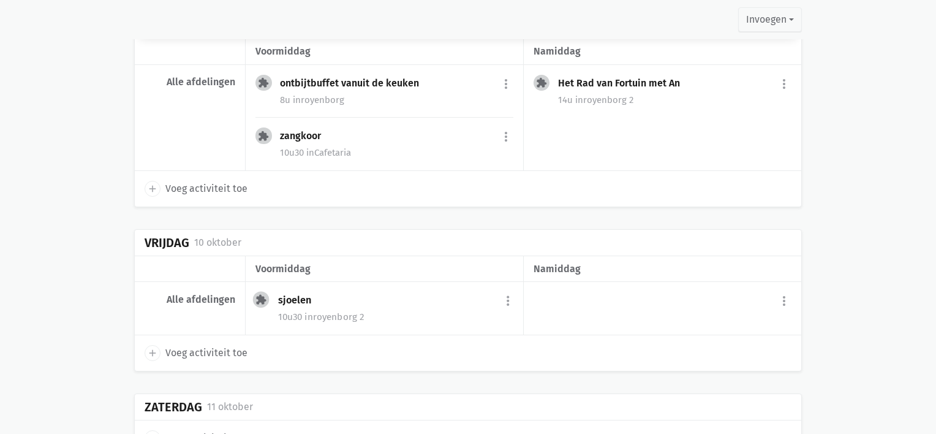
scroll to position [2611, 0]
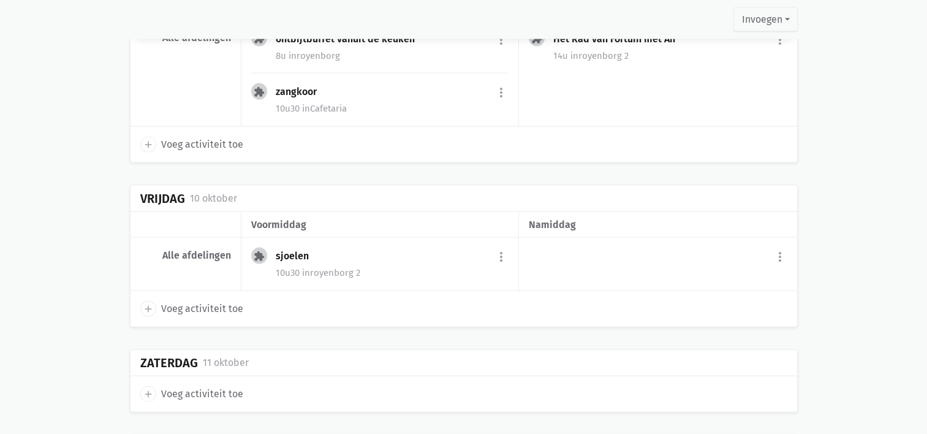
click at [147, 303] on icon "add" at bounding box center [148, 308] width 11 height 11
select select "14:00"
select select "15:00"
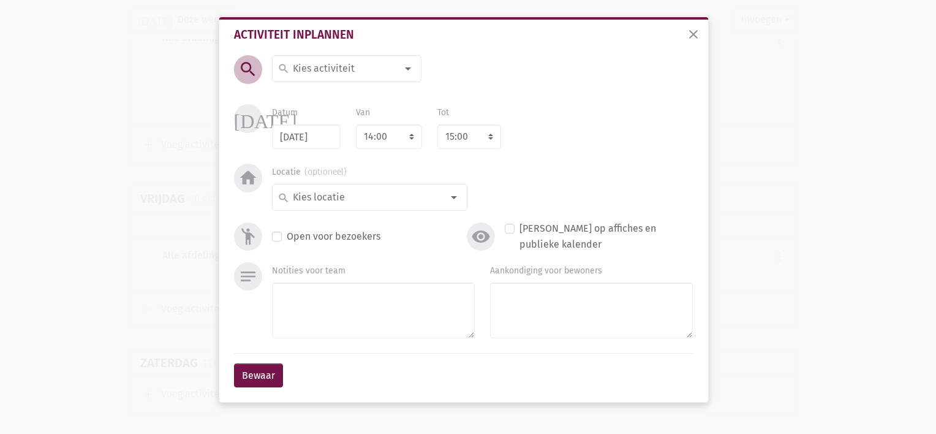
click at [337, 66] on input at bounding box center [344, 69] width 106 height 16
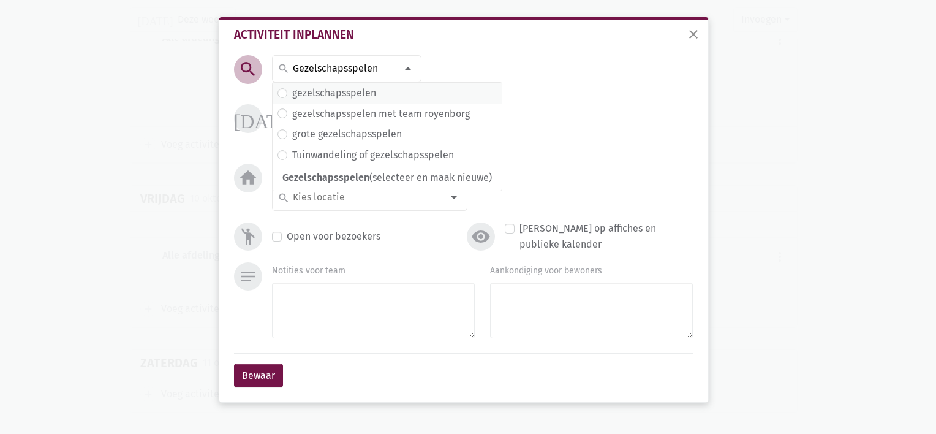
type input "Gezelschapsspelen"
click at [296, 100] on label "gezelschapsspelen" at bounding box center [334, 93] width 84 height 16
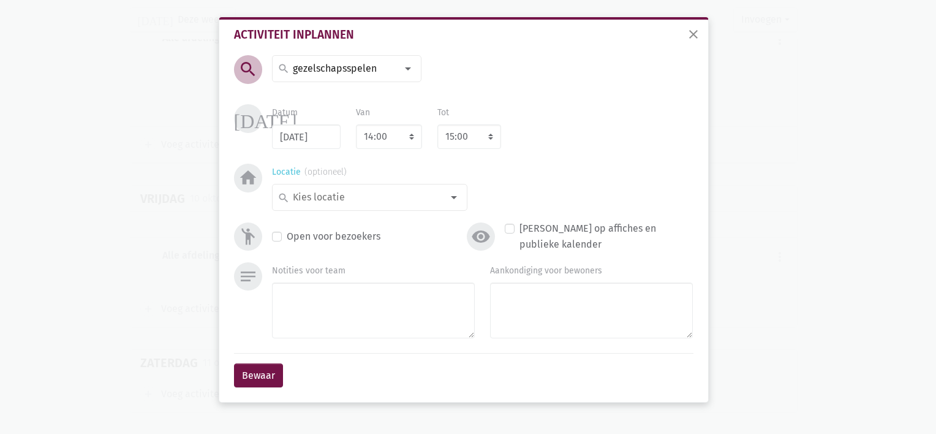
click at [390, 198] on input at bounding box center [366, 197] width 151 height 16
type input "Royenborg 2"
click at [353, 217] on span "royenborg 2" at bounding box center [369, 222] width 184 height 16
click at [258, 366] on button "Bewaar" at bounding box center [258, 375] width 49 height 24
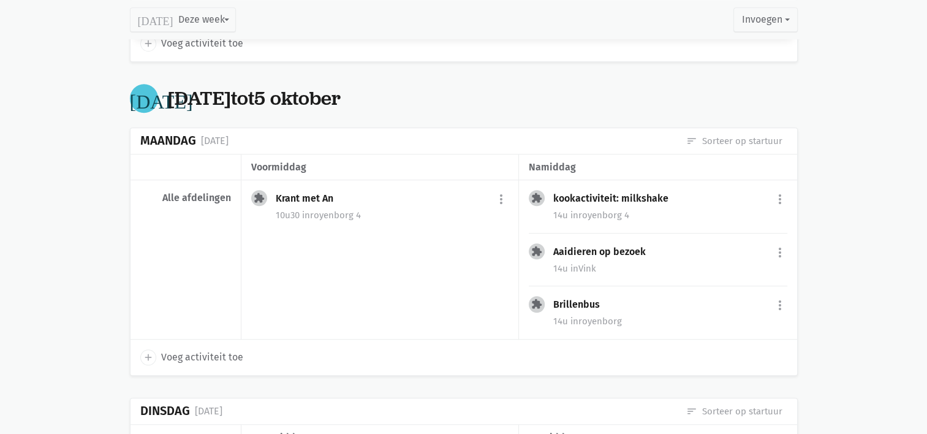
scroll to position [818, 0]
